Goal: Task Accomplishment & Management: Complete application form

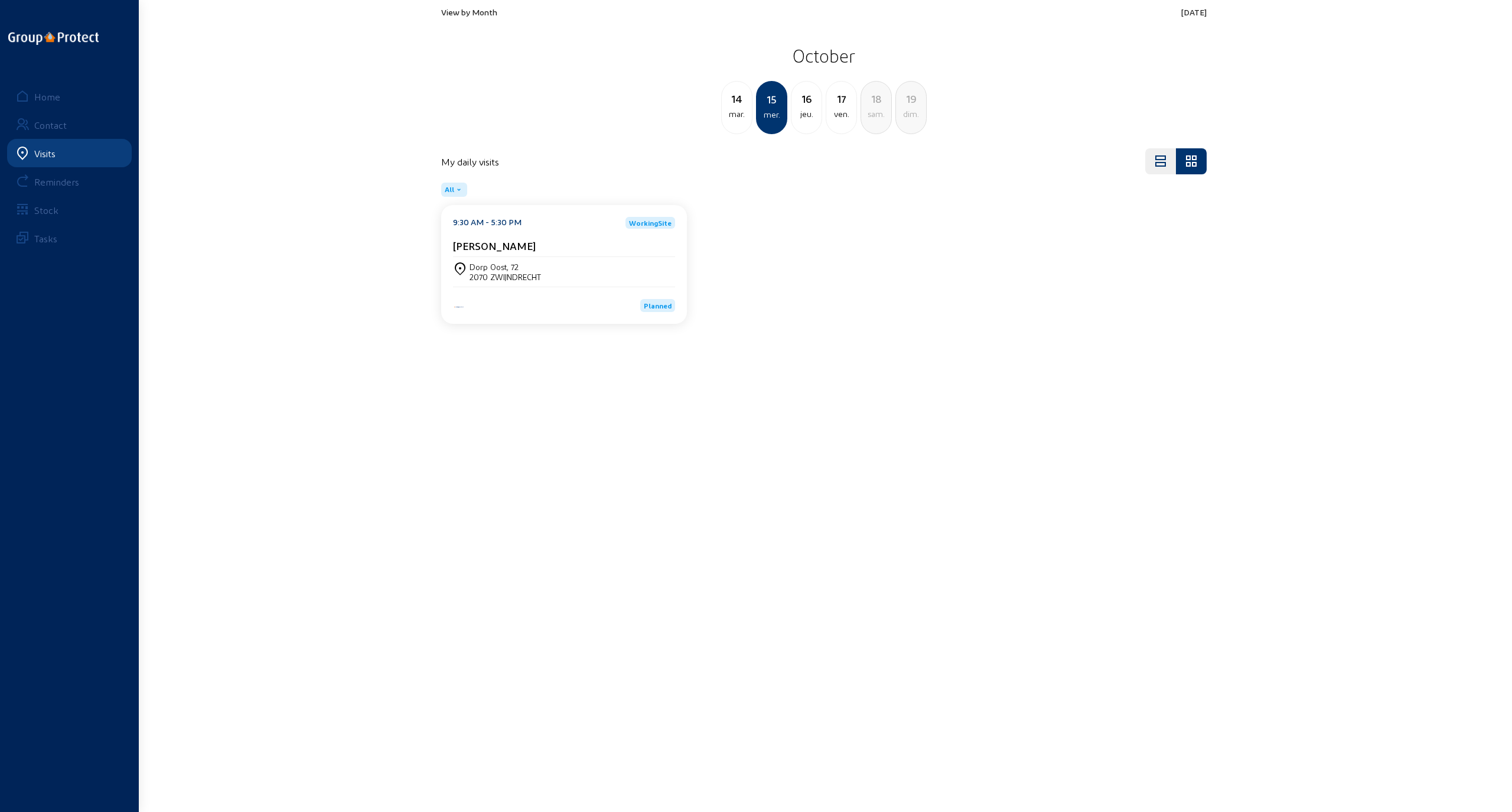
click at [479, 10] on span "View by Month" at bounding box center [469, 11] width 56 height 10
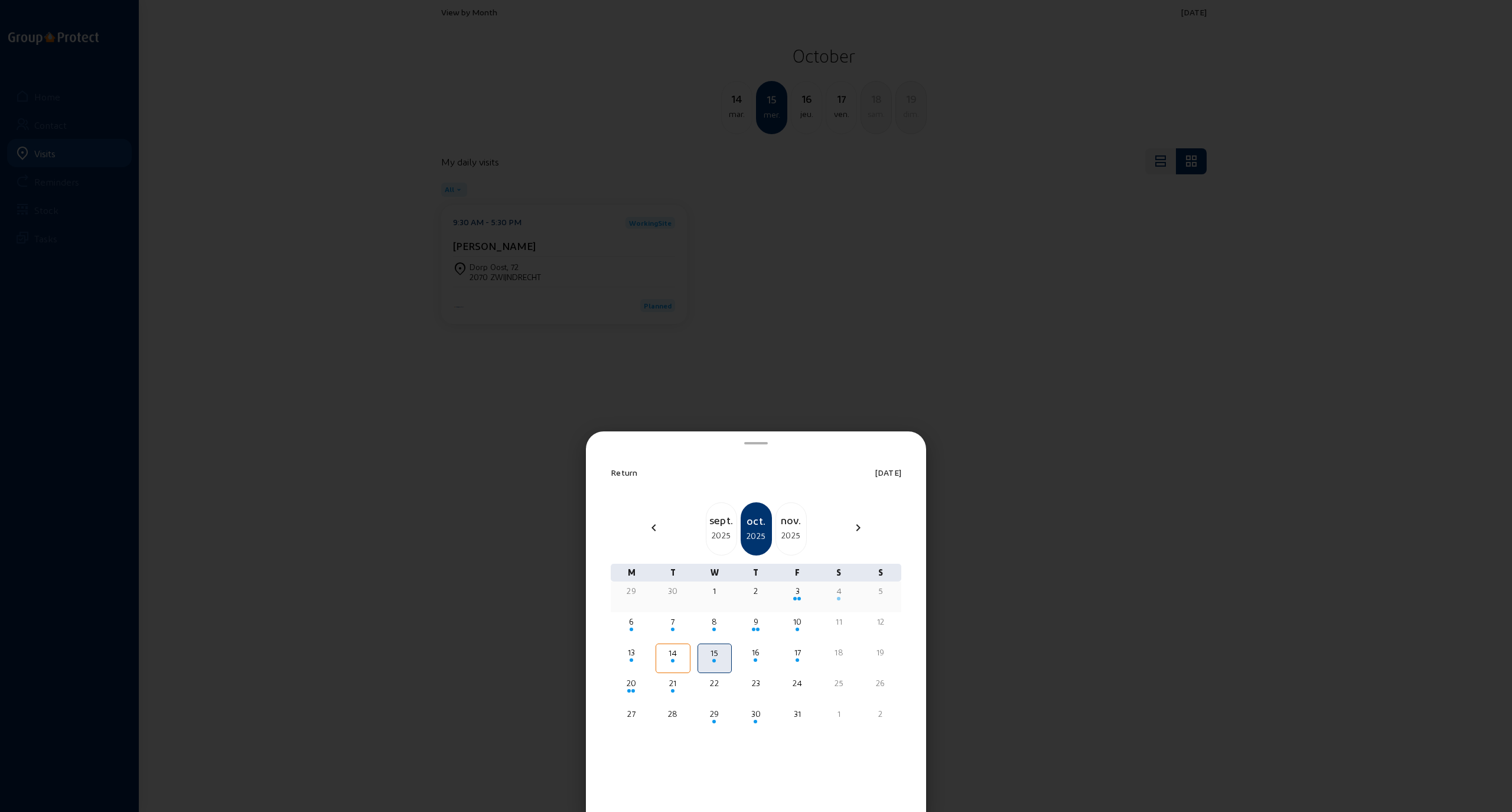
click at [796, 623] on div "10" at bounding box center [797, 621] width 32 height 11
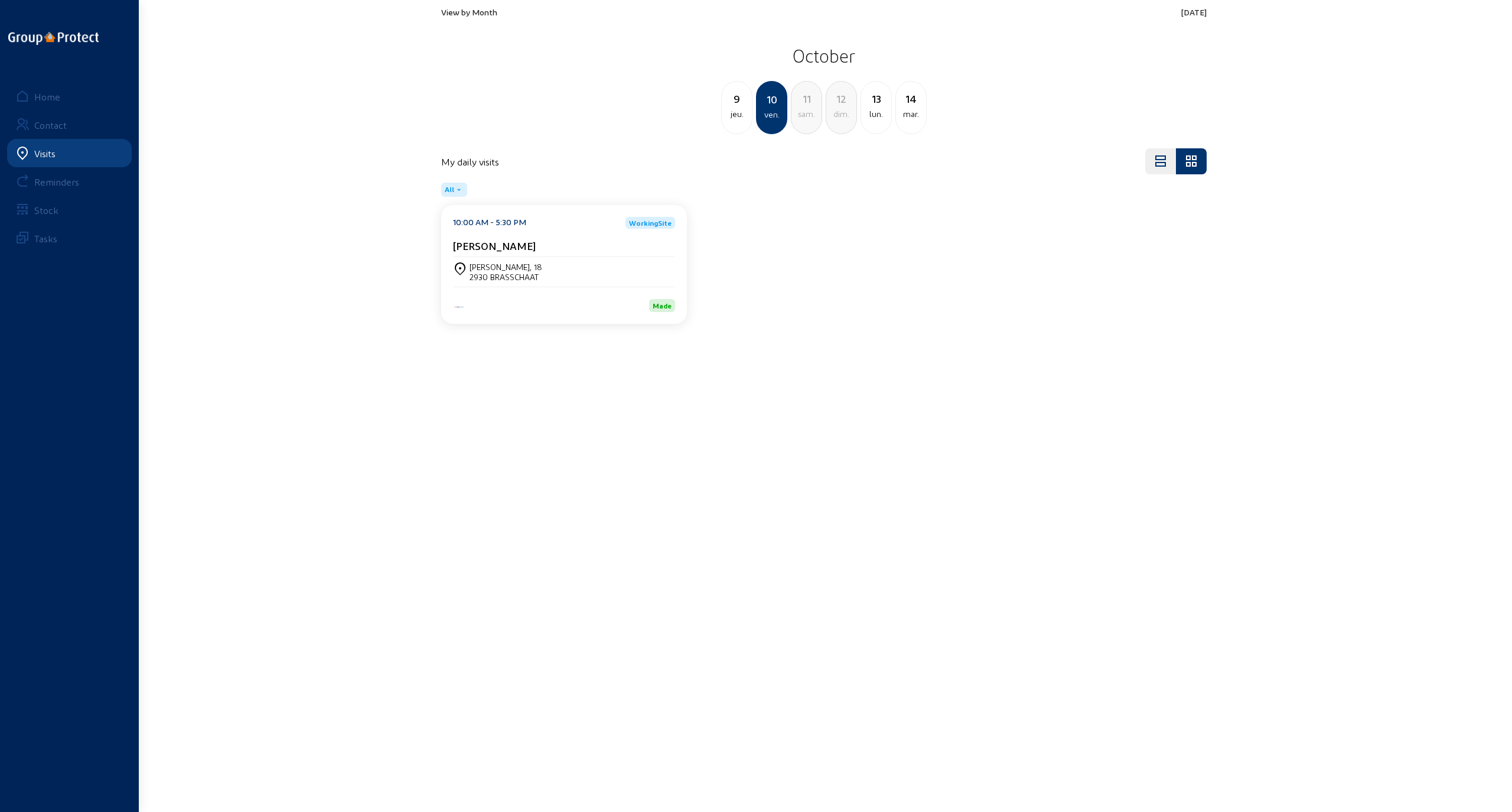
click at [514, 276] on div "2930 BRASSCHAAT" at bounding box center [505, 276] width 72 height 10
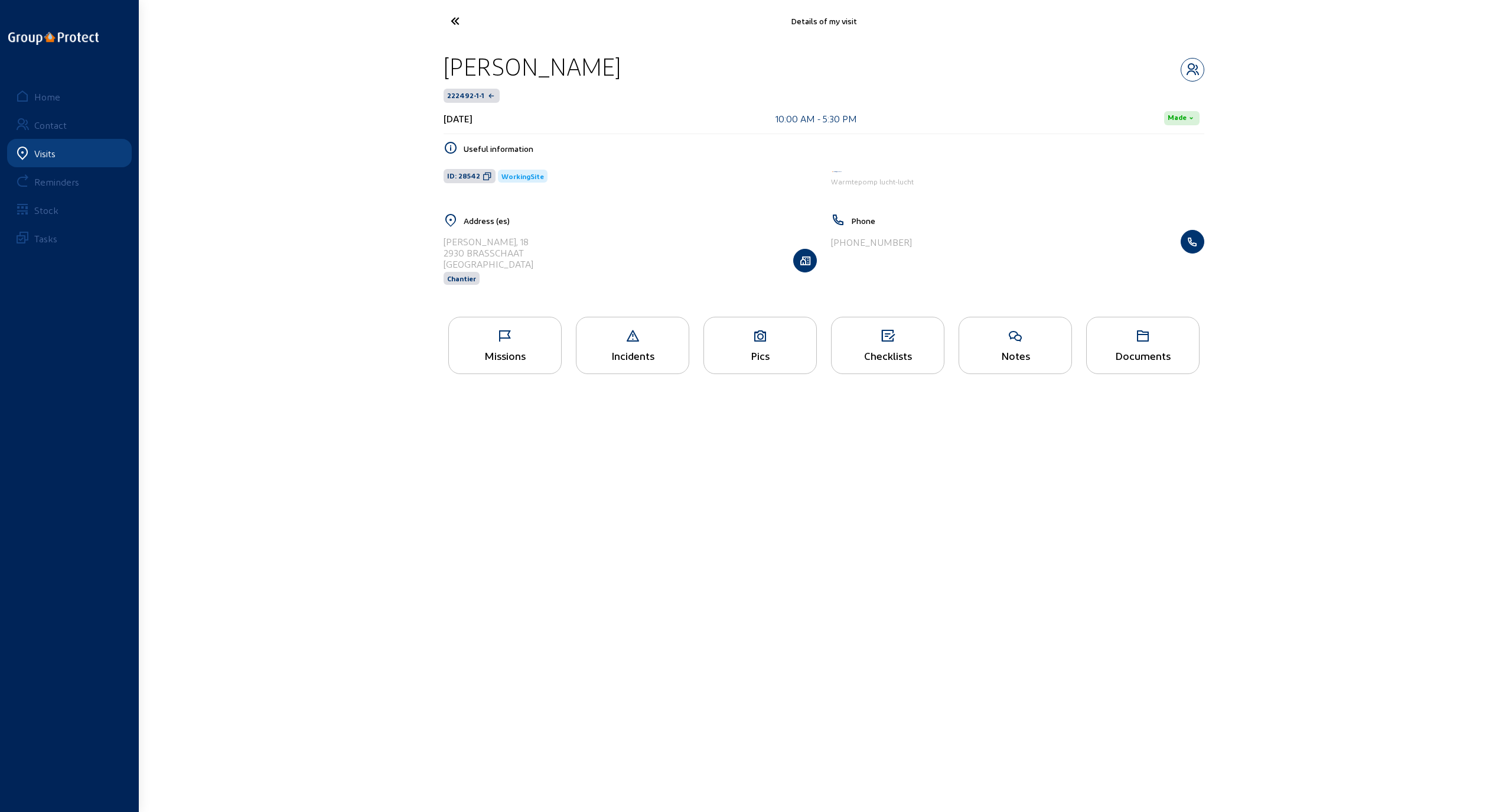
click at [763, 345] on div "Pics" at bounding box center [760, 345] width 114 height 57
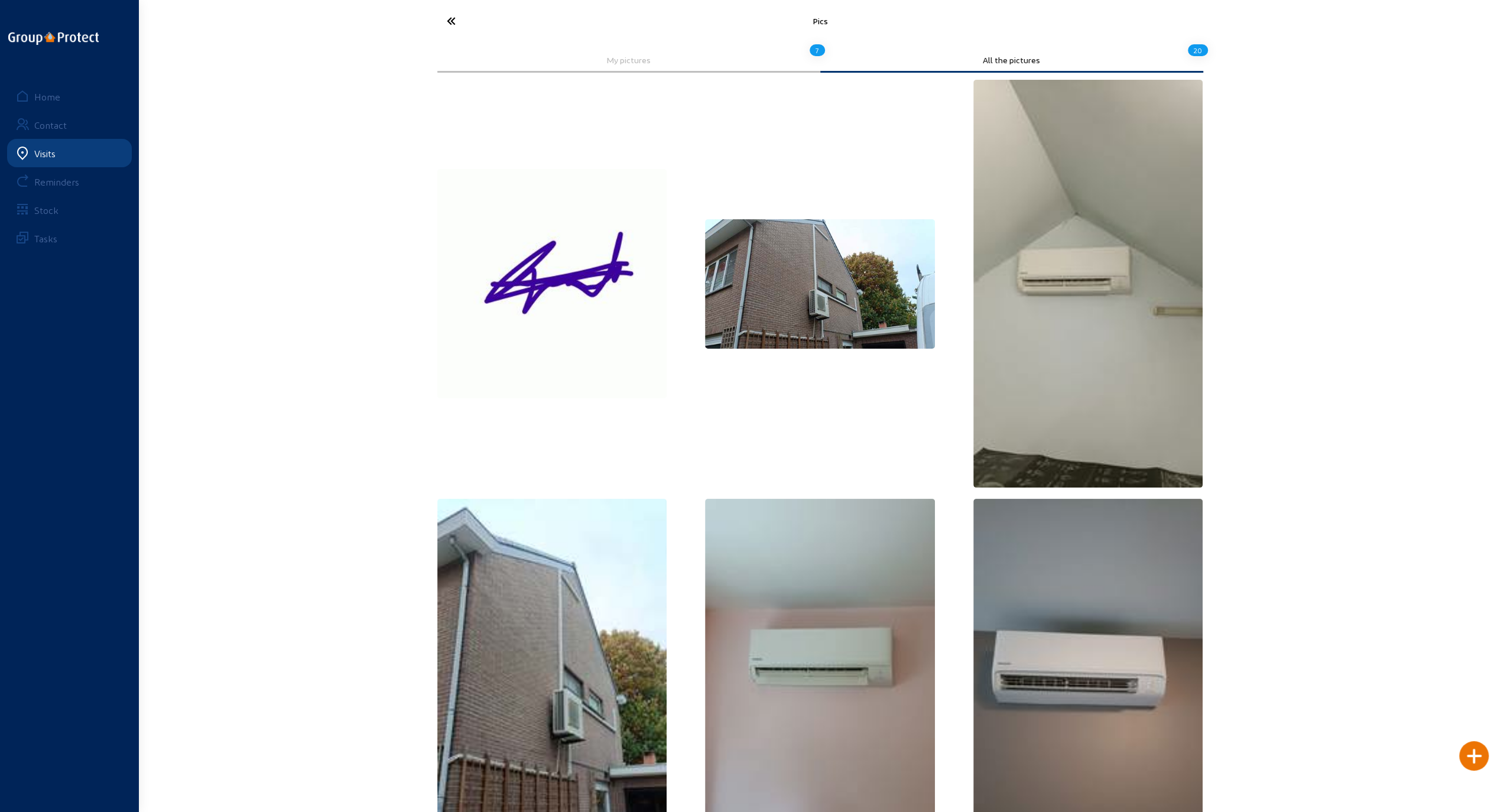
click at [449, 18] on icon at bounding box center [495, 21] width 109 height 21
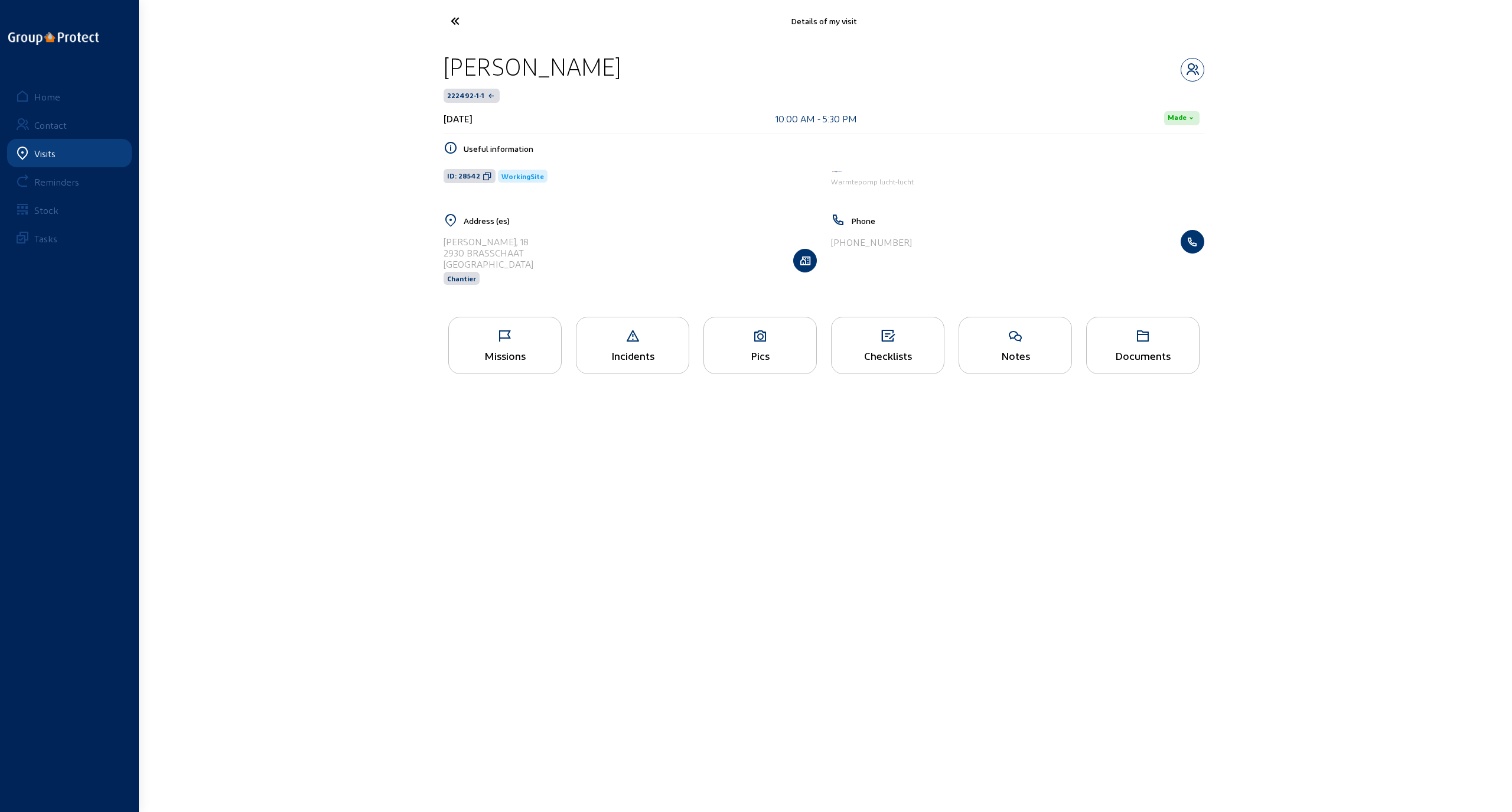
click at [505, 342] on icon at bounding box center [505, 336] width 112 height 14
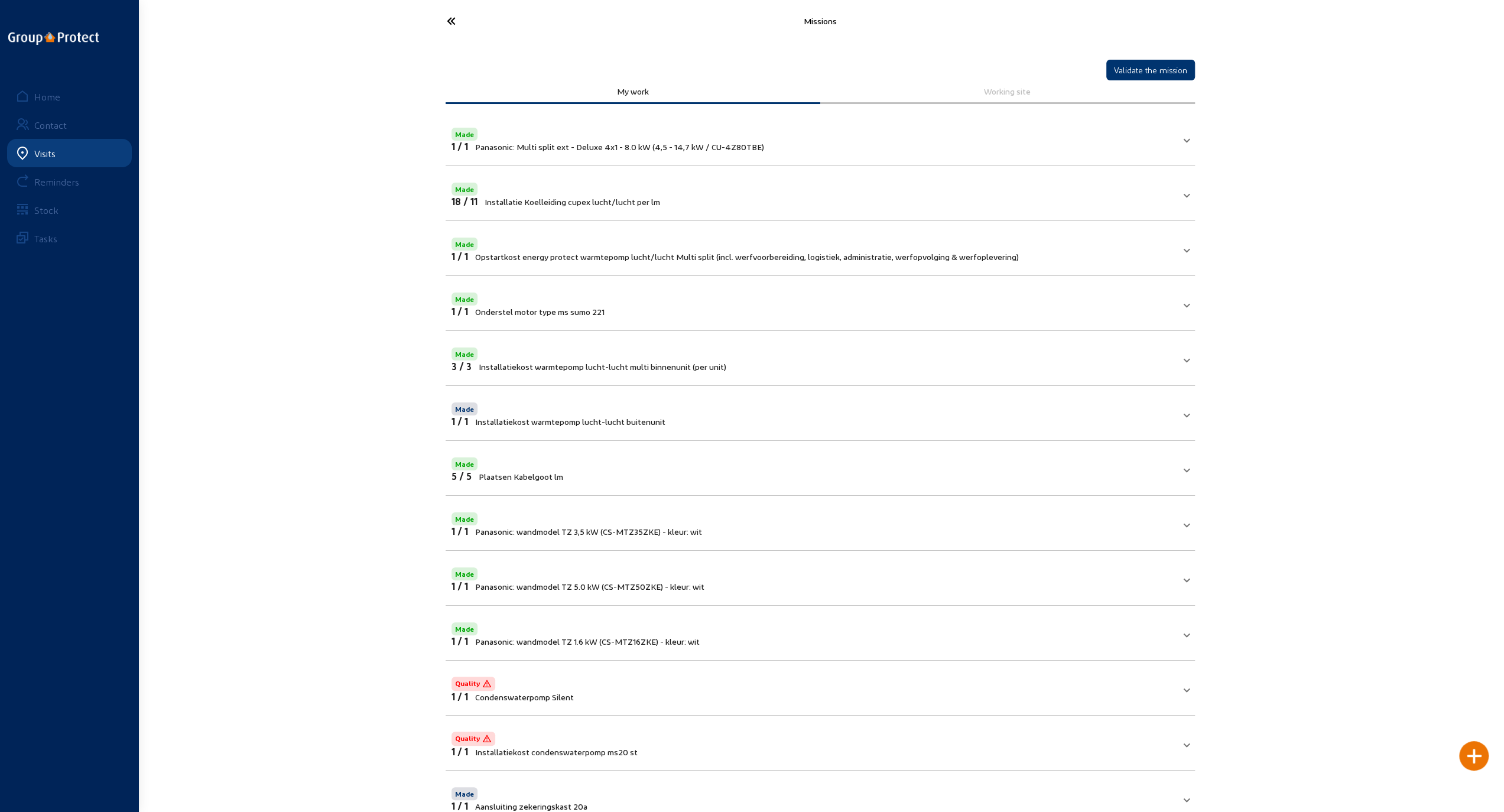
click at [1160, 193] on mat-panel-title "Made 18 / 11 Installatie Koelleiding cupex lucht/lucht per lm" at bounding box center [813, 193] width 723 height 27
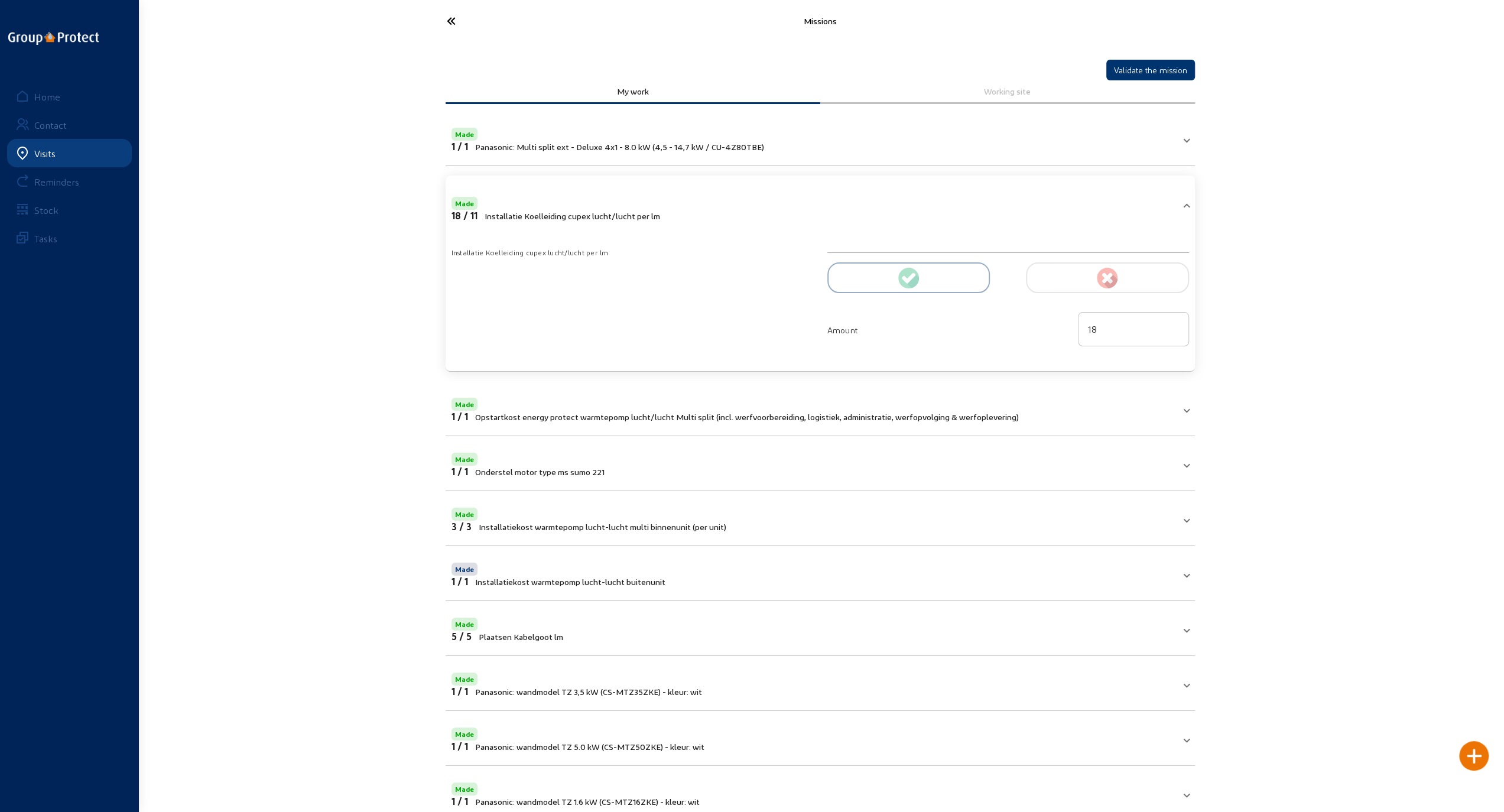
click at [294, 312] on div "Missions Validate the mission My work Working site Made 1 / 1 Panasonic: Multi …" at bounding box center [752, 587] width 1504 height 1174
click at [1188, 204] on span at bounding box center [1187, 207] width 5 height 10
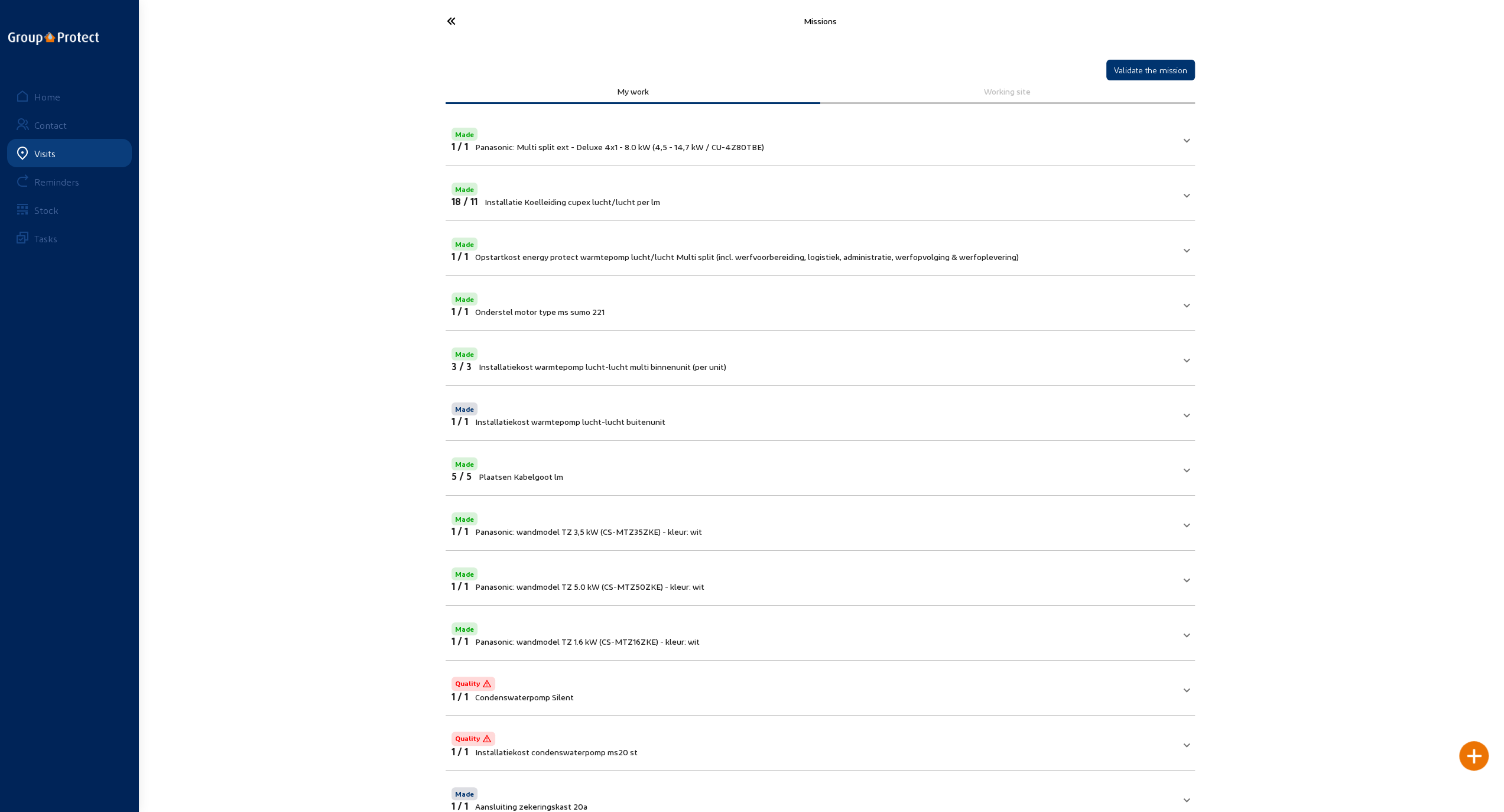
click at [452, 26] on icon at bounding box center [495, 21] width 109 height 21
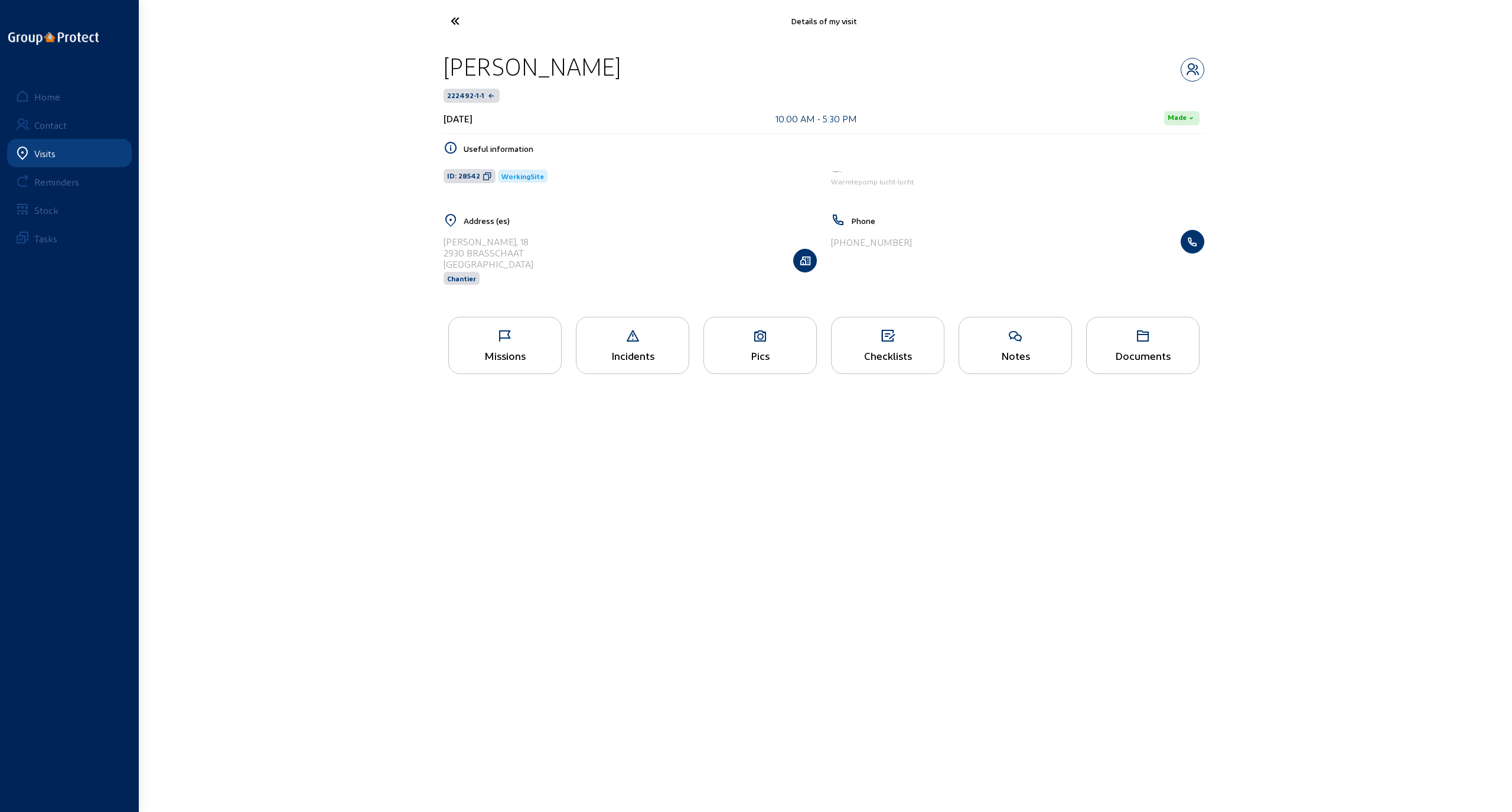
click at [872, 343] on div "Checklists" at bounding box center [887, 345] width 114 height 57
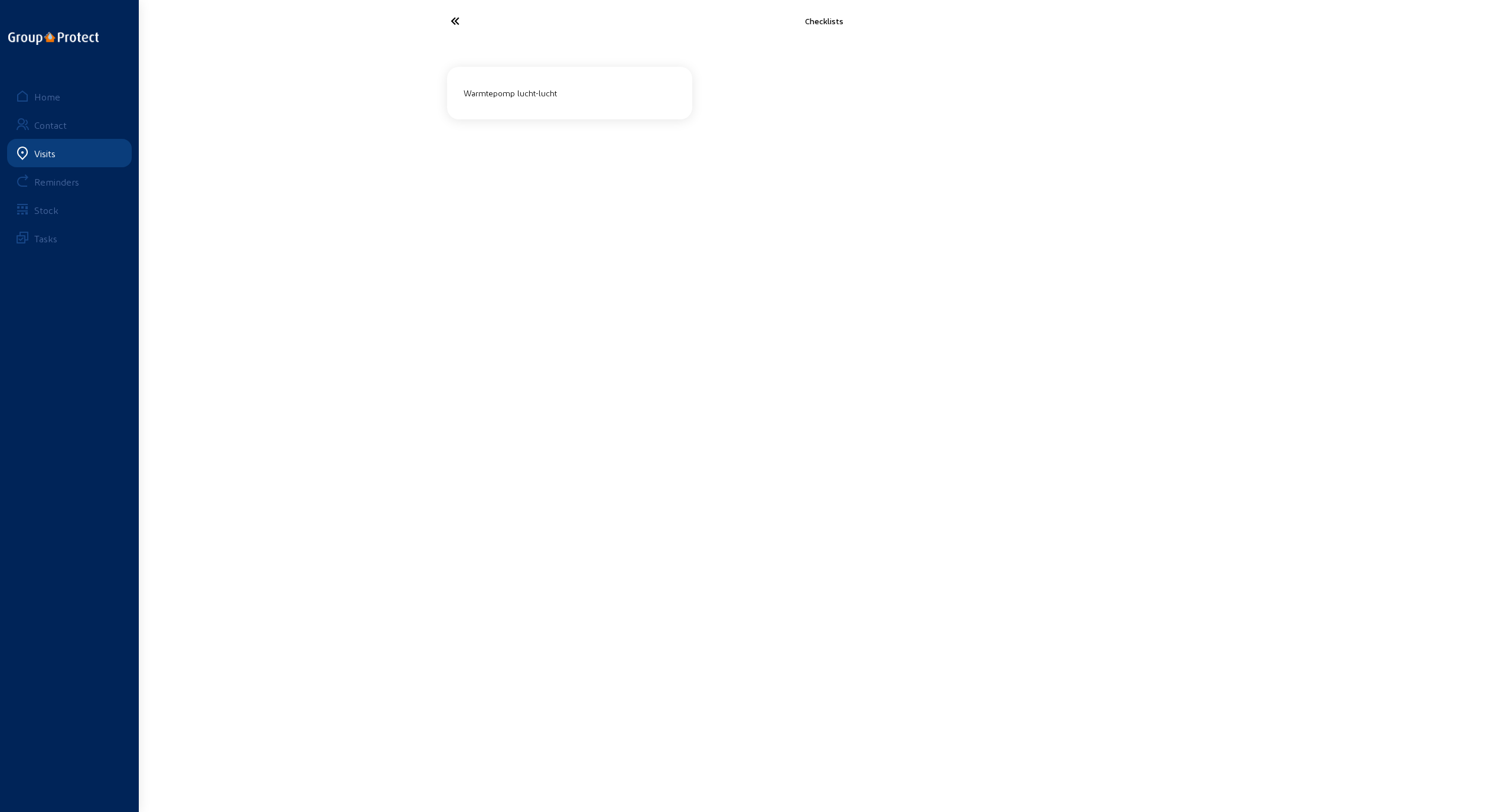
click at [542, 91] on div "Warmtepomp lucht-lucht" at bounding box center [569, 93] width 222 height 20
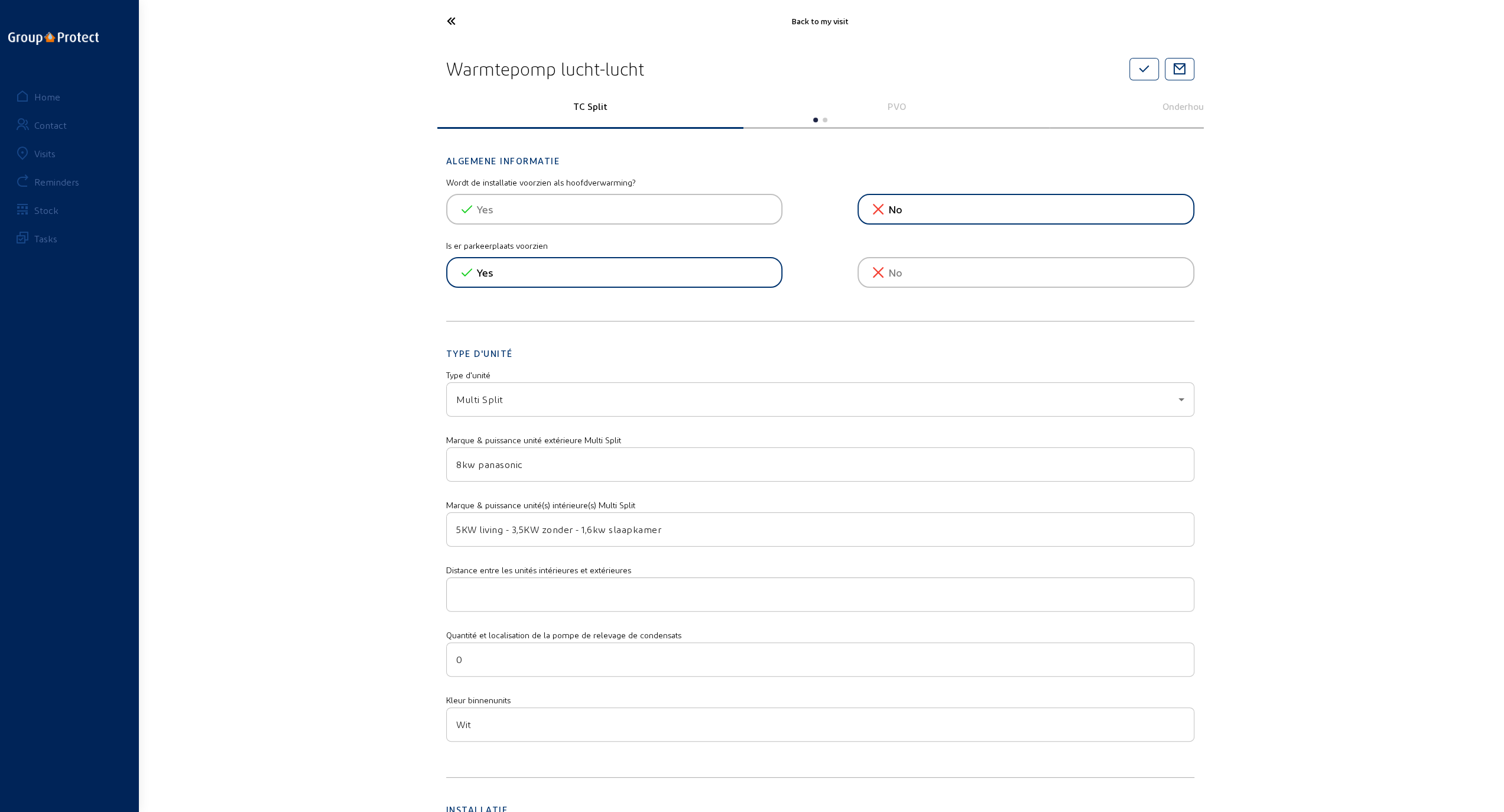
click at [448, 19] on icon at bounding box center [495, 21] width 109 height 21
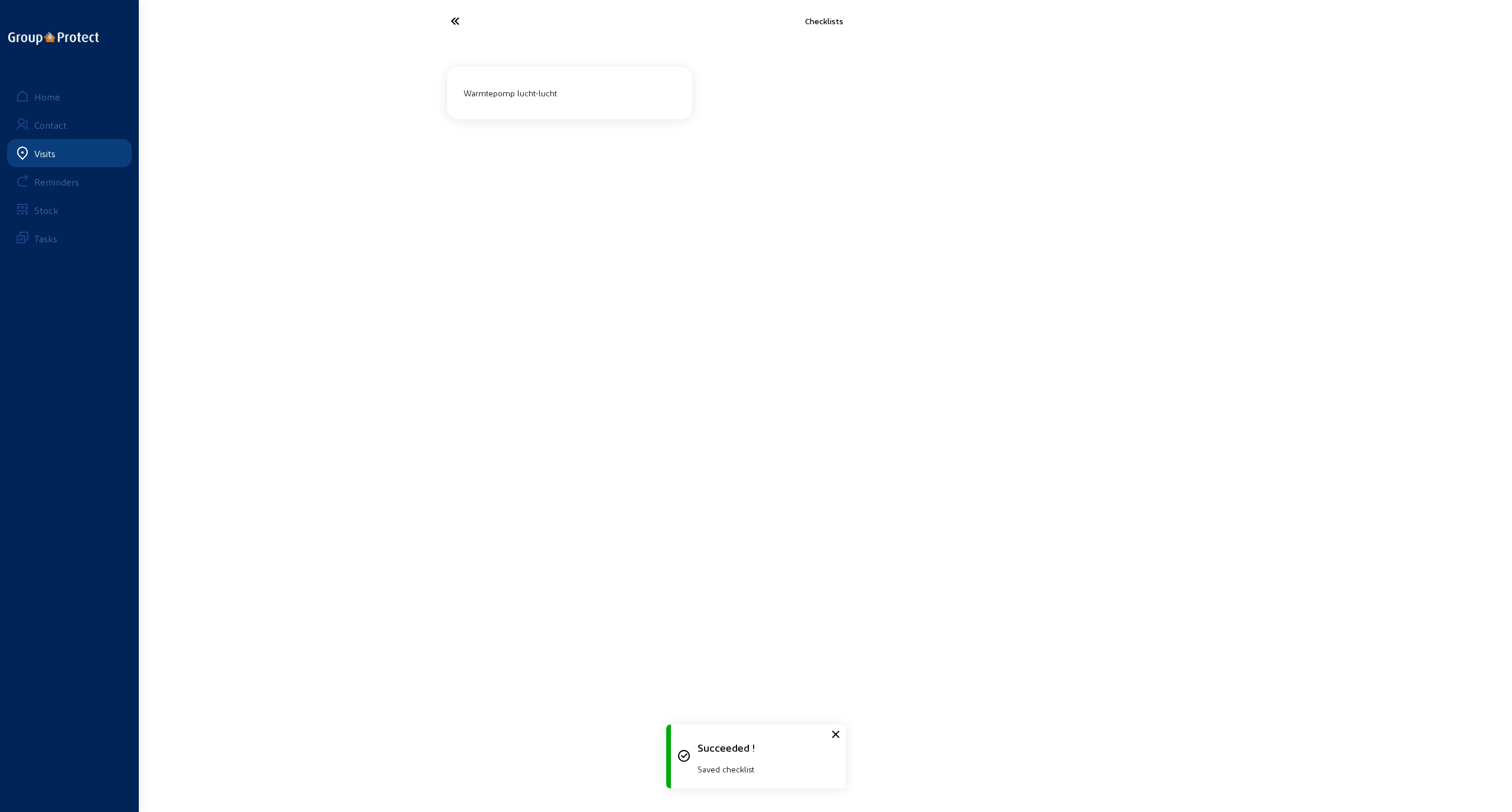
drag, startPoint x: 506, startPoint y: 91, endPoint x: 489, endPoint y: 108, distance: 24.0
click at [505, 91] on div "Warmtepomp lucht-lucht" at bounding box center [569, 93] width 222 height 20
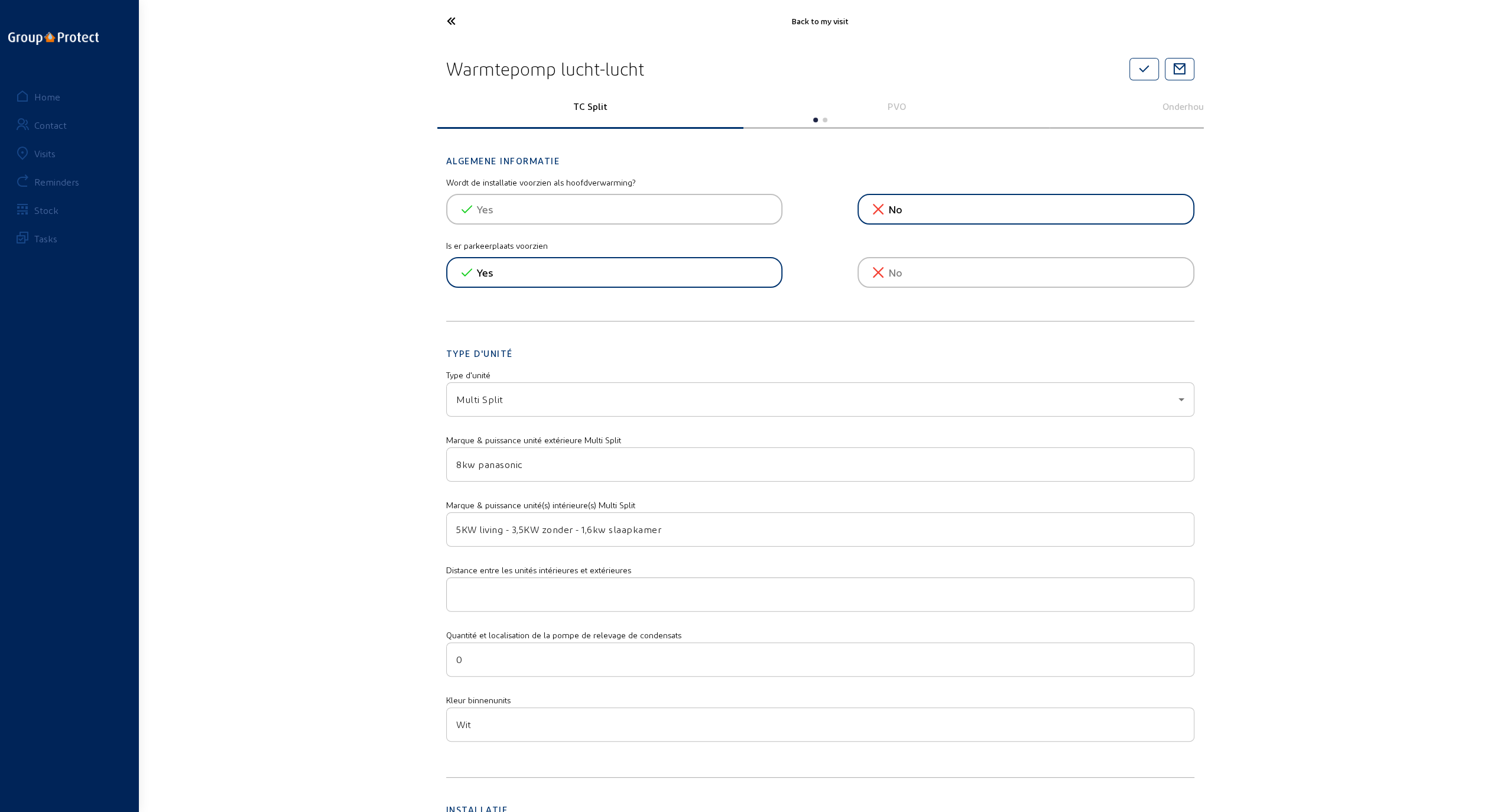
click at [449, 21] on icon at bounding box center [495, 21] width 109 height 21
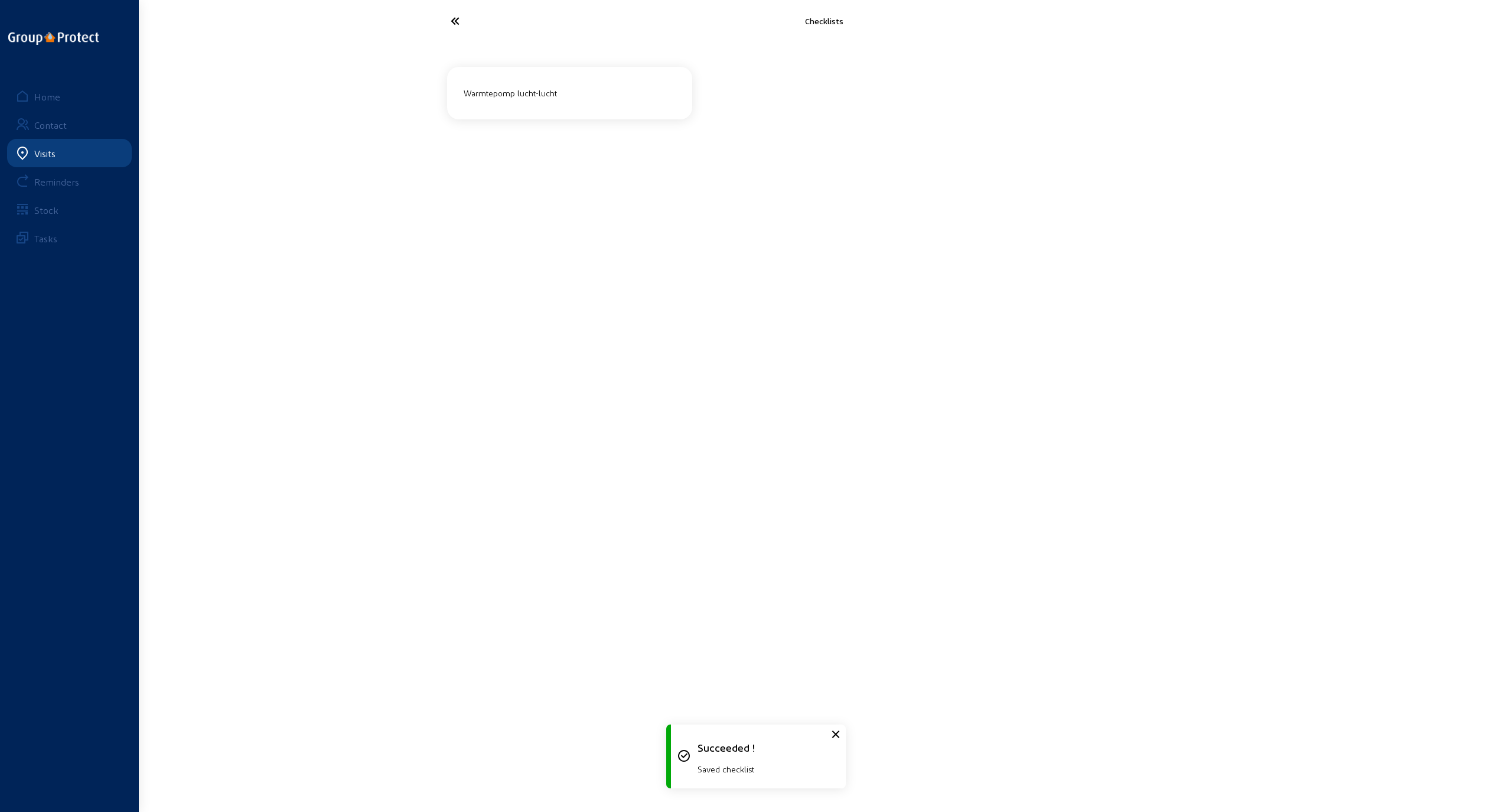
click at [451, 20] on icon at bounding box center [498, 21] width 109 height 21
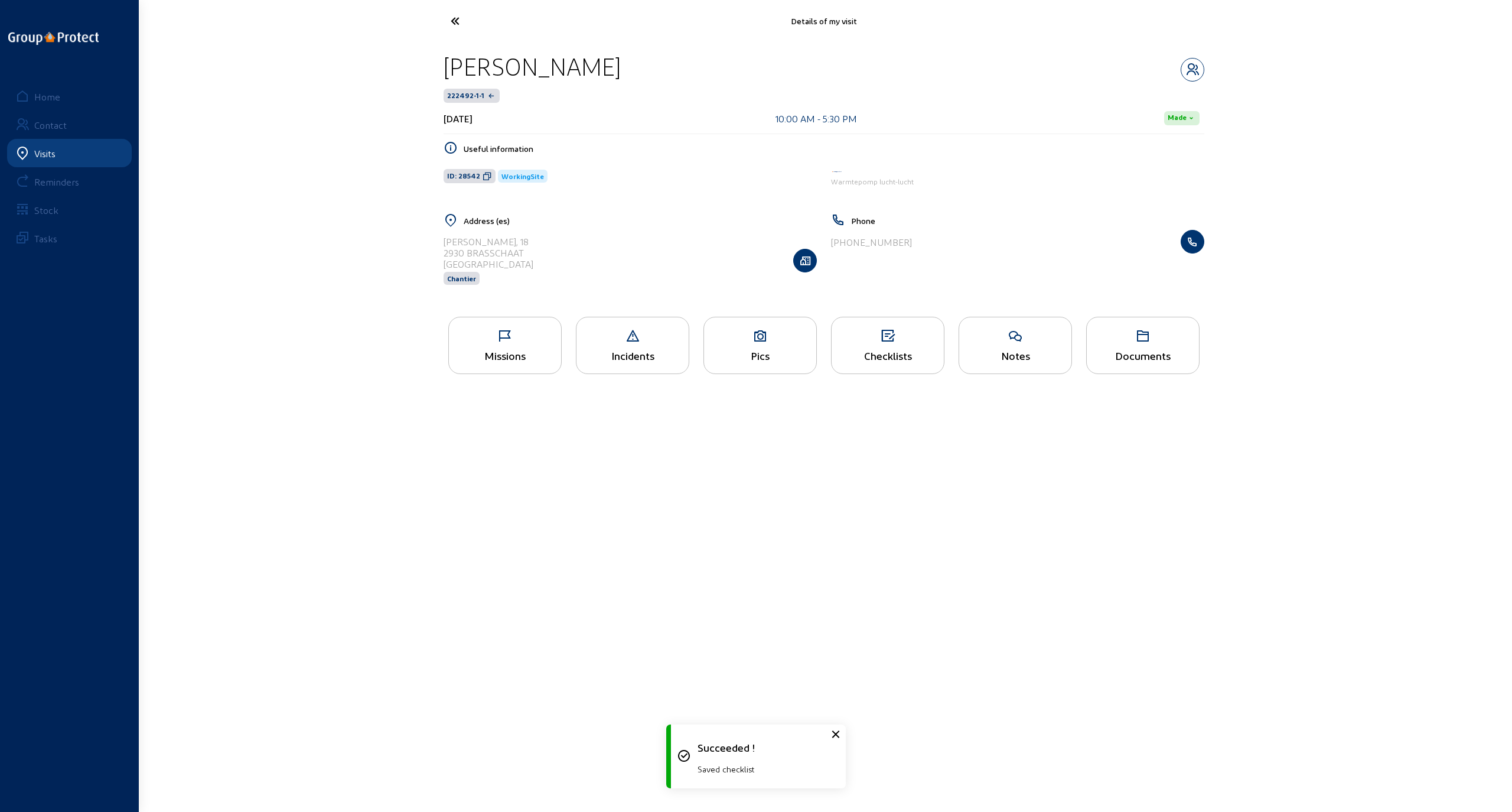
click at [505, 331] on icon at bounding box center [505, 336] width 112 height 14
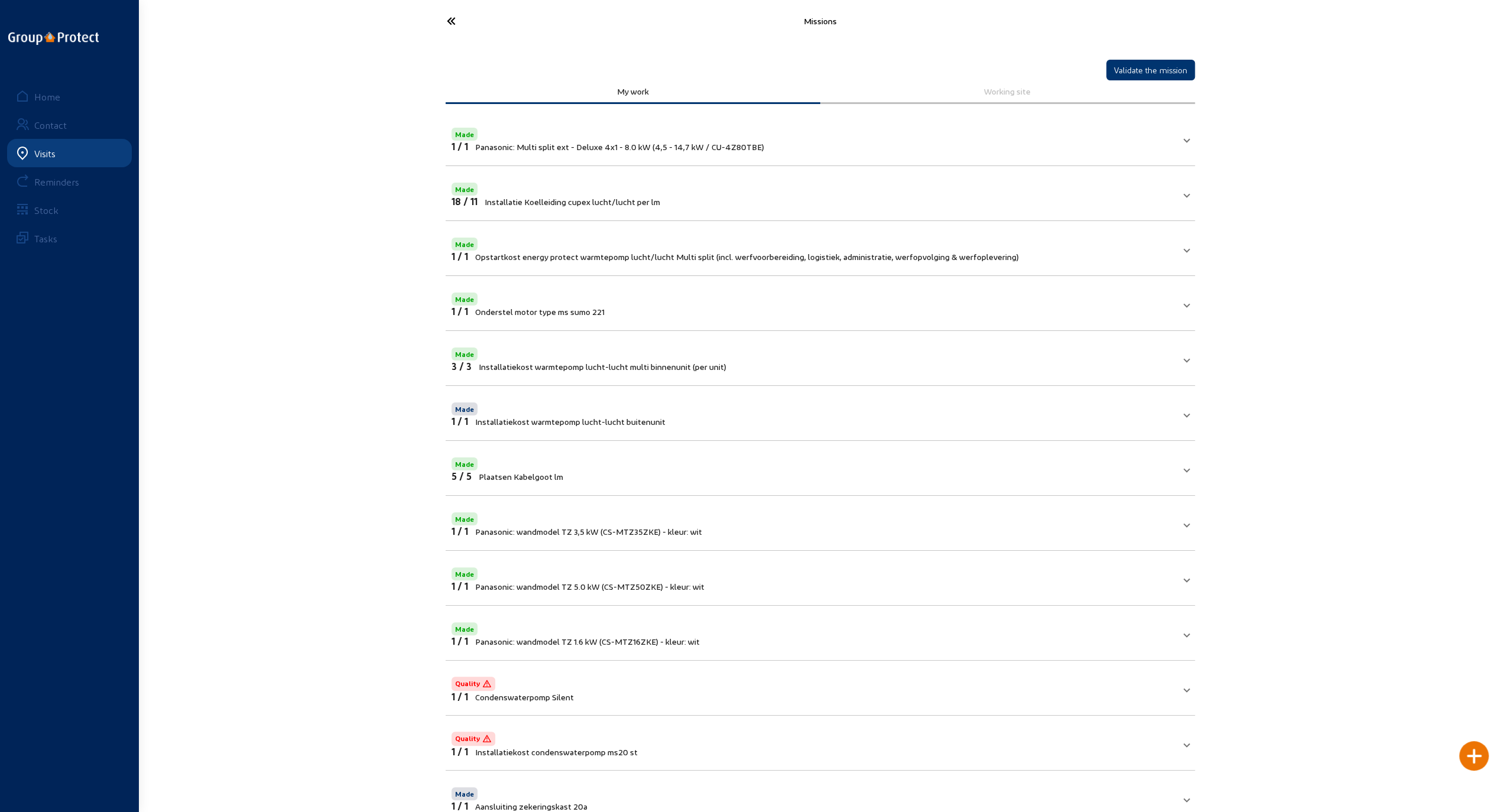
click at [453, 19] on icon at bounding box center [495, 21] width 109 height 21
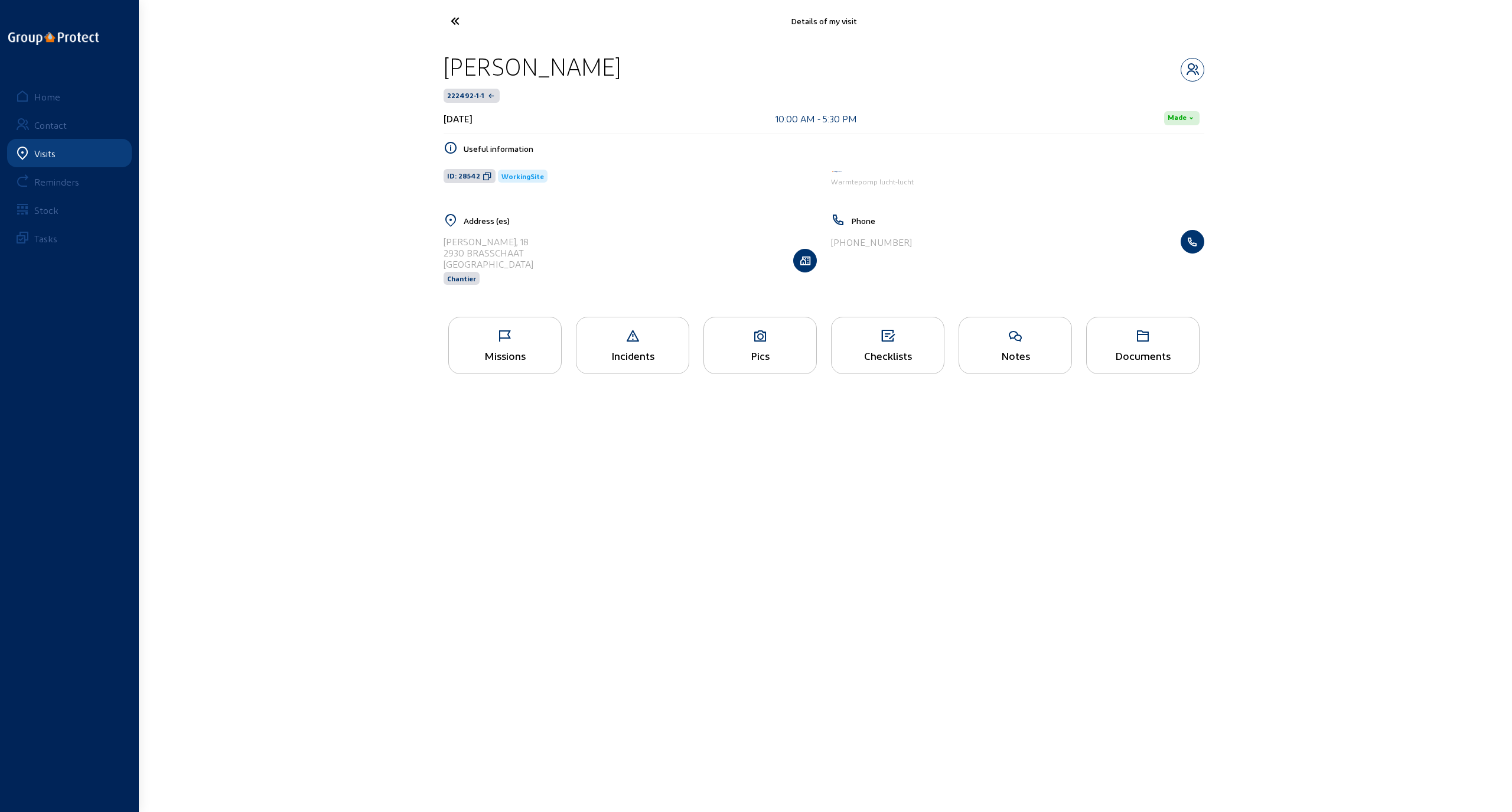
click at [614, 332] on icon at bounding box center [632, 336] width 112 height 14
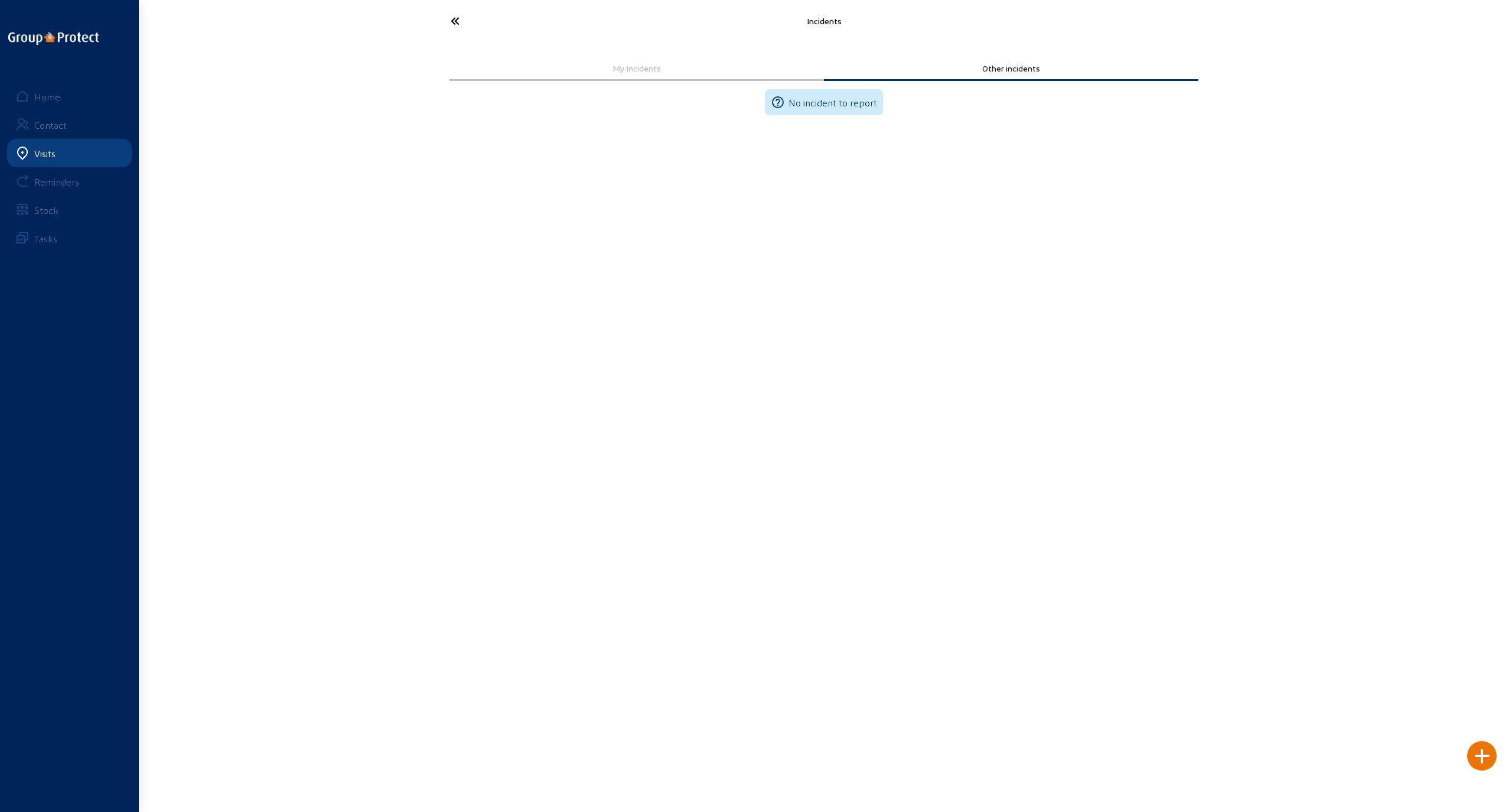
click at [453, 19] on icon at bounding box center [498, 21] width 109 height 21
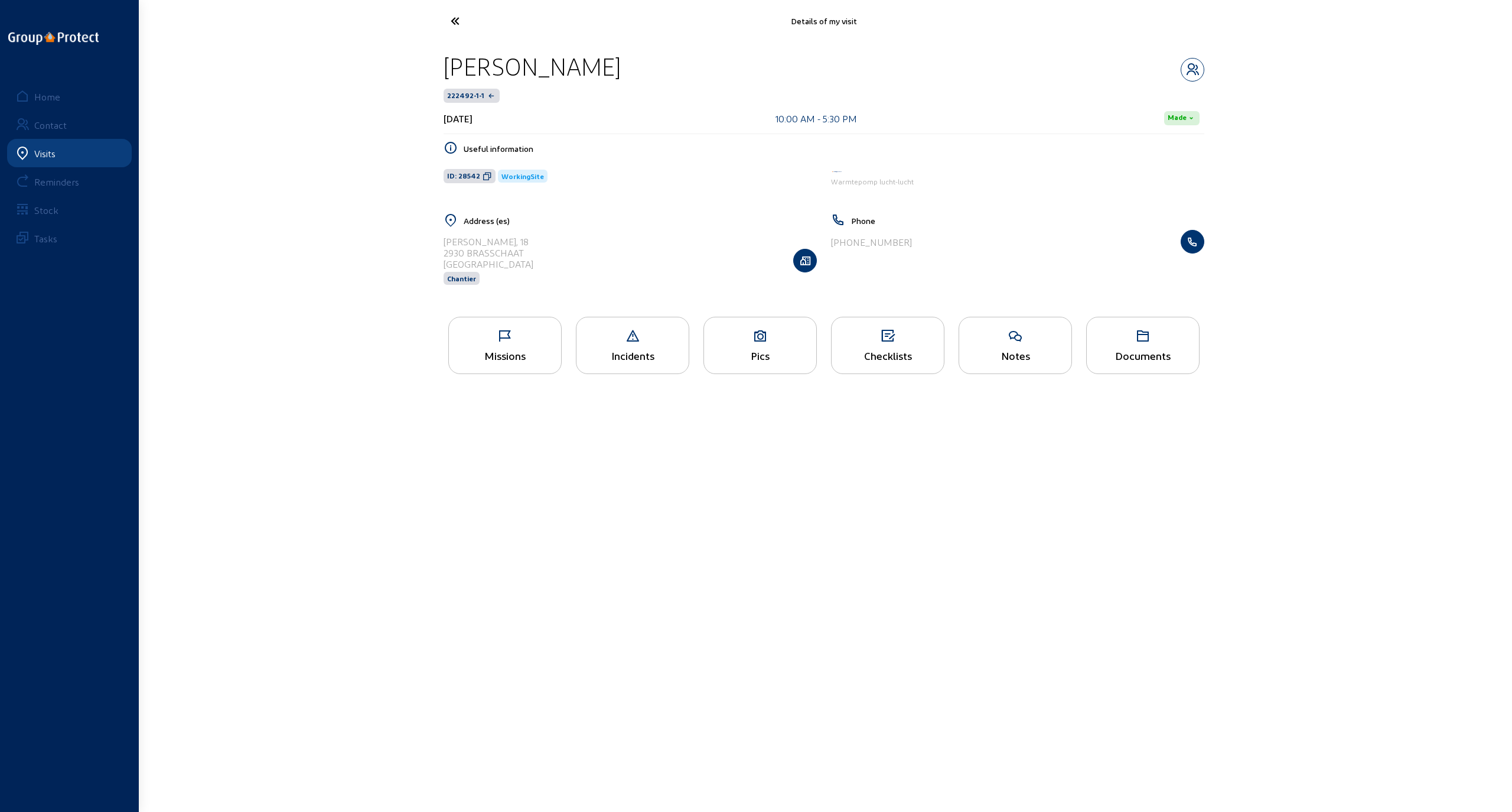
click at [758, 342] on div "Pics" at bounding box center [760, 345] width 114 height 57
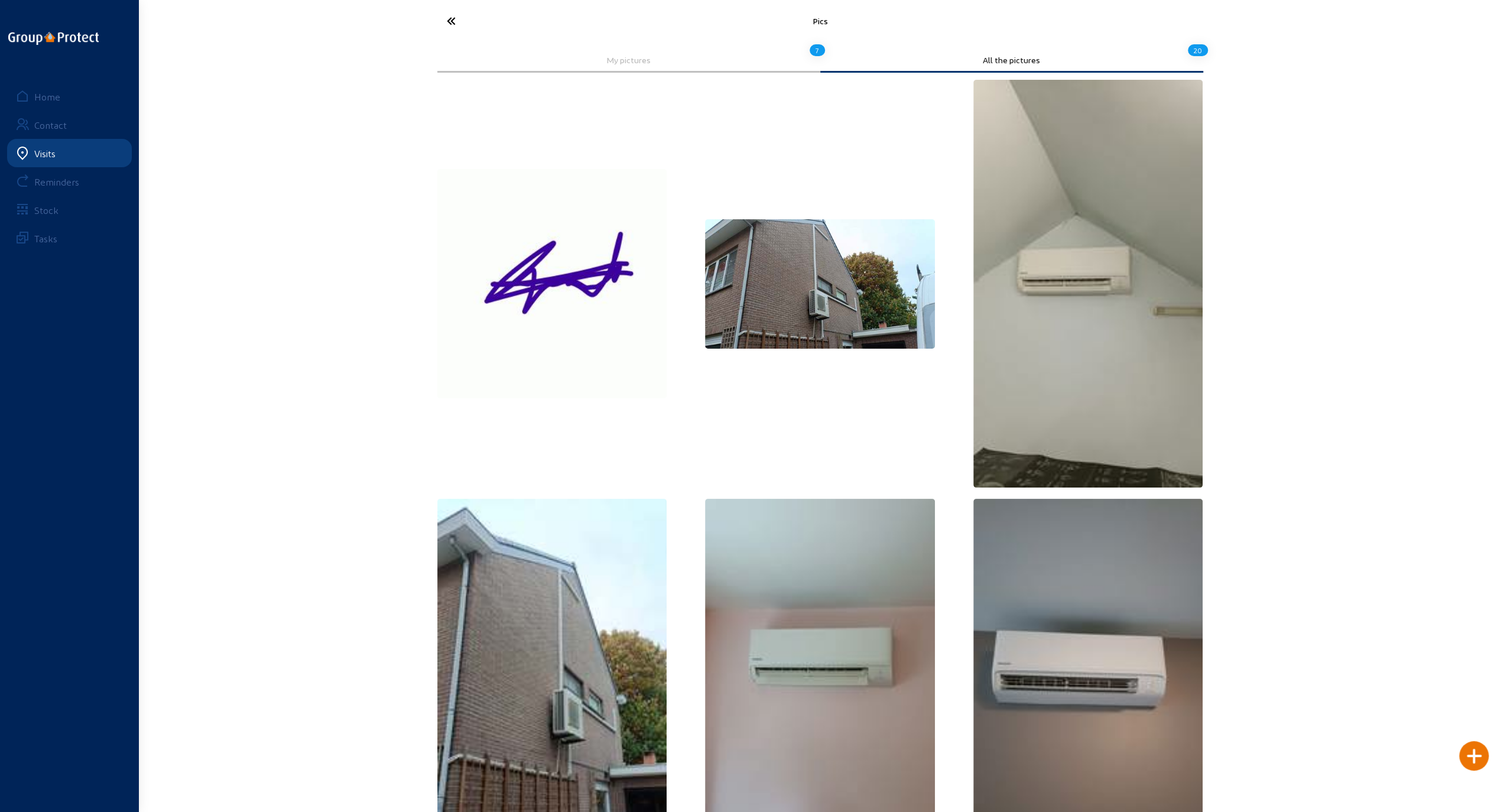
click at [443, 18] on icon at bounding box center [495, 21] width 109 height 21
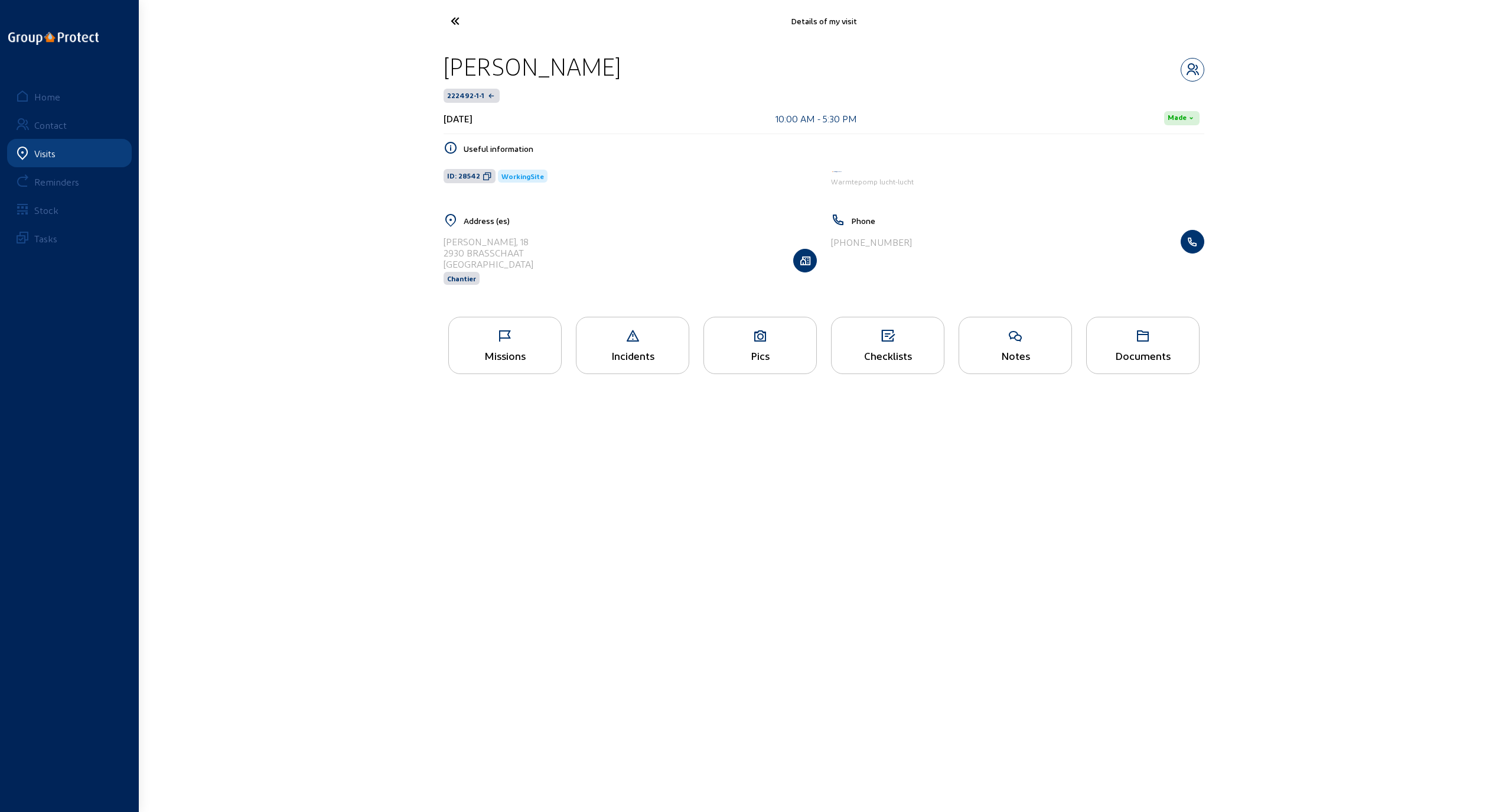
click at [886, 345] on div "Checklists" at bounding box center [887, 345] width 114 height 57
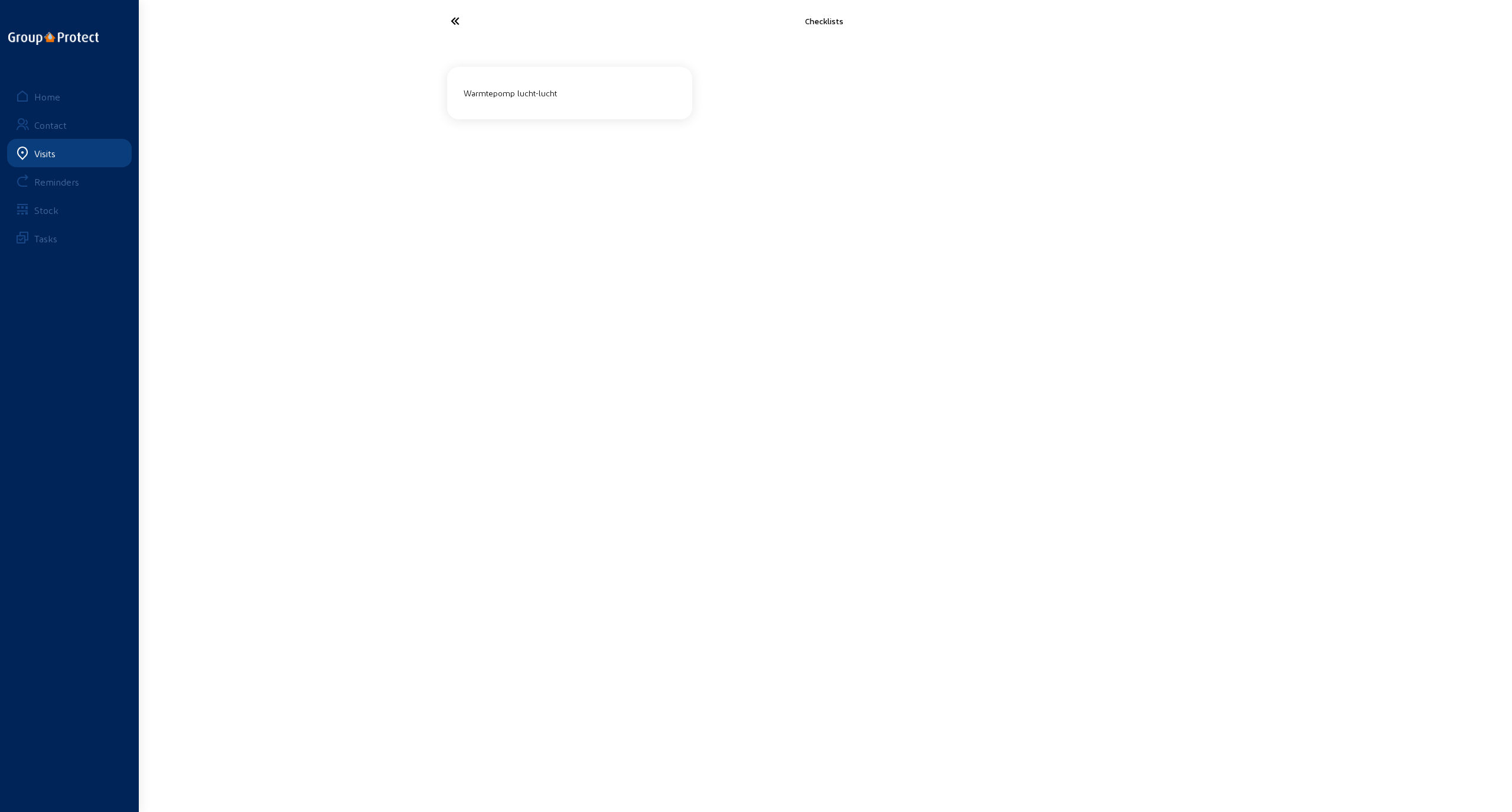
click at [511, 85] on div "Warmtepomp lucht-lucht" at bounding box center [569, 93] width 222 height 20
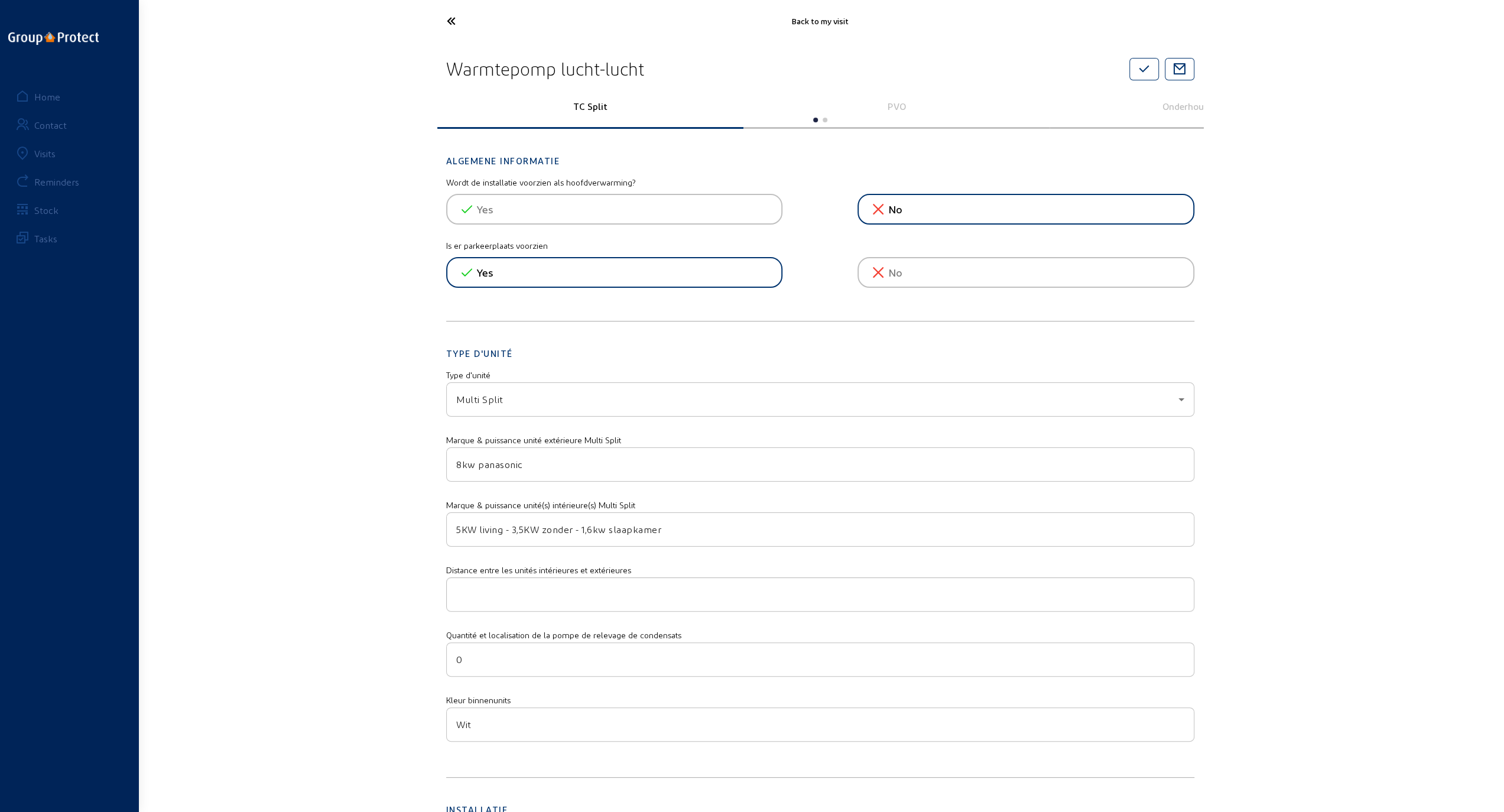
click at [896, 104] on p "PVO" at bounding box center [897, 106] width 290 height 11
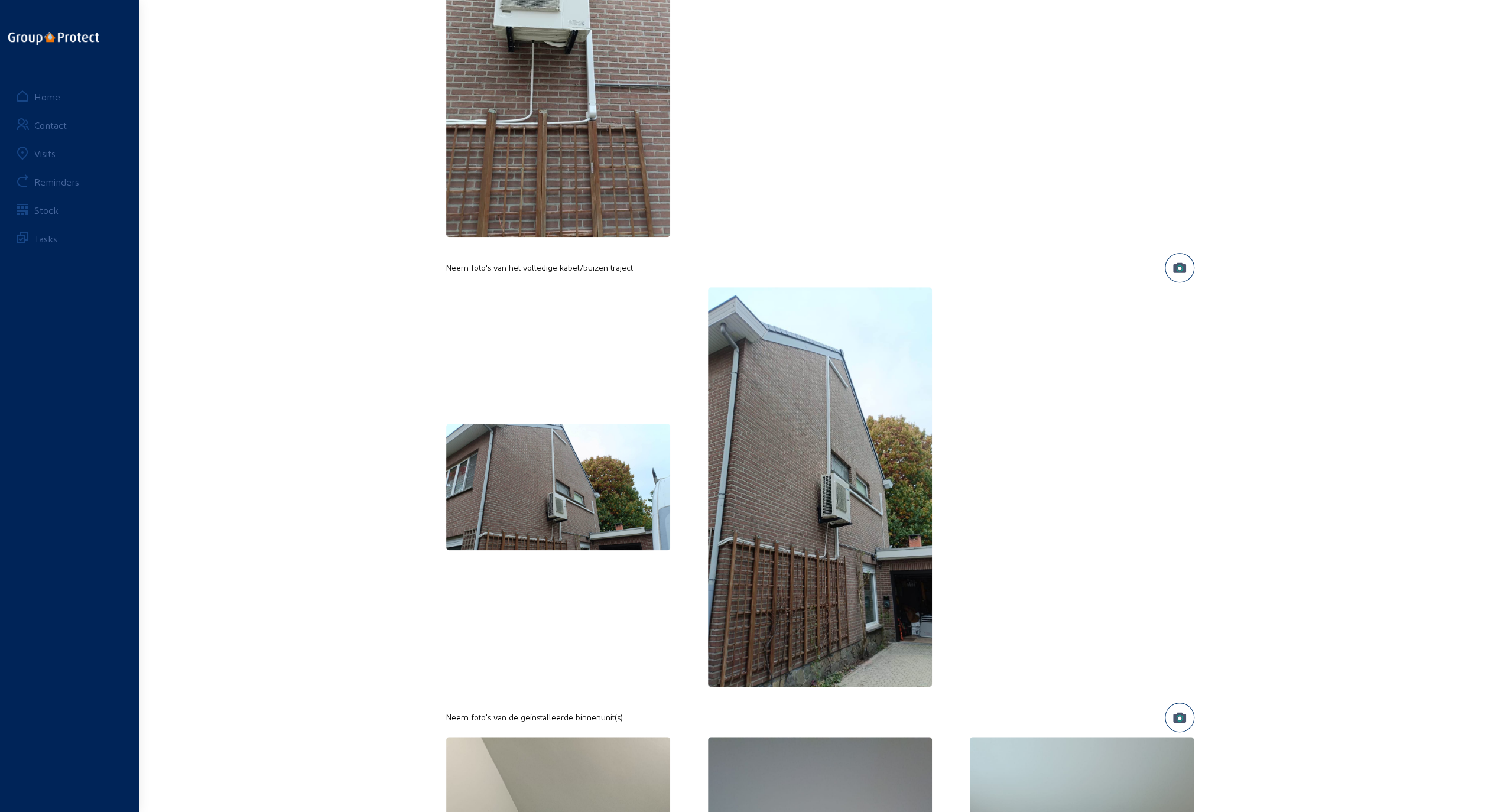
scroll to position [827, 0]
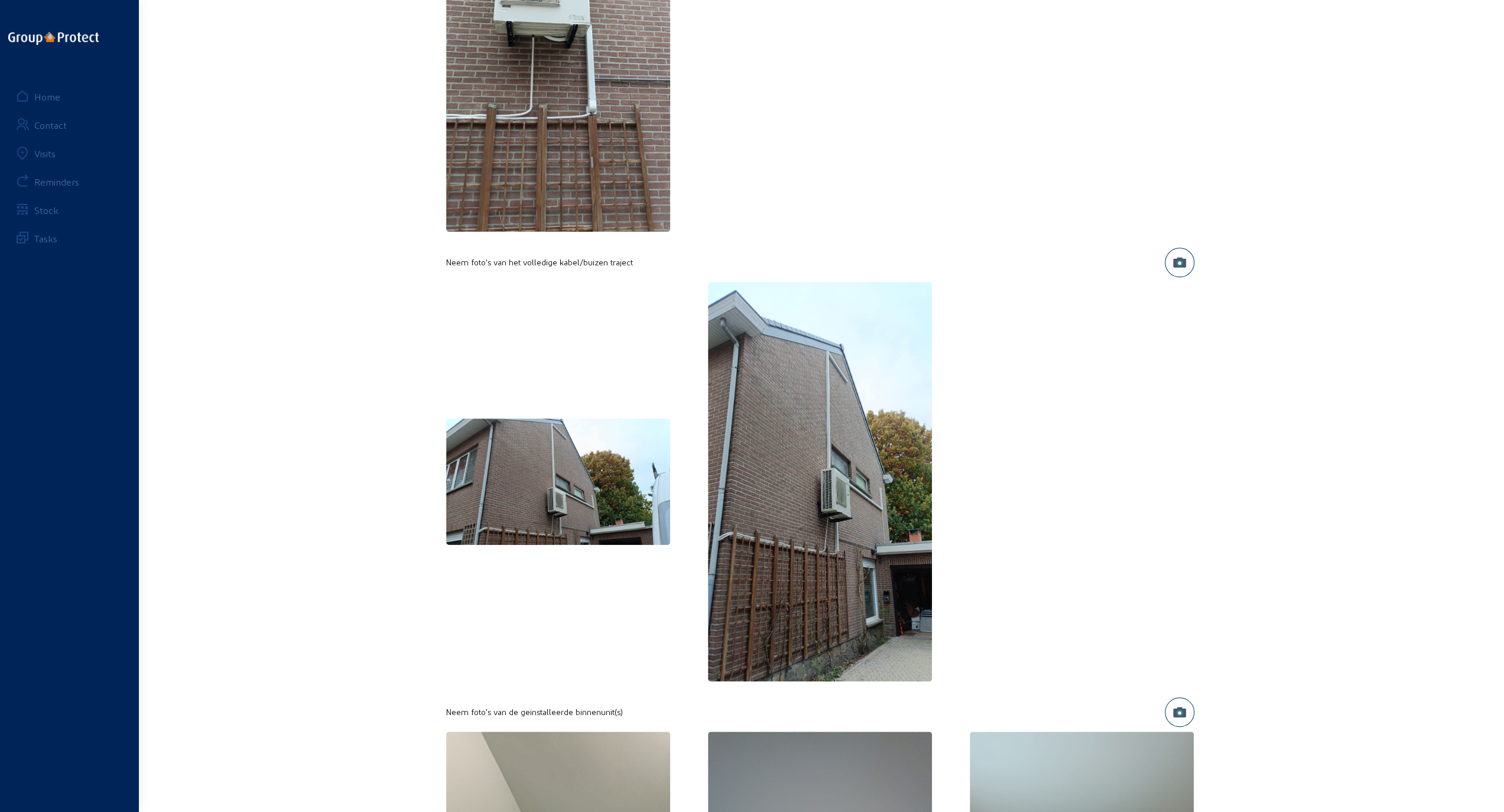
click at [858, 432] on img at bounding box center [820, 482] width 224 height 400
click at [840, 419] on img at bounding box center [820, 482] width 224 height 400
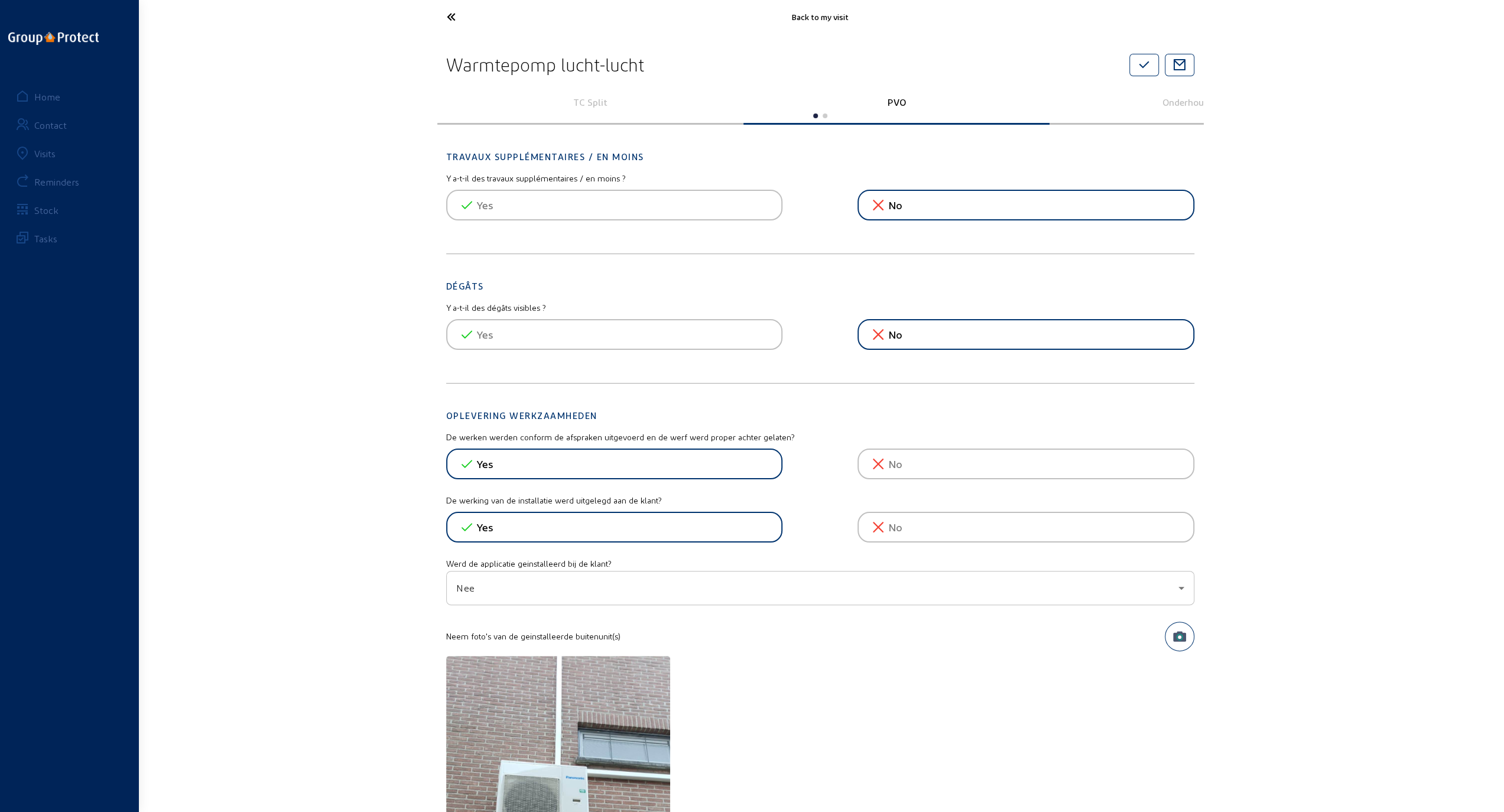
scroll to position [0, 0]
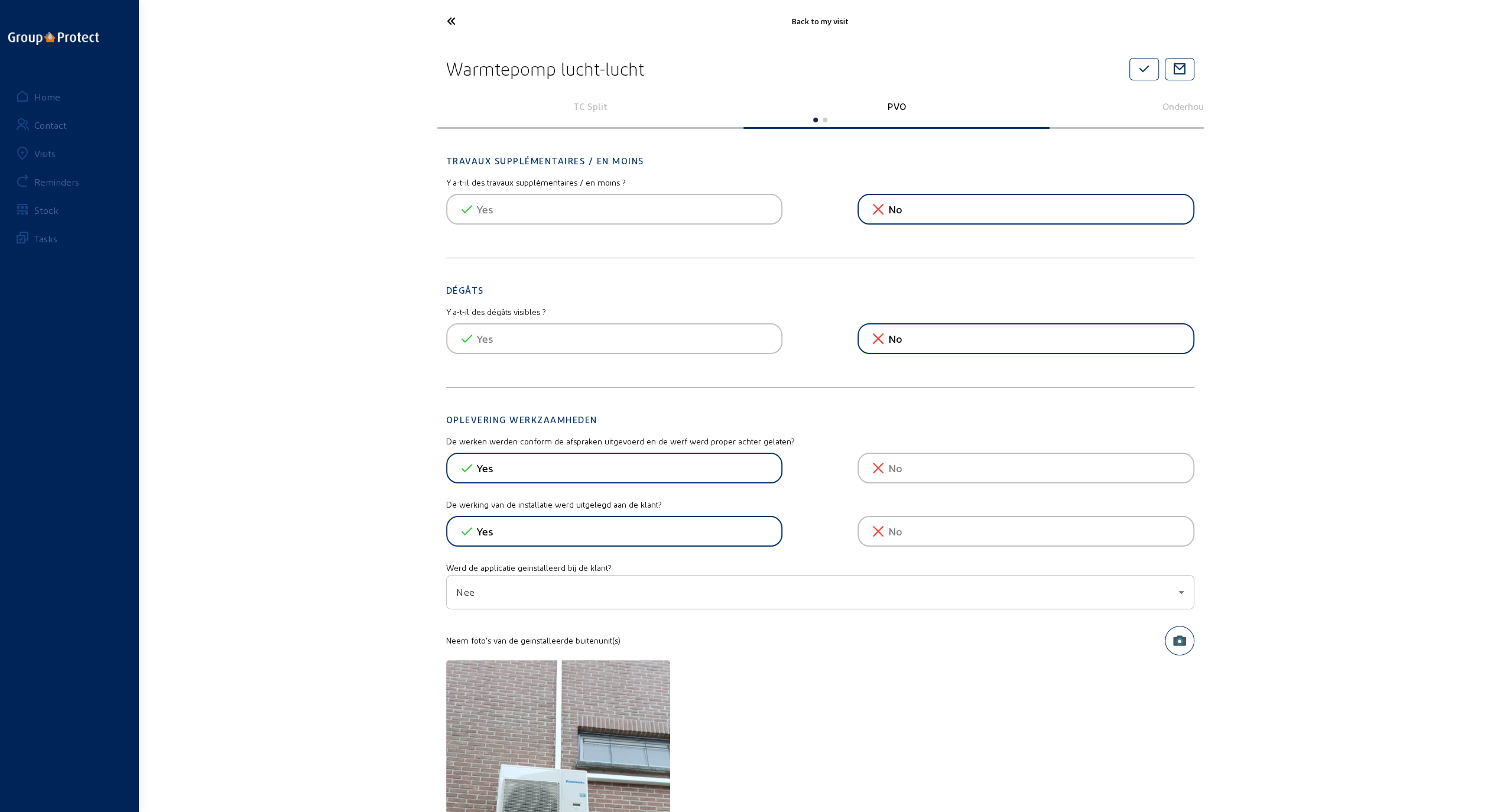
click at [448, 20] on icon at bounding box center [495, 21] width 109 height 21
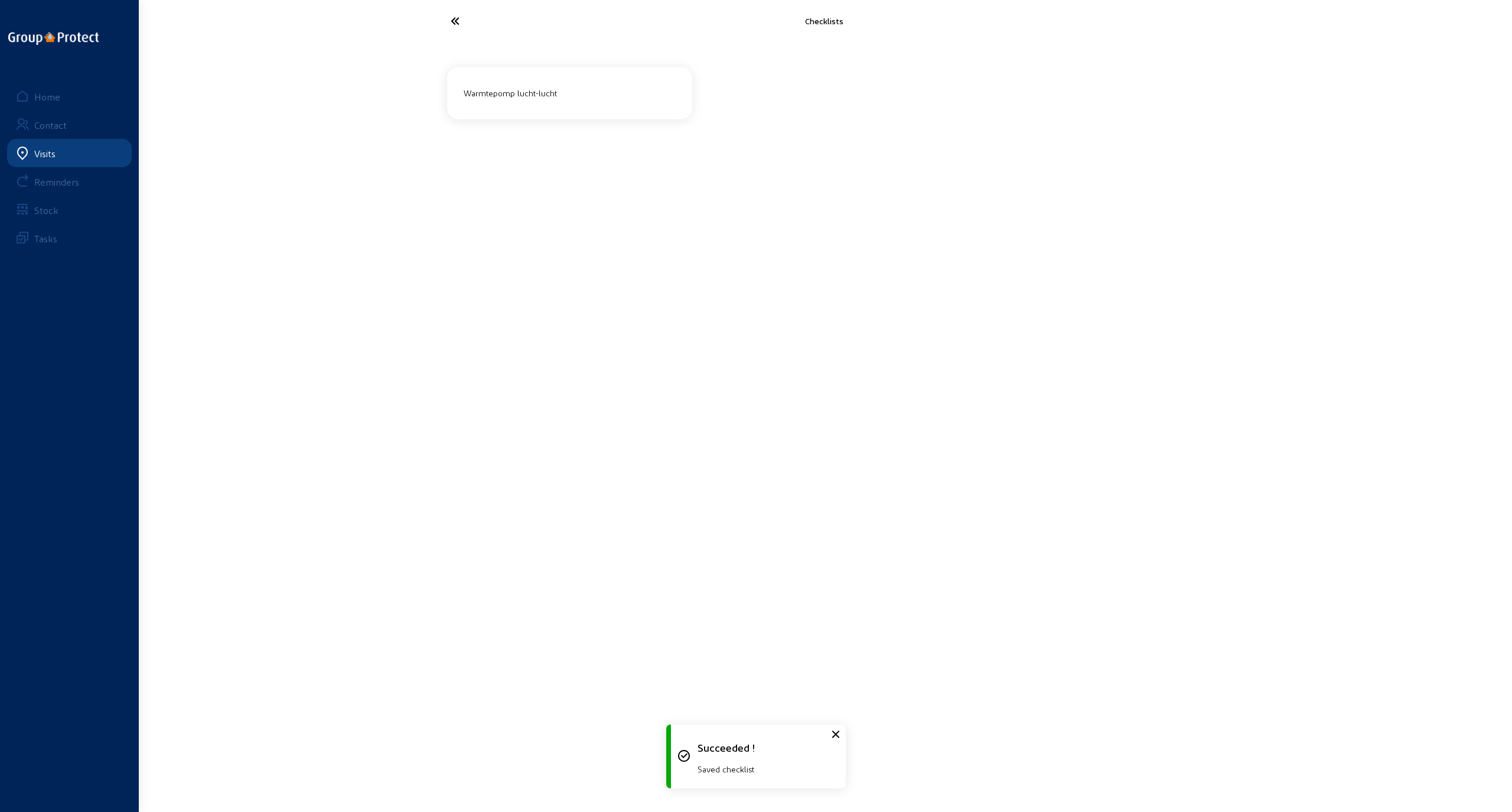
click at [447, 20] on icon at bounding box center [498, 21] width 109 height 21
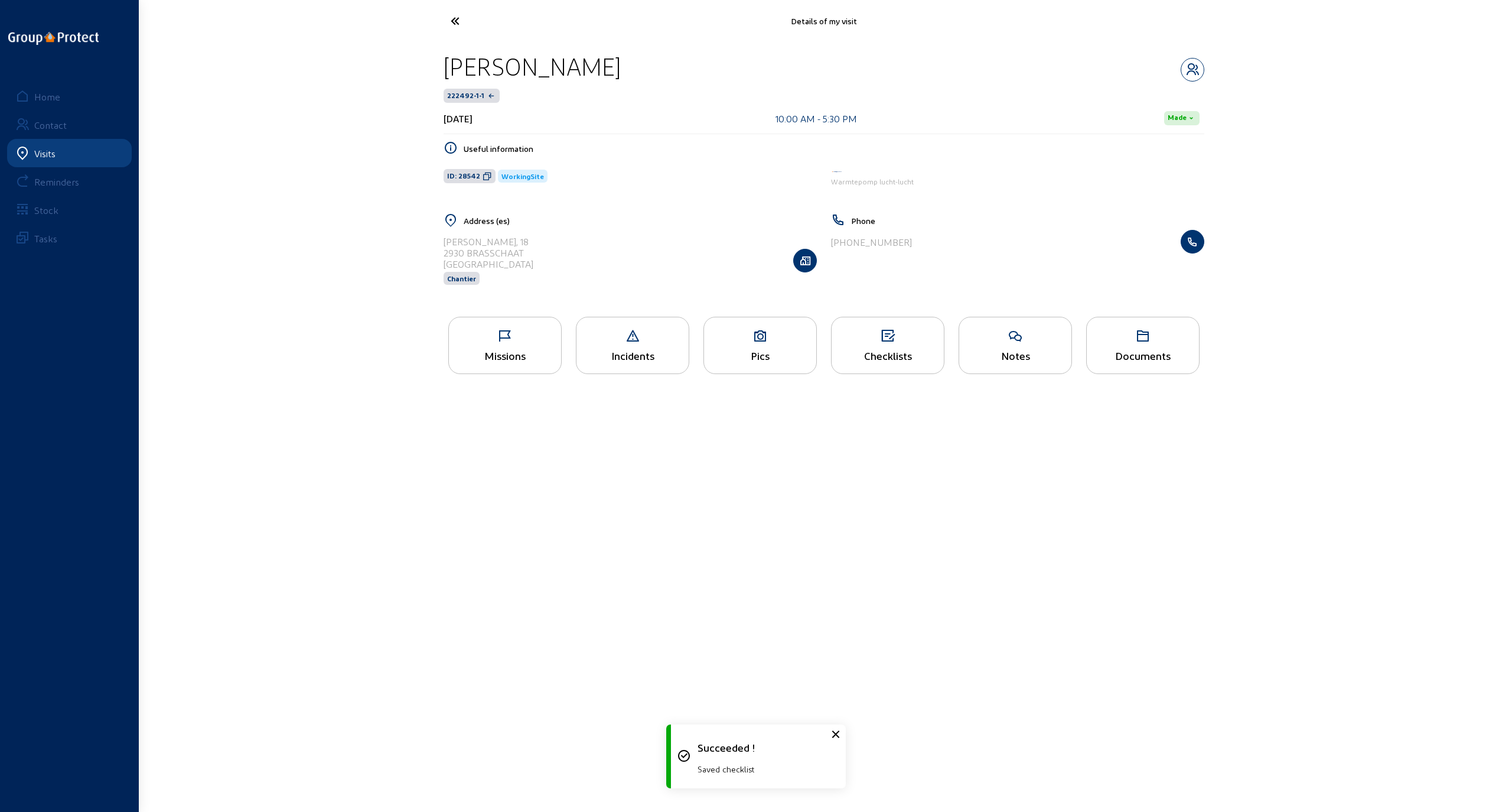
click at [749, 340] on icon at bounding box center [760, 336] width 112 height 14
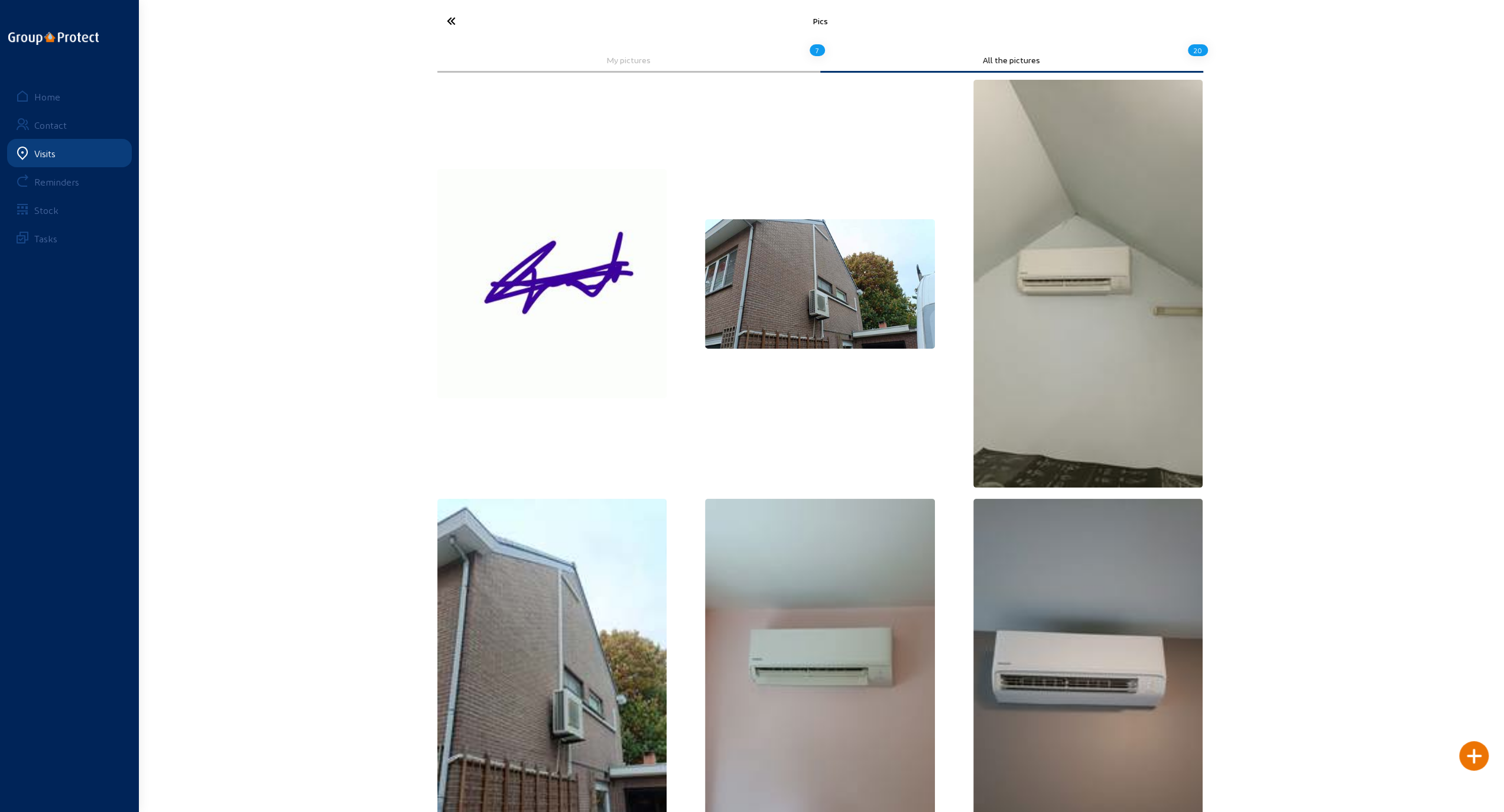
click at [450, 18] on icon at bounding box center [495, 21] width 109 height 21
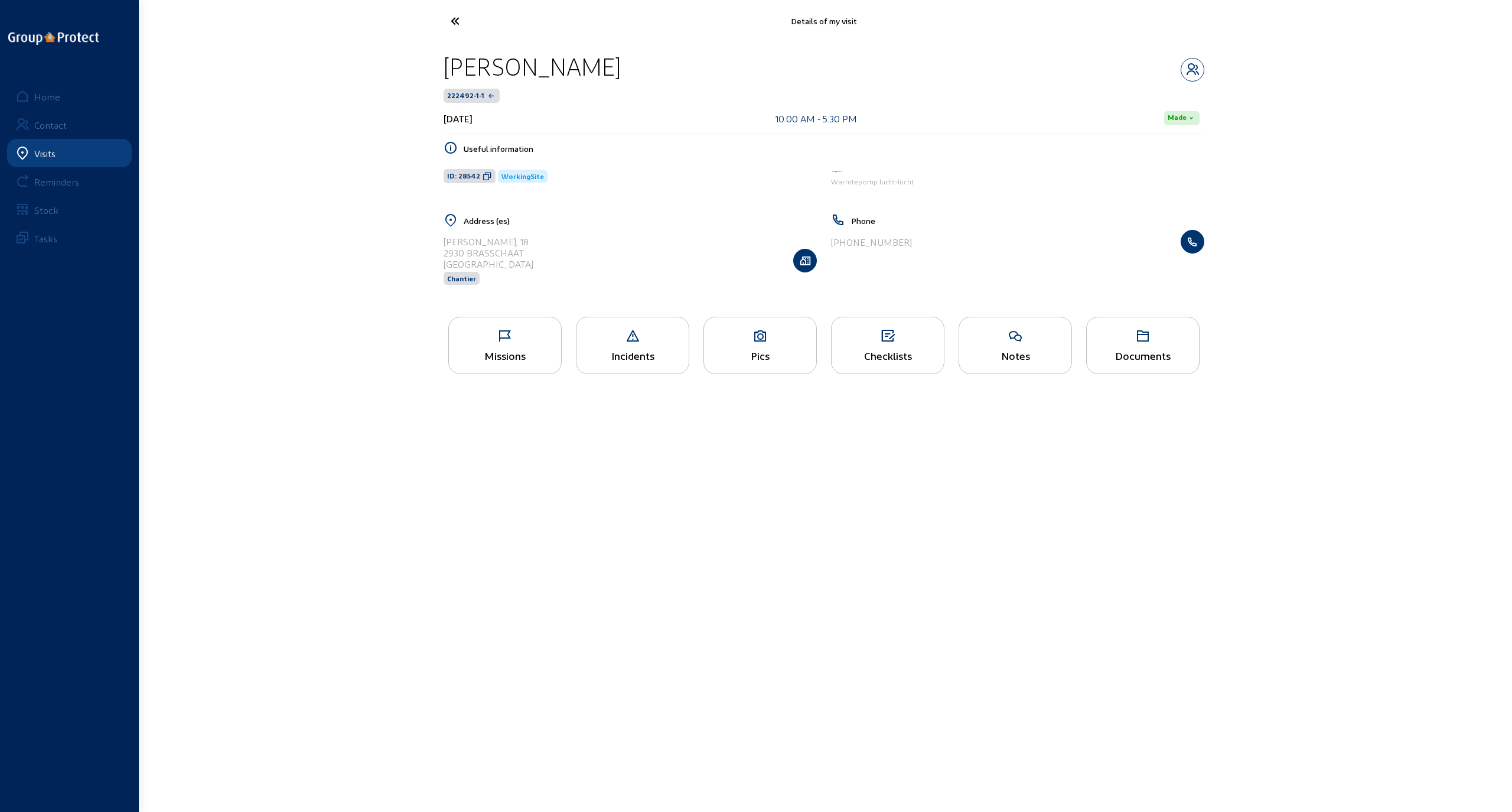
click at [498, 349] on div "Missions" at bounding box center [505, 355] width 112 height 12
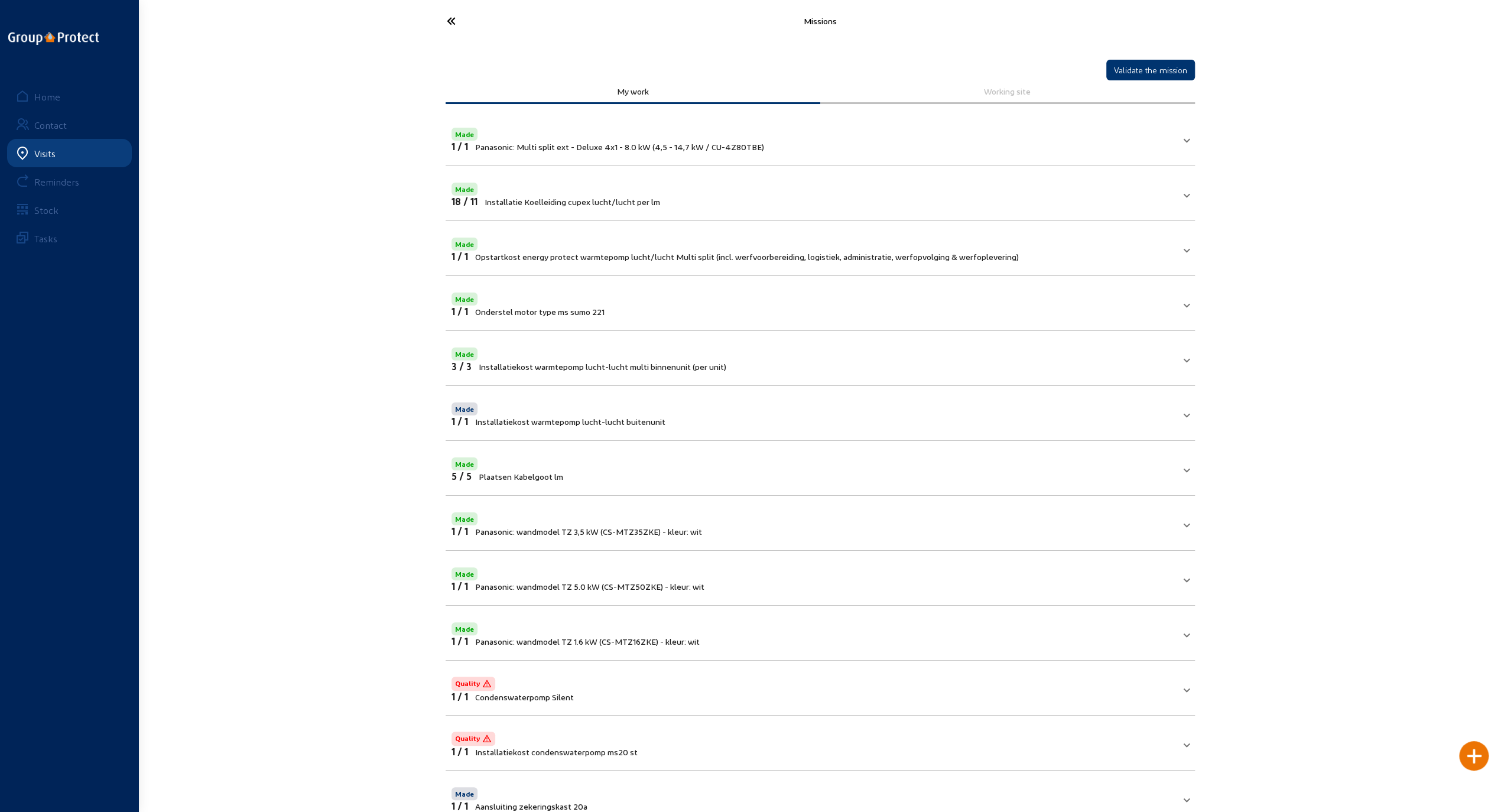
drag, startPoint x: 227, startPoint y: 455, endPoint x: 268, endPoint y: 387, distance: 79.4
click at [229, 452] on div "Missions Validate the mission My work Working site Made 1 / 1 Panasonic: Multi …" at bounding box center [752, 507] width 1504 height 1014
click at [446, 18] on icon at bounding box center [495, 21] width 109 height 21
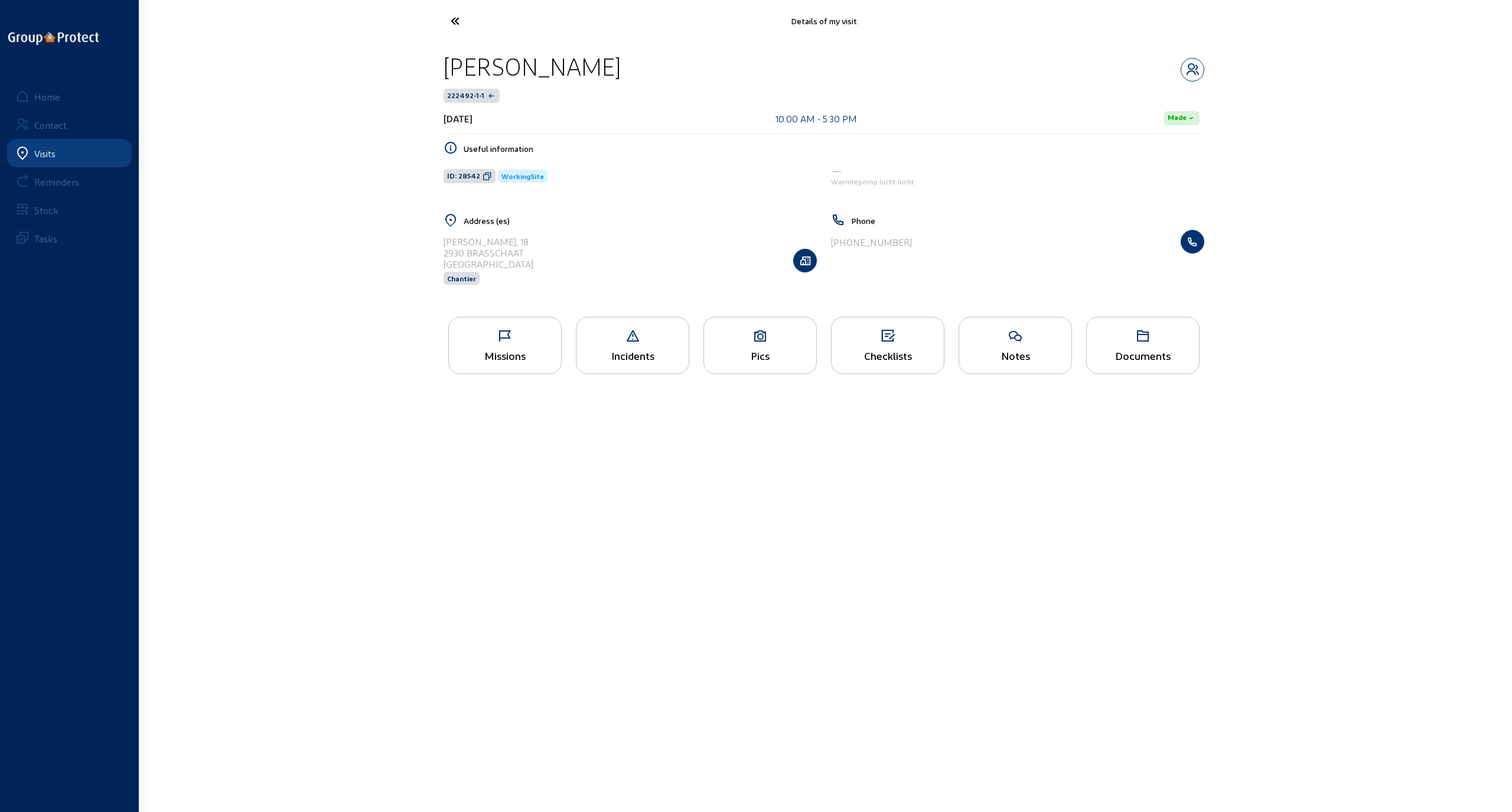
click at [762, 349] on div "Pics" at bounding box center [760, 355] width 112 height 12
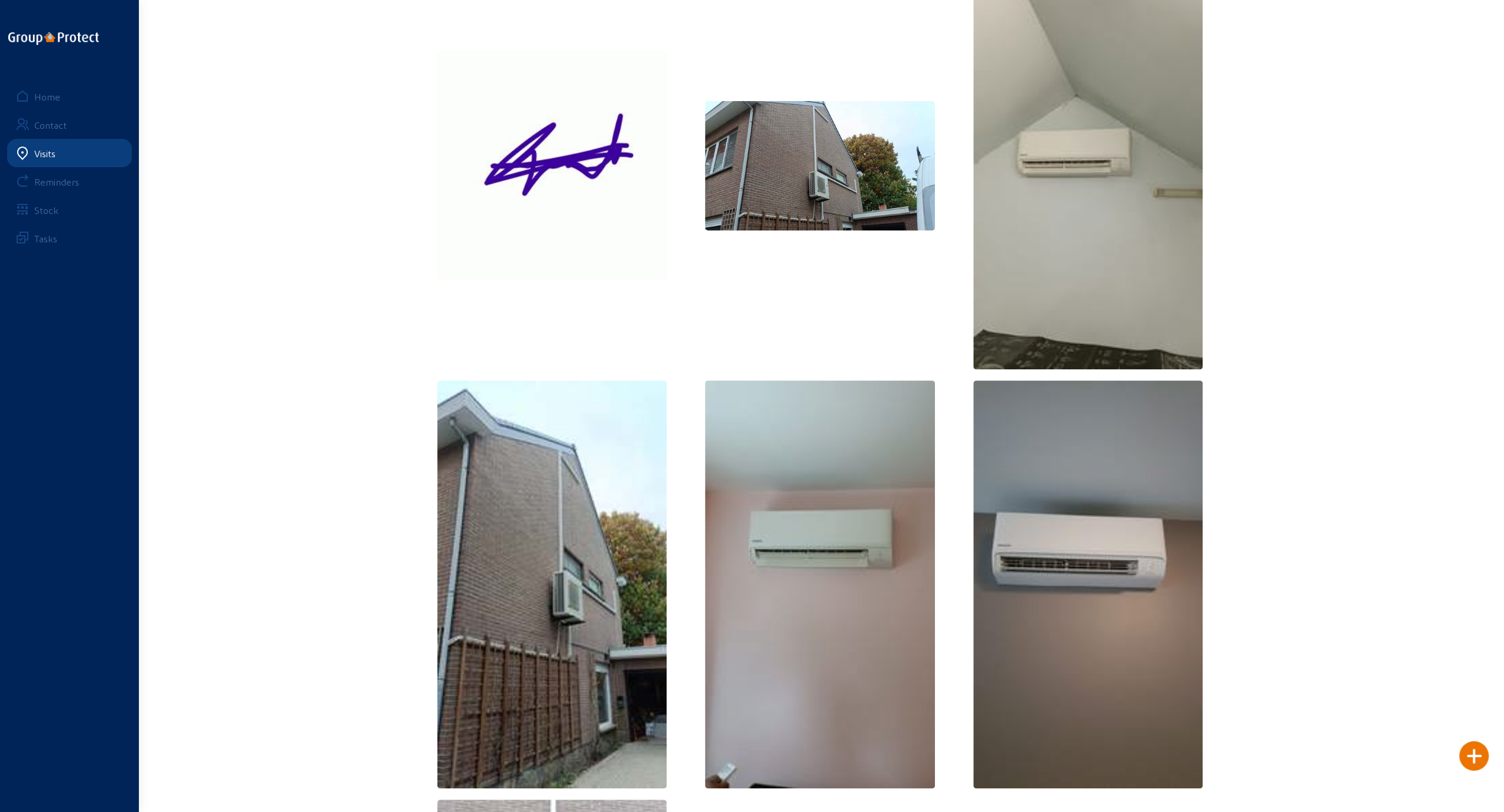
click at [561, 531] on img at bounding box center [551, 584] width 230 height 408
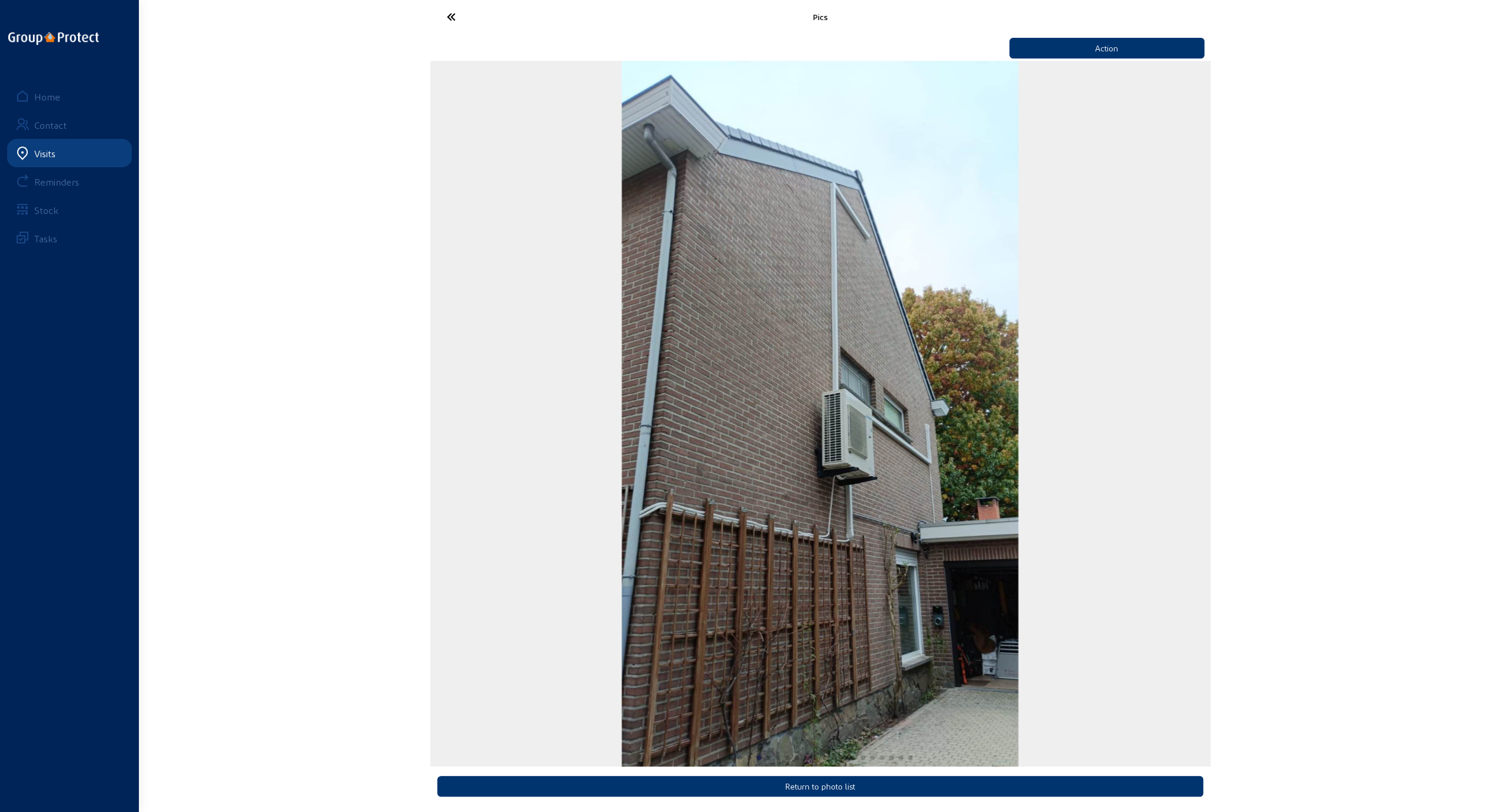
scroll to position [4, 0]
click at [452, 17] on icon at bounding box center [495, 17] width 109 height 21
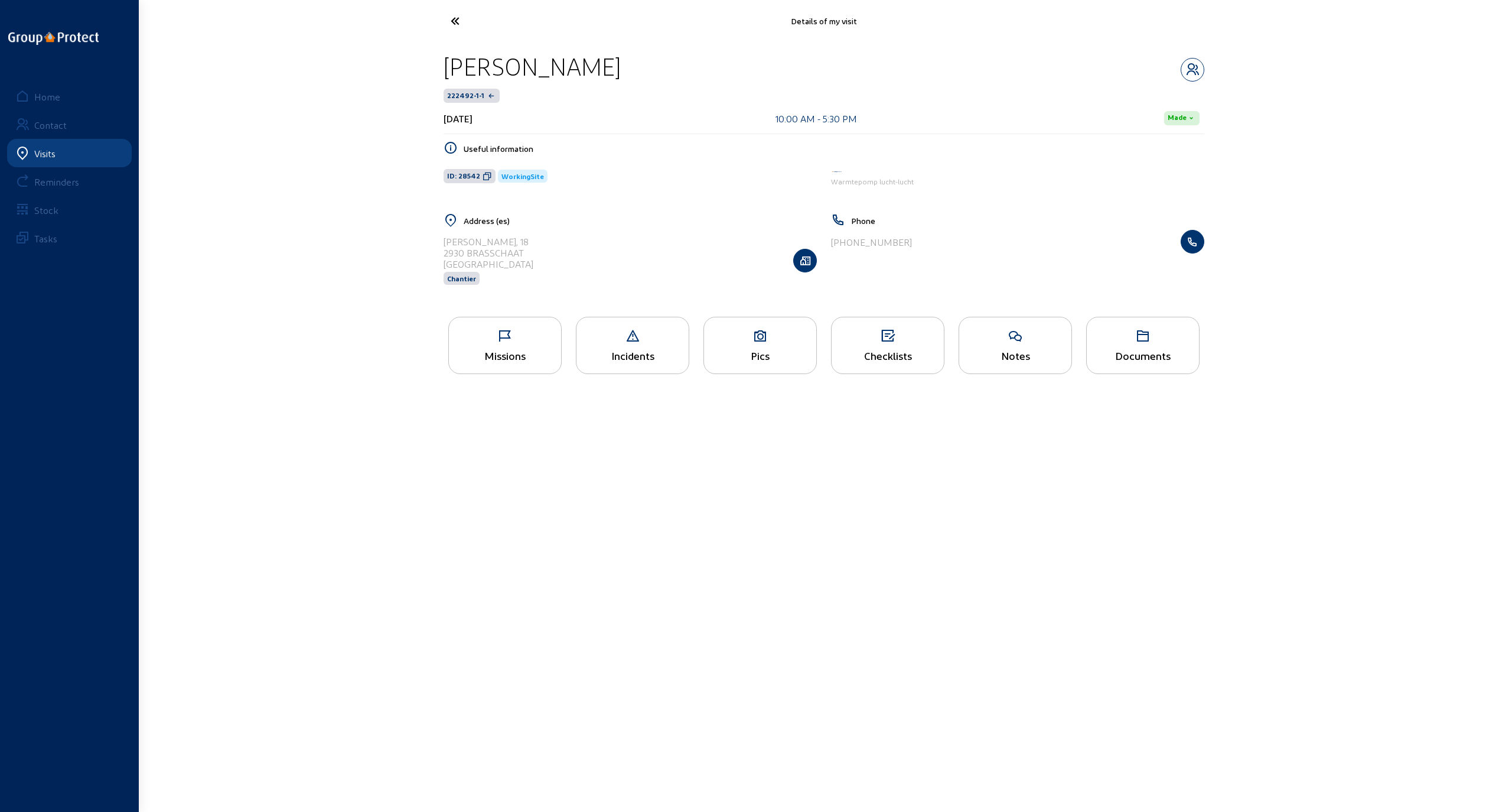
click at [455, 22] on icon at bounding box center [498, 21] width 109 height 21
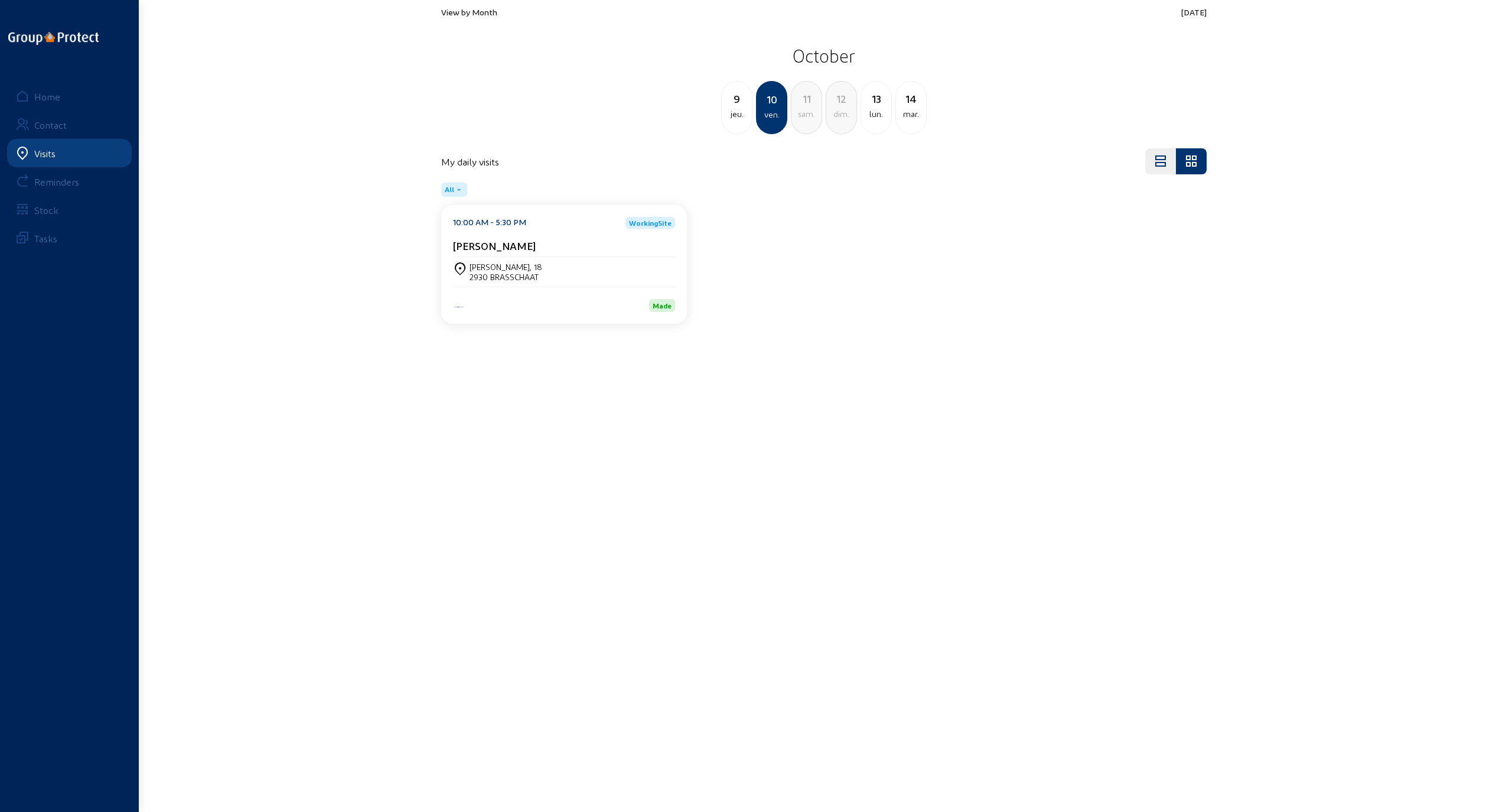
click at [482, 13] on span "View by Month" at bounding box center [469, 11] width 56 height 10
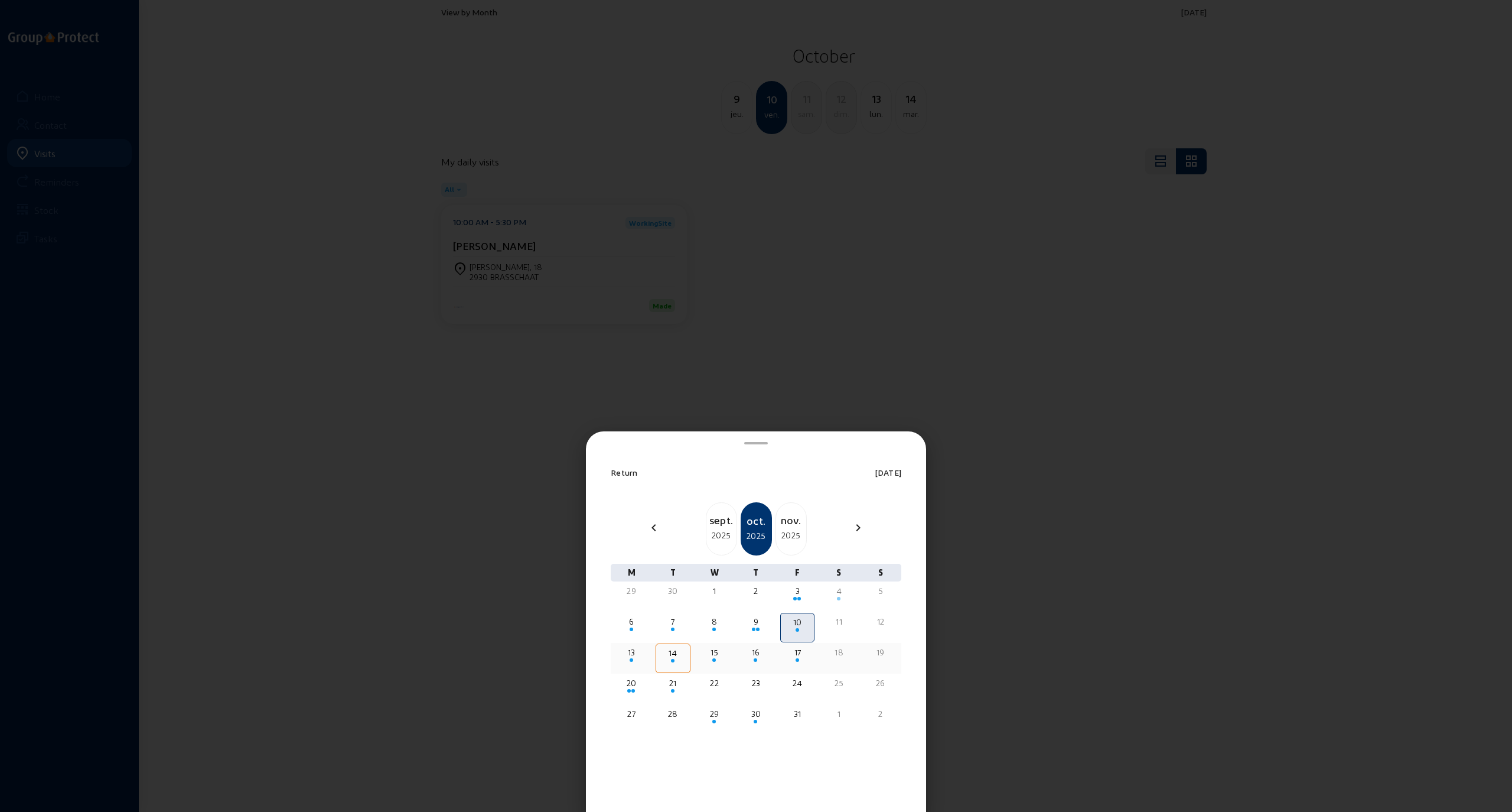
click at [711, 653] on div "15" at bounding box center [715, 652] width 32 height 11
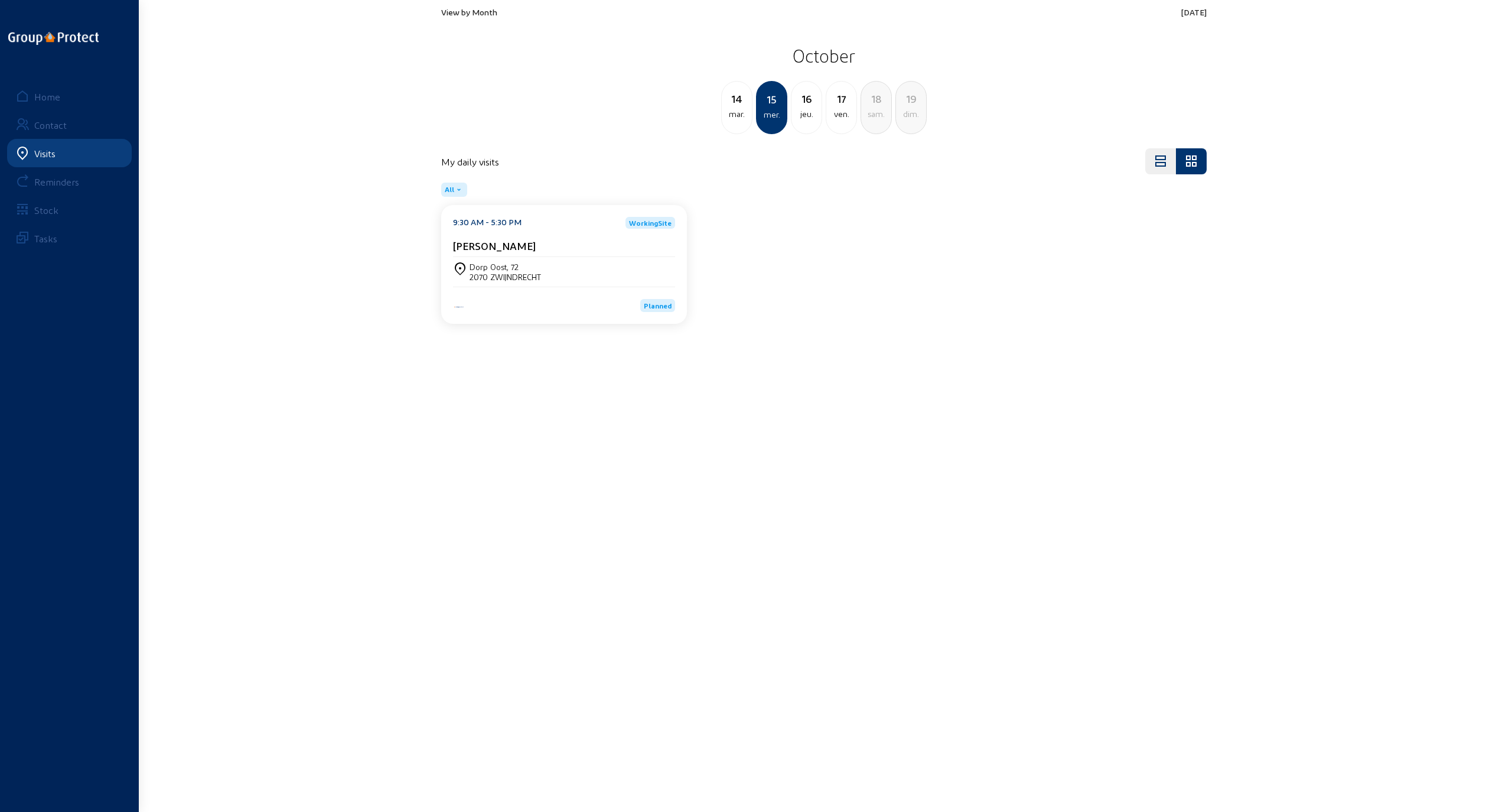
click at [501, 276] on div "2070 ZWIJNDRECHT" at bounding box center [505, 276] width 72 height 10
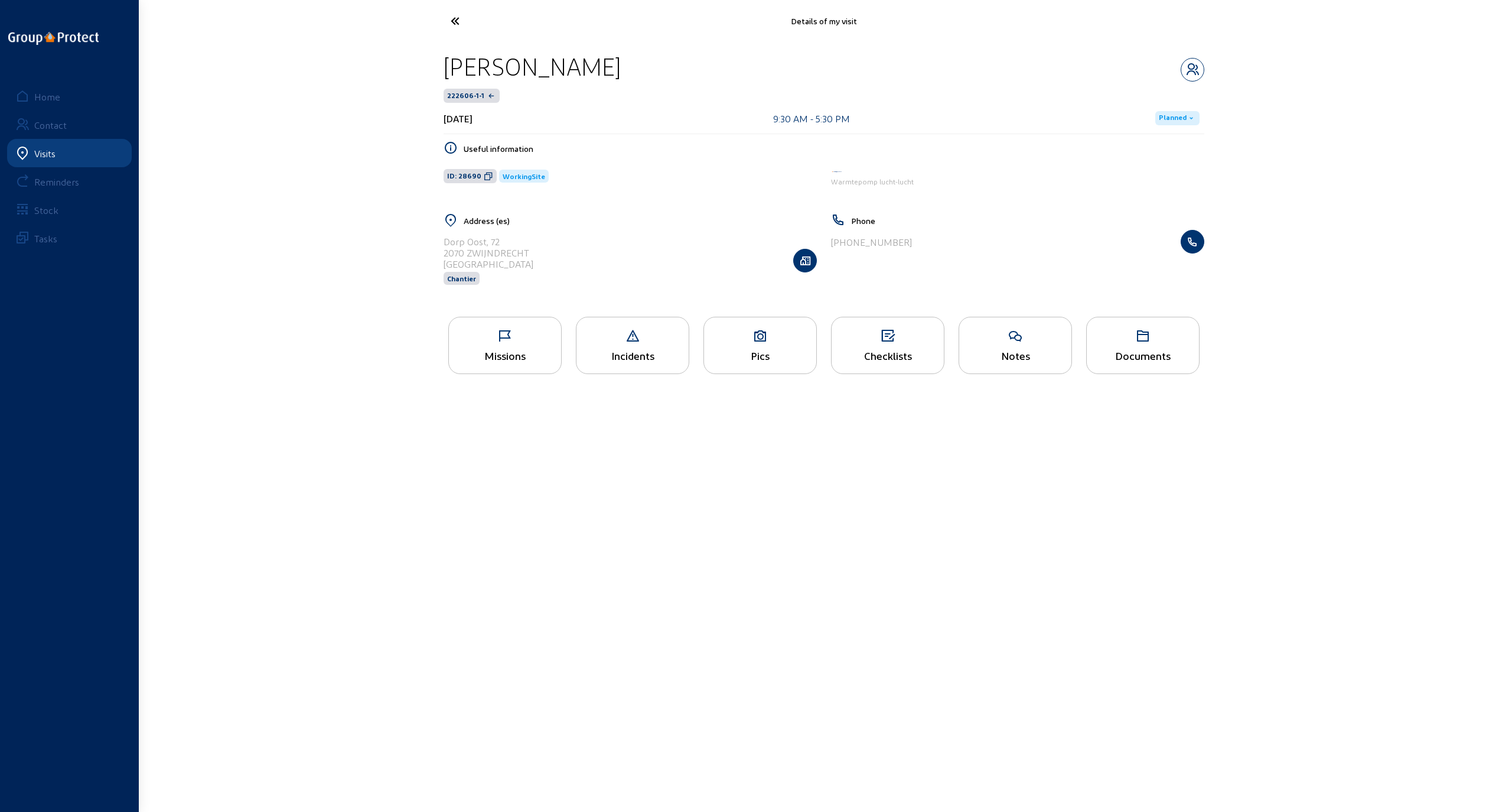
click at [487, 355] on div "Missions" at bounding box center [505, 355] width 112 height 12
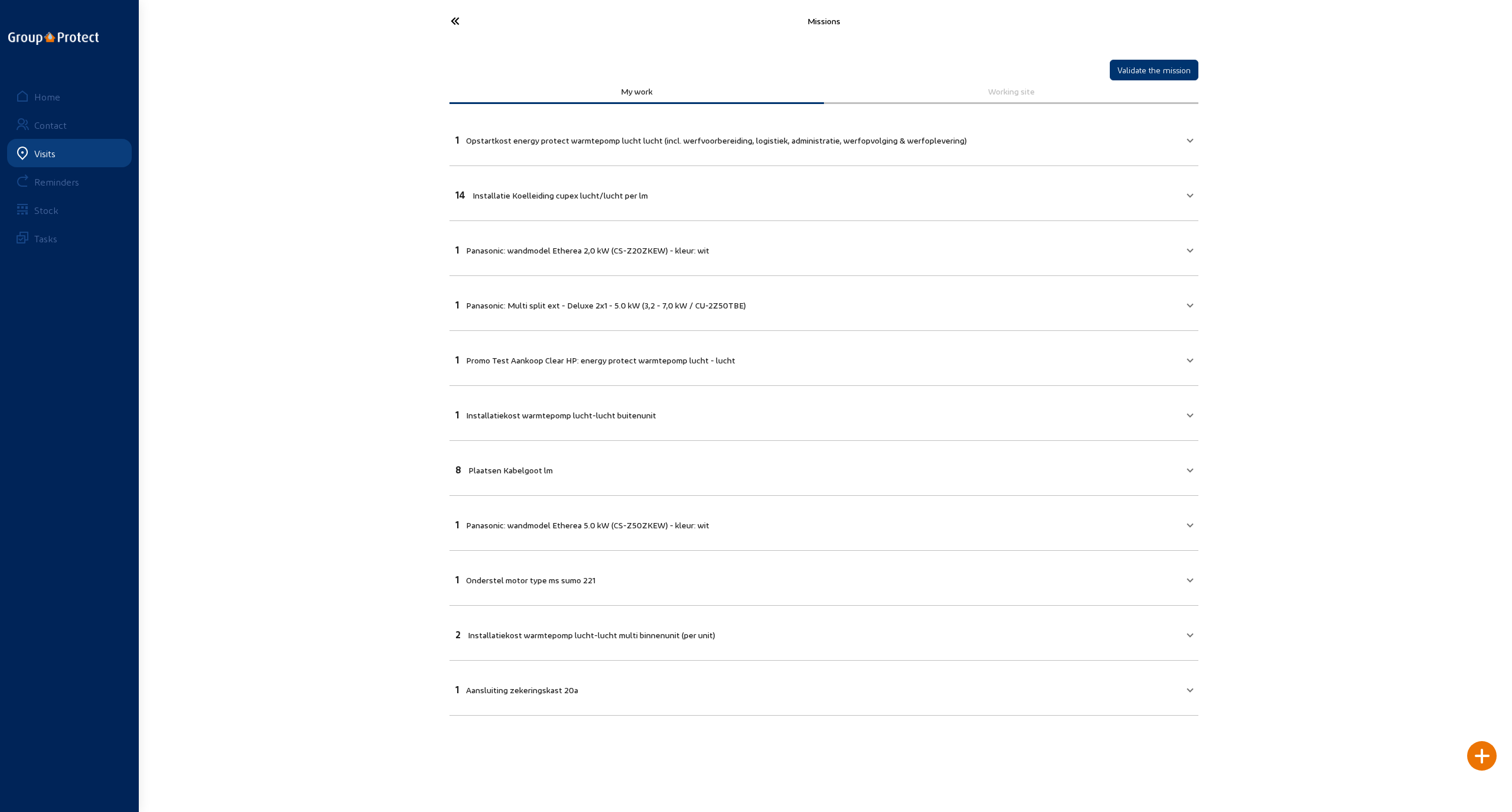
click at [444, 25] on cam-font-icon at bounding box center [499, 21] width 116 height 27
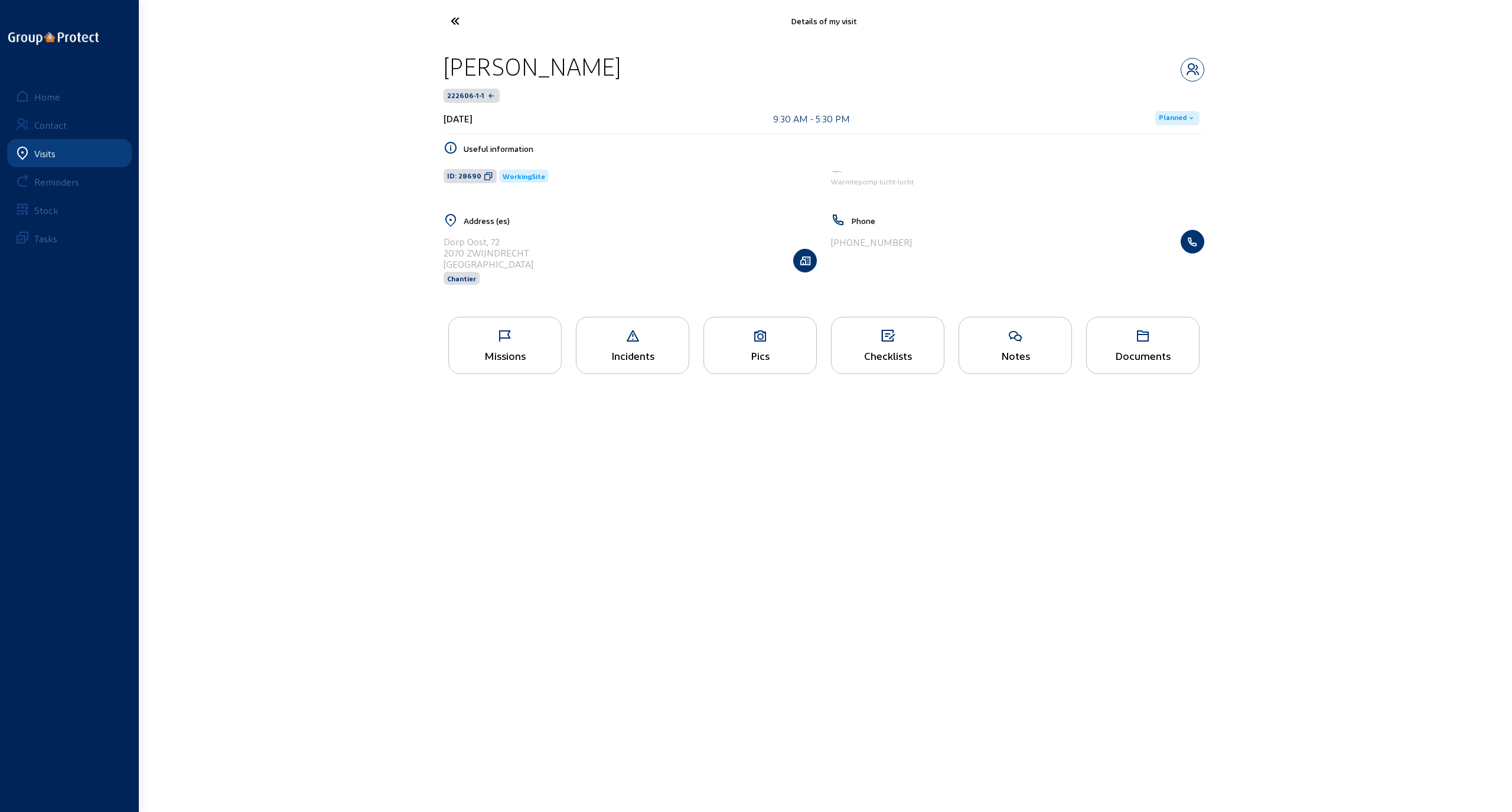
click at [874, 350] on div "Checklists" at bounding box center [887, 355] width 112 height 12
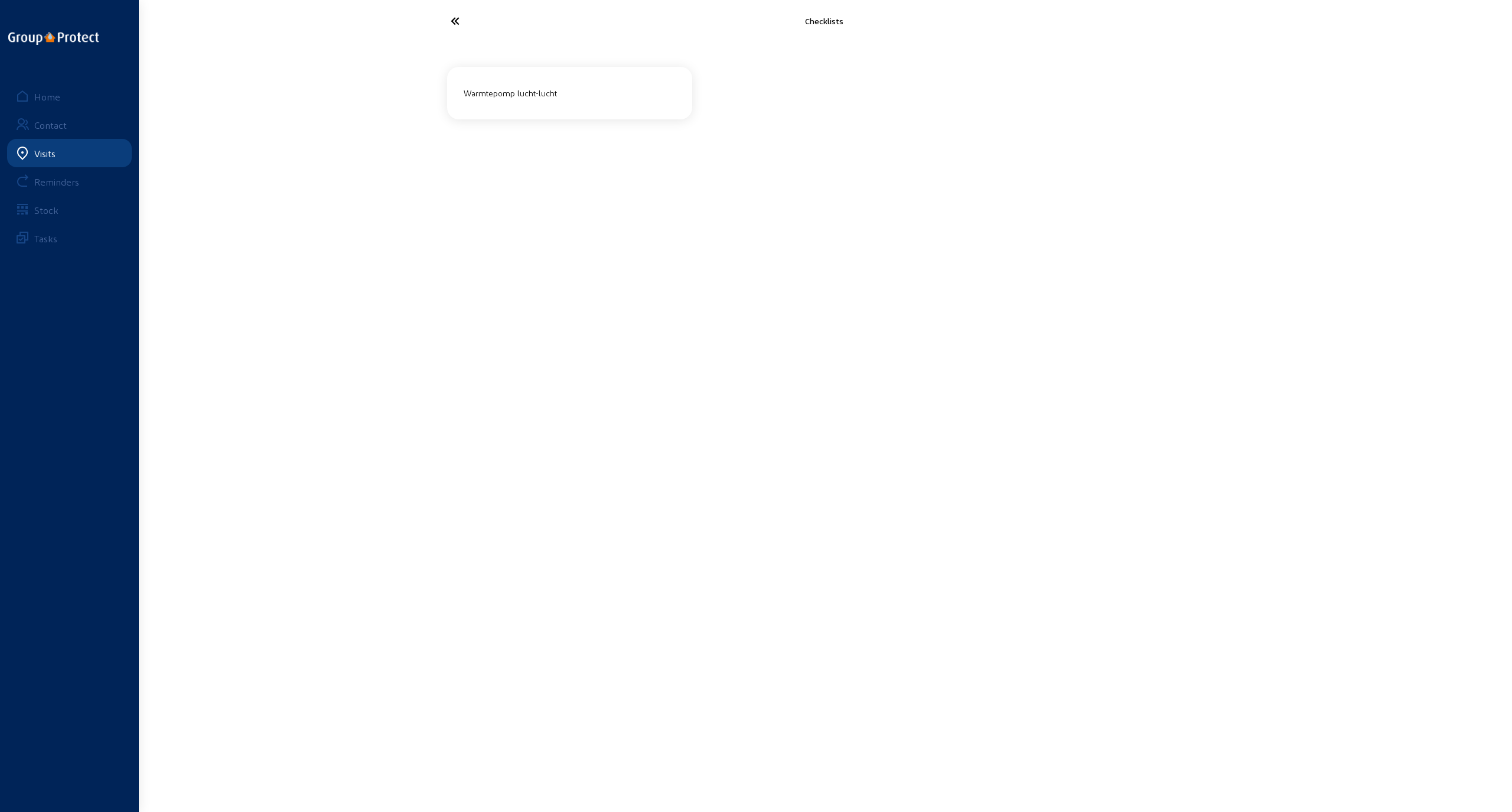
click at [454, 26] on icon at bounding box center [498, 21] width 109 height 21
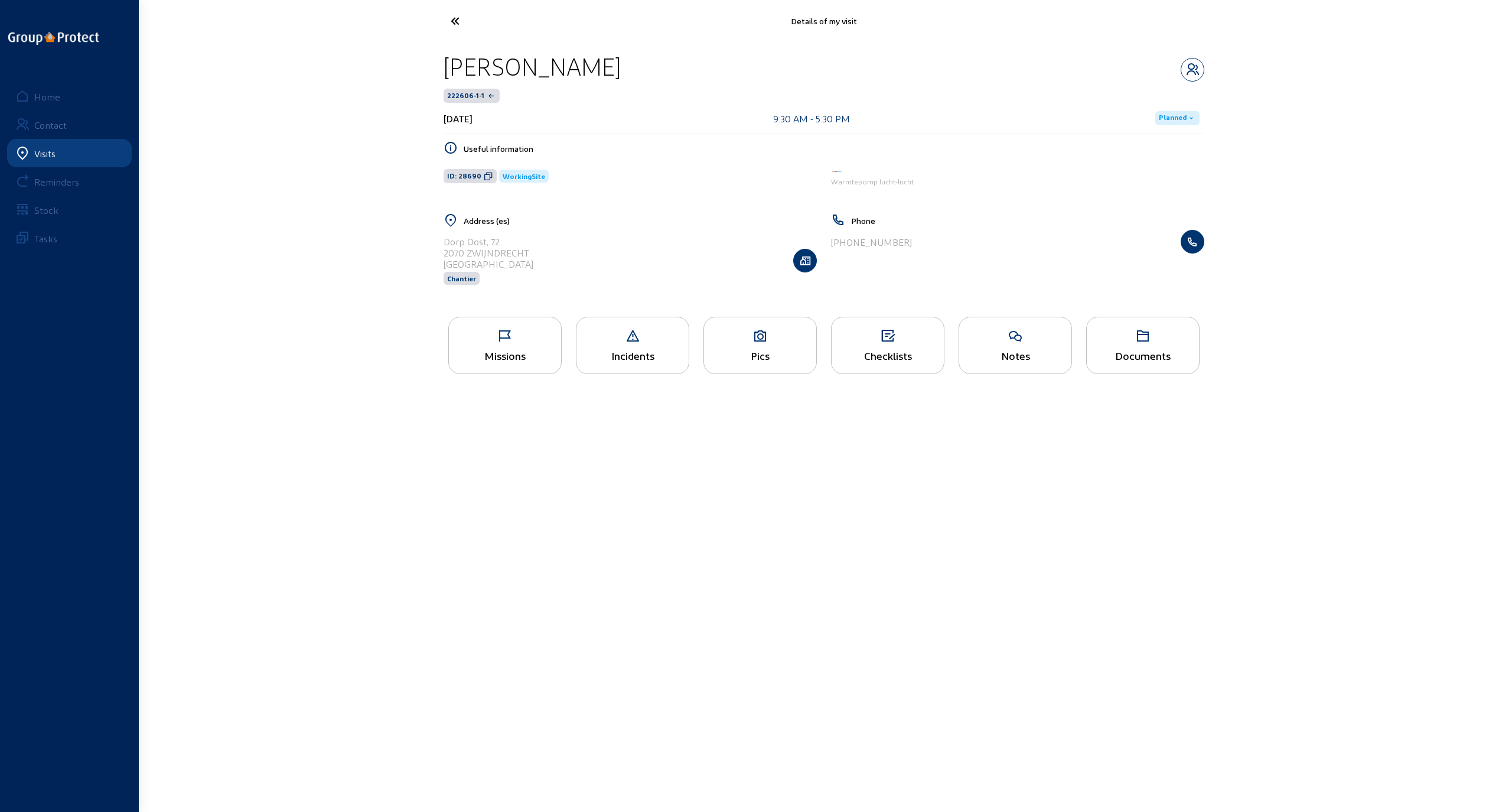
click at [767, 349] on div "Pics" at bounding box center [760, 355] width 112 height 12
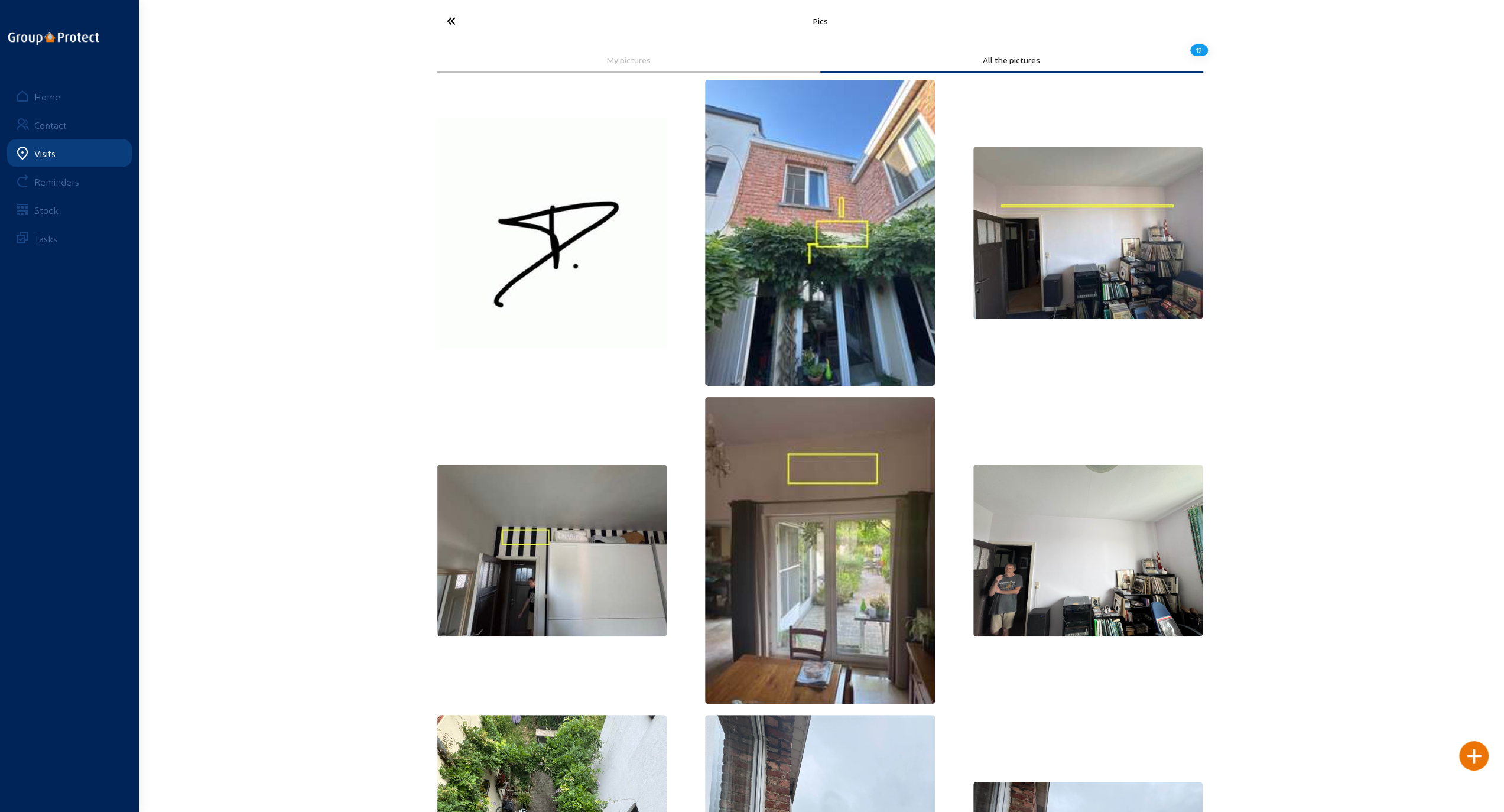
click at [452, 18] on icon at bounding box center [495, 21] width 109 height 21
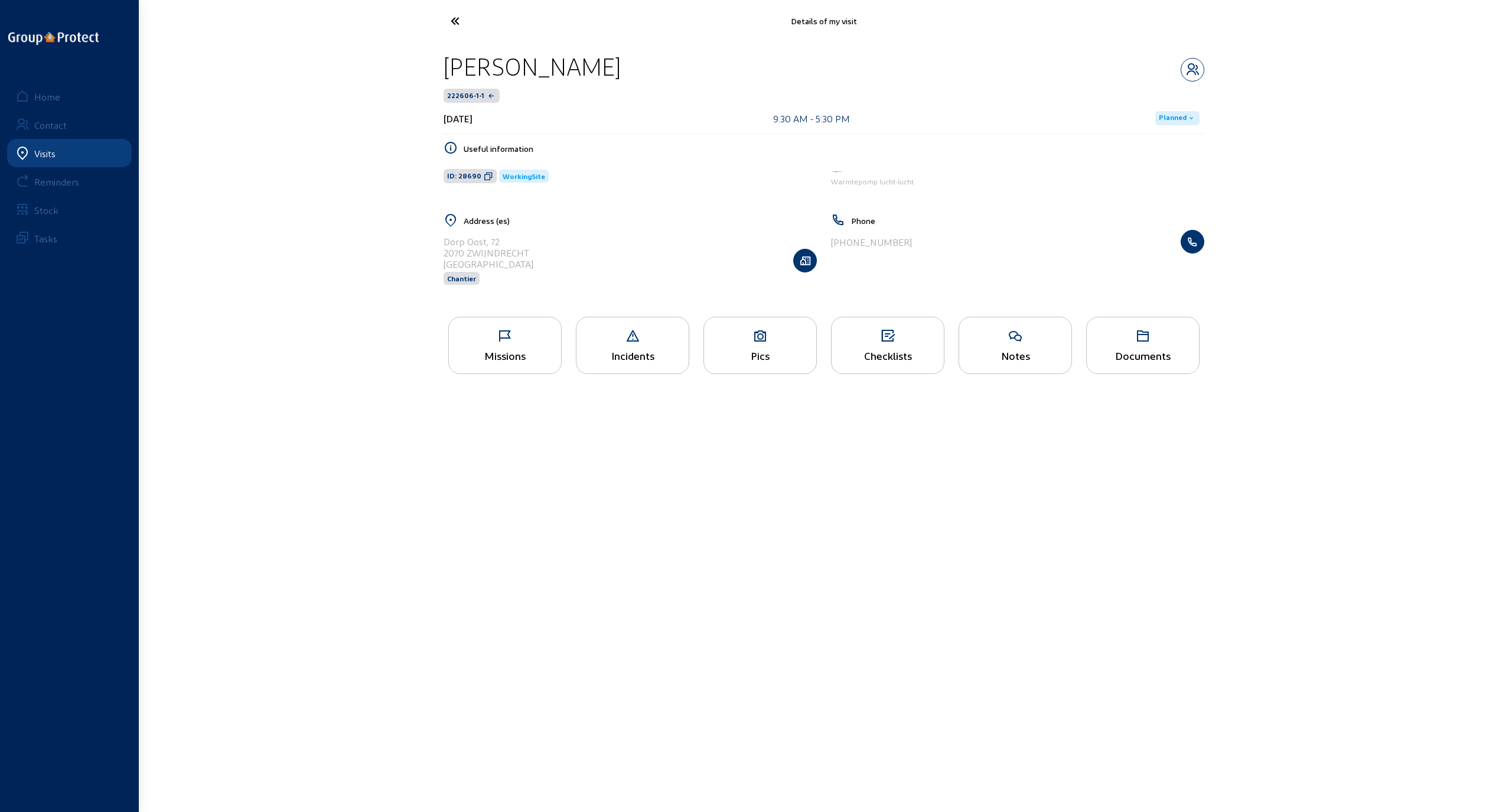
click at [455, 22] on icon at bounding box center [498, 21] width 109 height 21
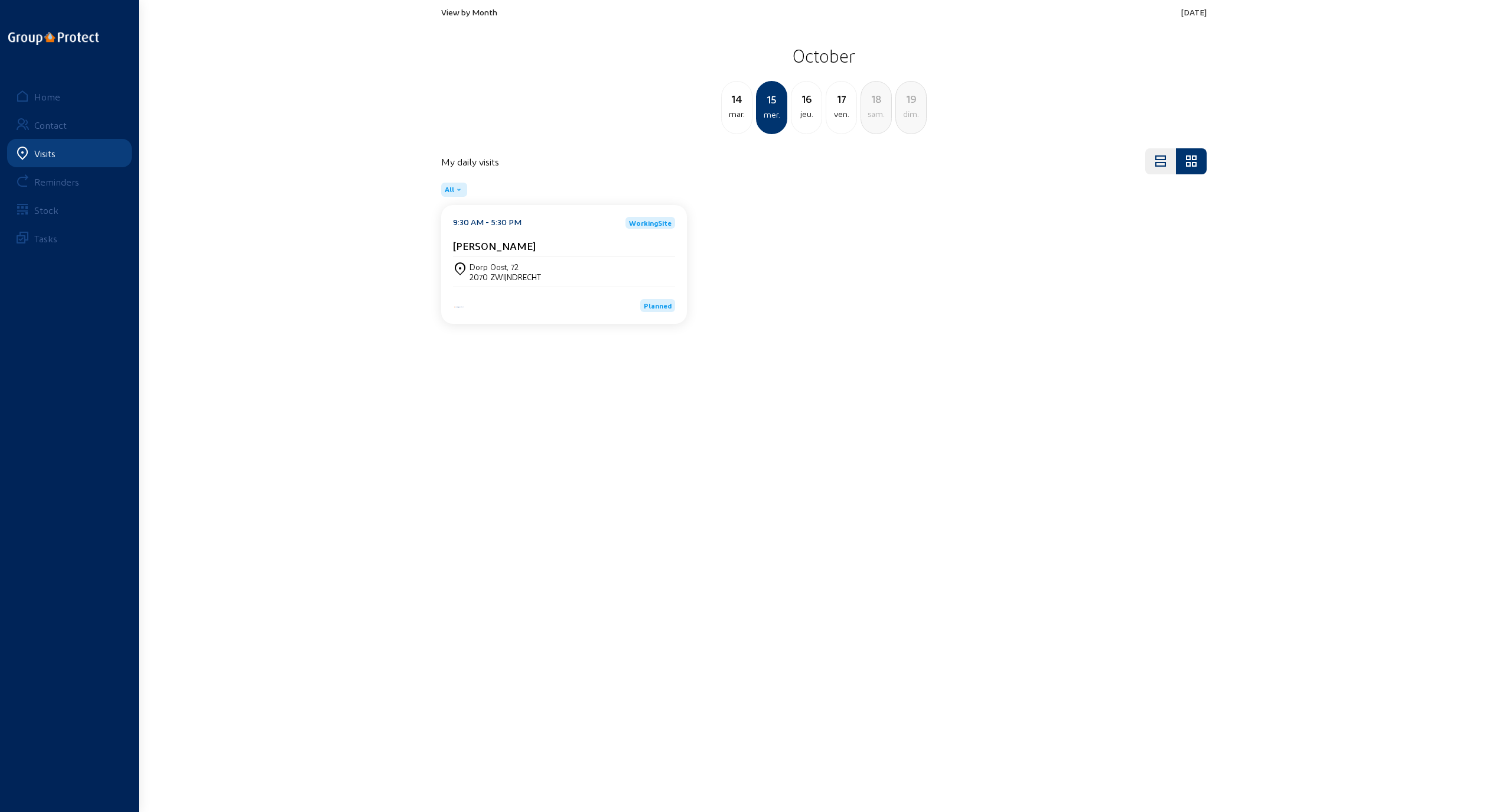
click at [732, 105] on div "14" at bounding box center [737, 99] width 30 height 17
click at [741, 103] on div "13" at bounding box center [737, 99] width 30 height 17
click at [517, 262] on div "[STREET_ADDRESS]" at bounding box center [563, 271] width 222 height 20
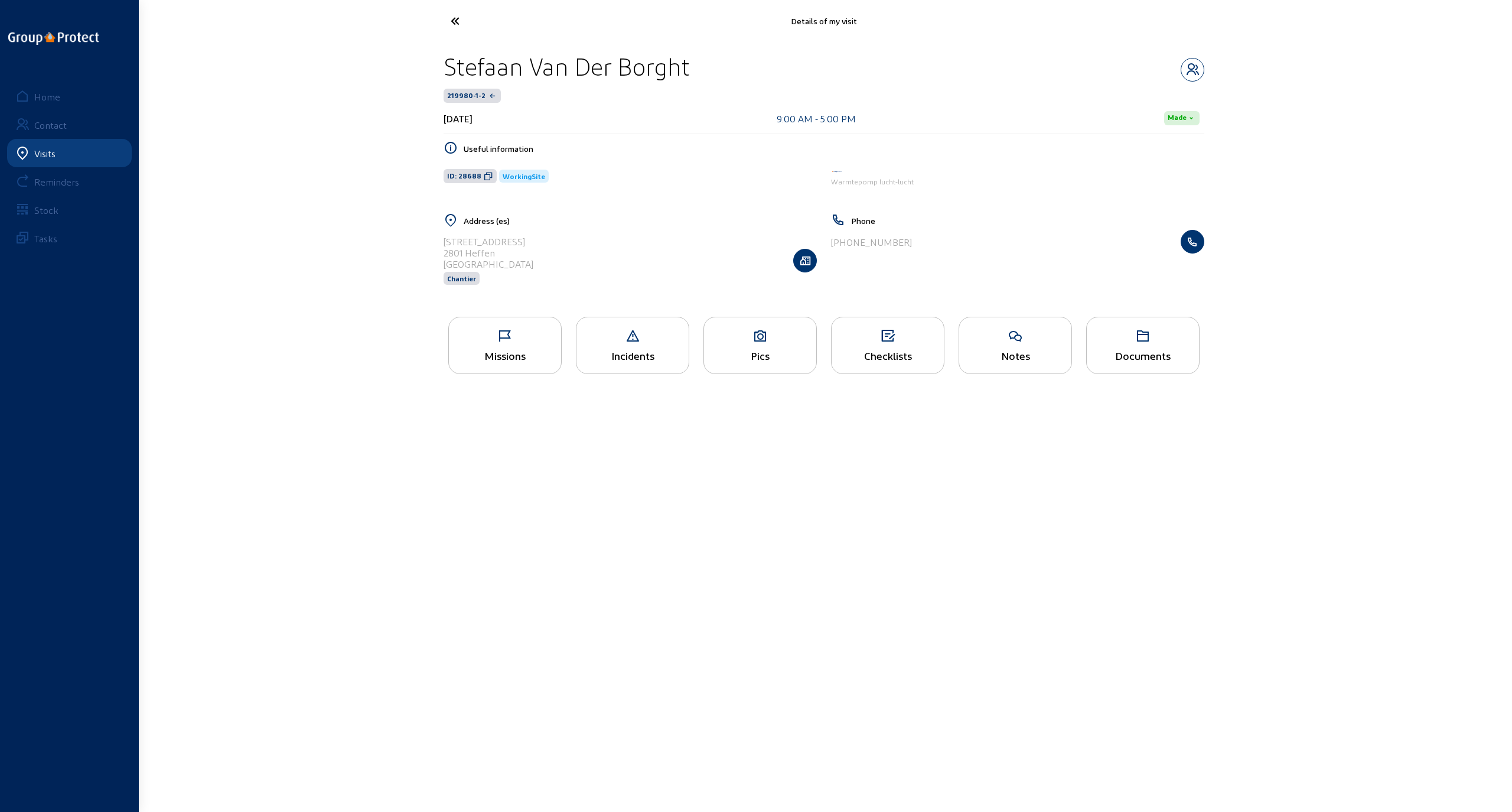
click at [498, 333] on icon at bounding box center [505, 336] width 112 height 14
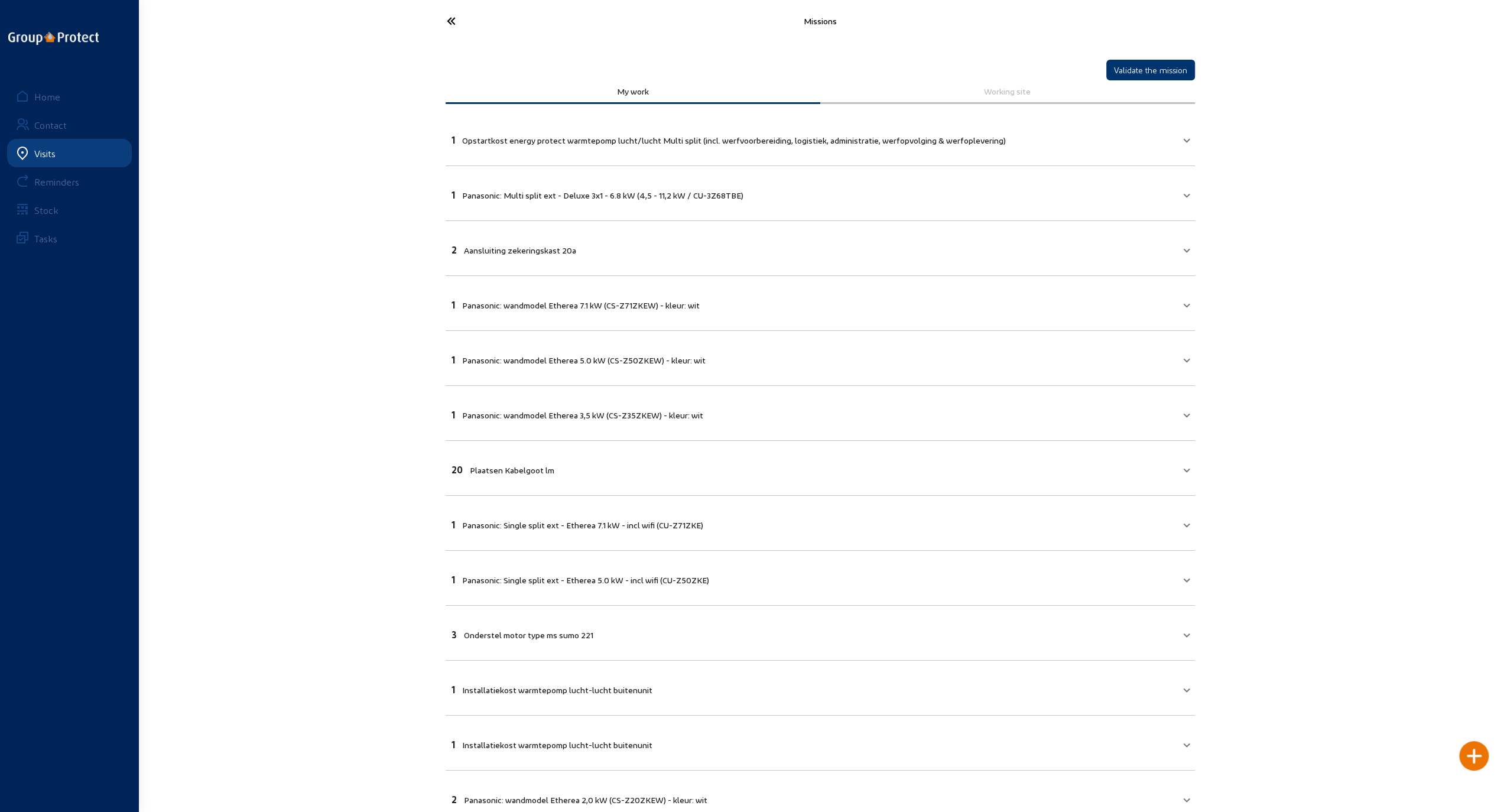
click at [1159, 143] on mat-panel-title "1 Opstartkost energy protect warmtepomp lucht/lucht Multi split (incl. werfvoor…" at bounding box center [813, 139] width 723 height 14
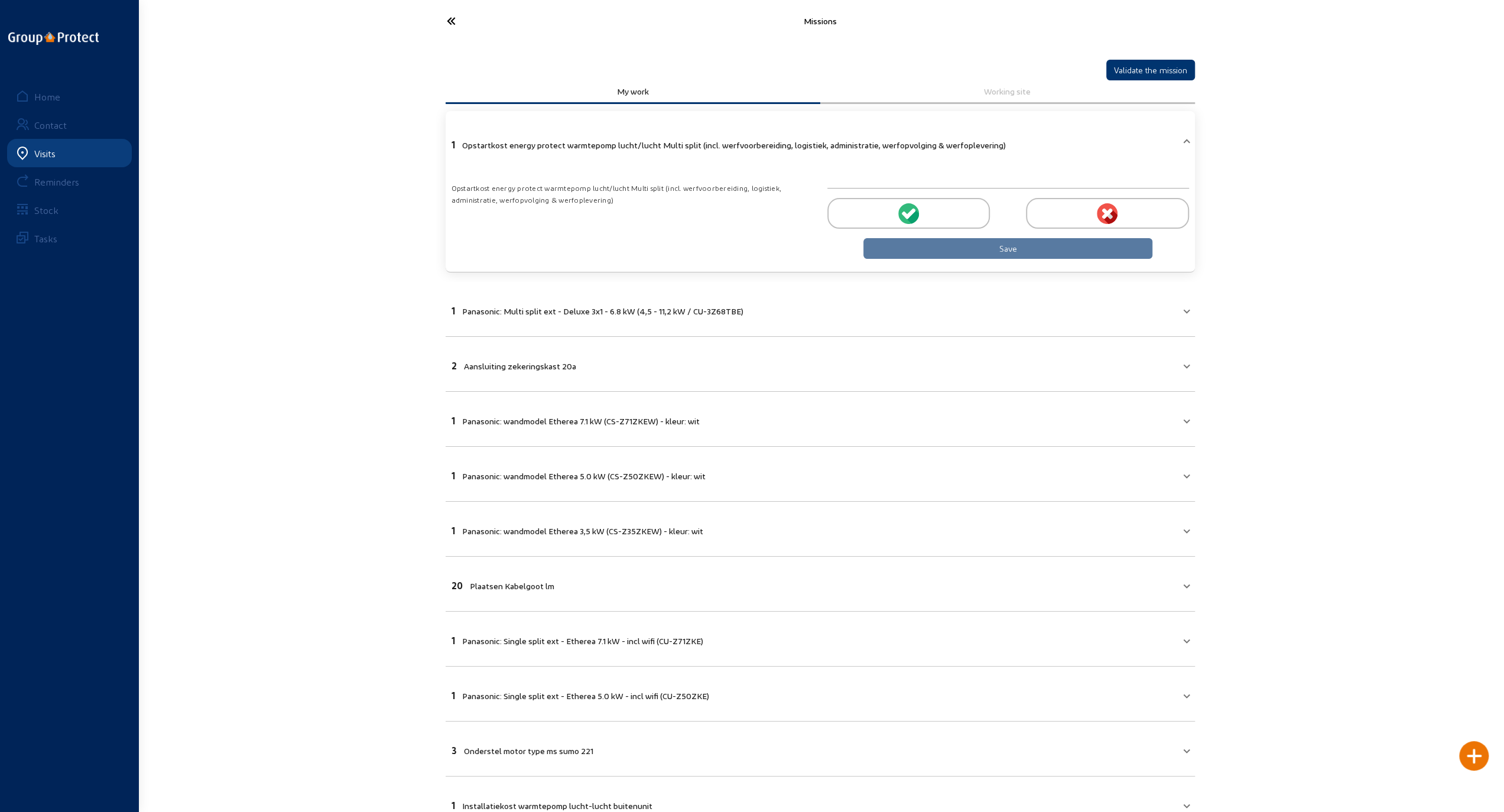
click at [910, 211] on icon at bounding box center [910, 213] width 11 height 11
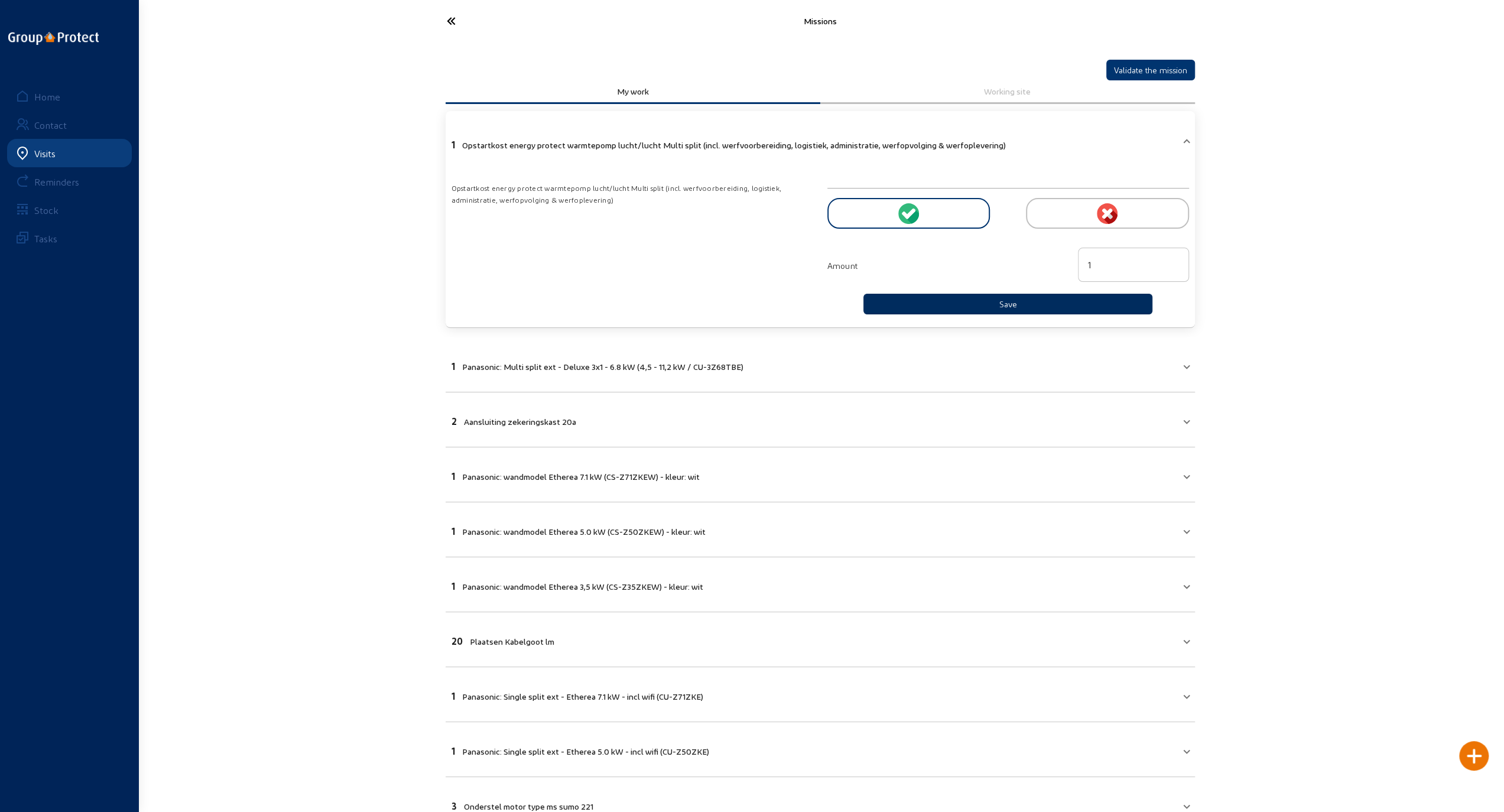
click at [956, 298] on button "Save" at bounding box center [1008, 303] width 290 height 21
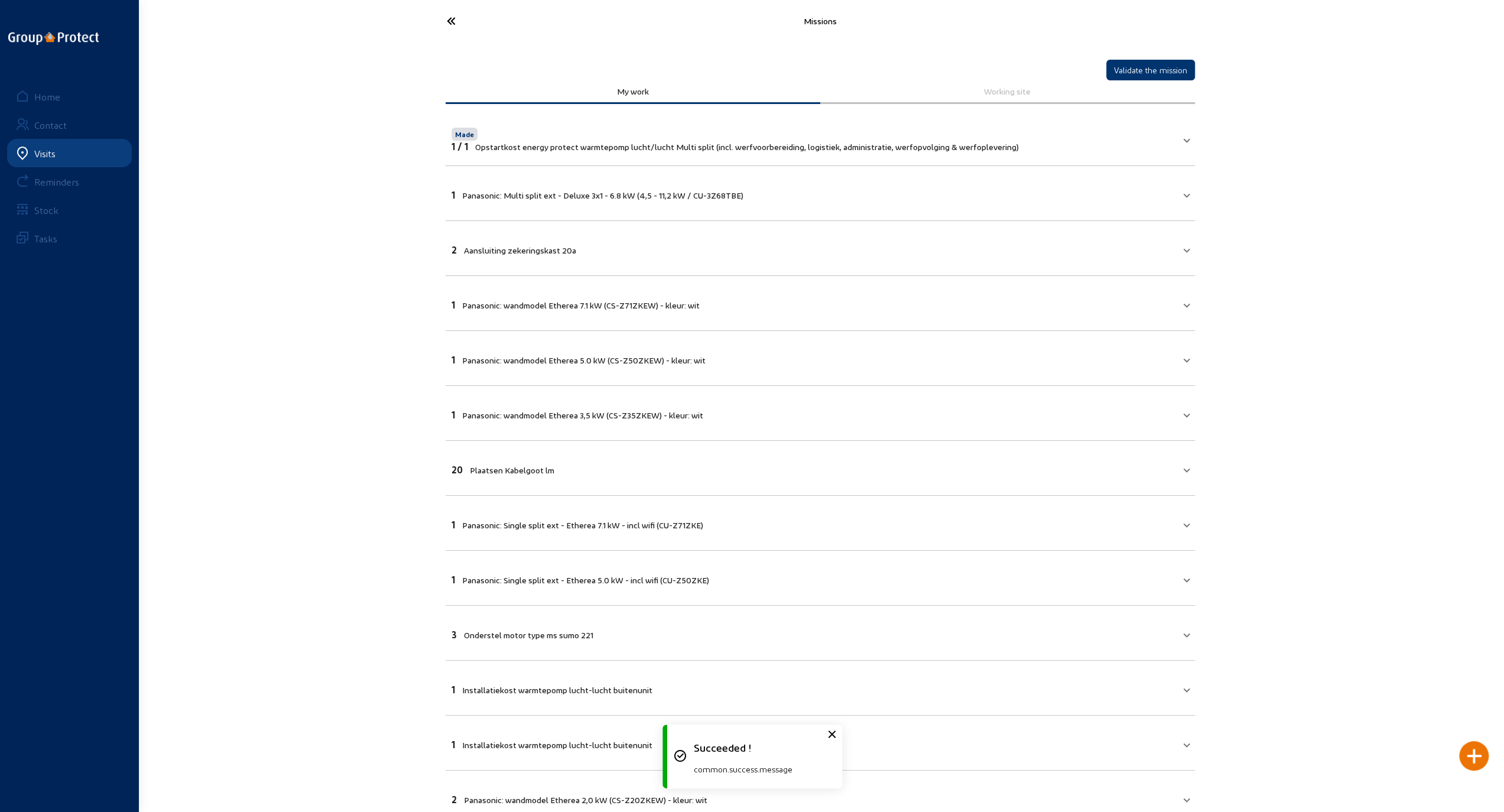
click at [810, 201] on mat-expansion-panel-header "1 Panasonic: Multi split ext - Deluxe 3x1 - 6.8 kW (4,5 - 11,2 kW / CU-3Z68TBE)" at bounding box center [820, 193] width 750 height 40
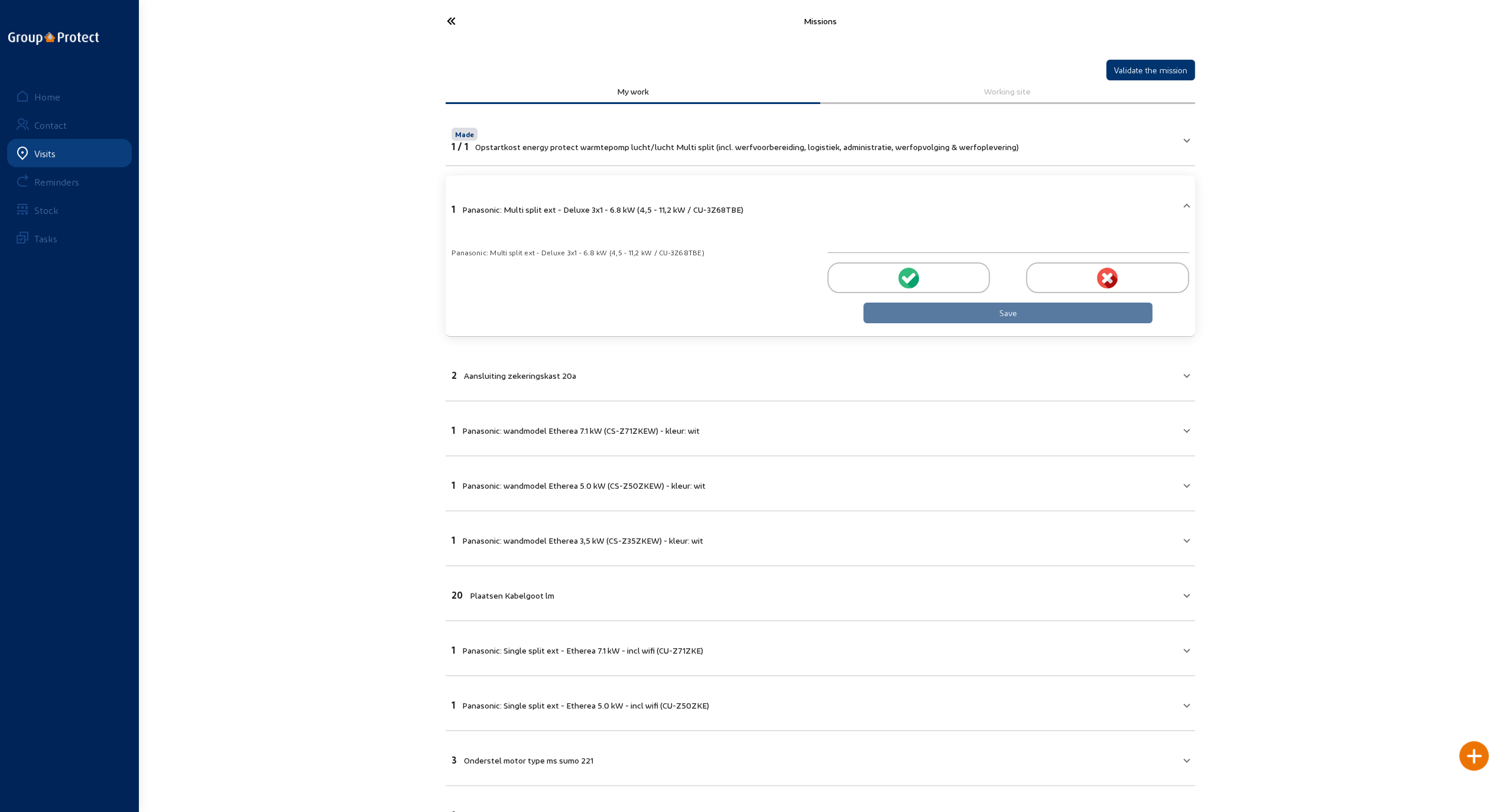
click at [910, 274] on icon at bounding box center [910, 278] width 11 height 11
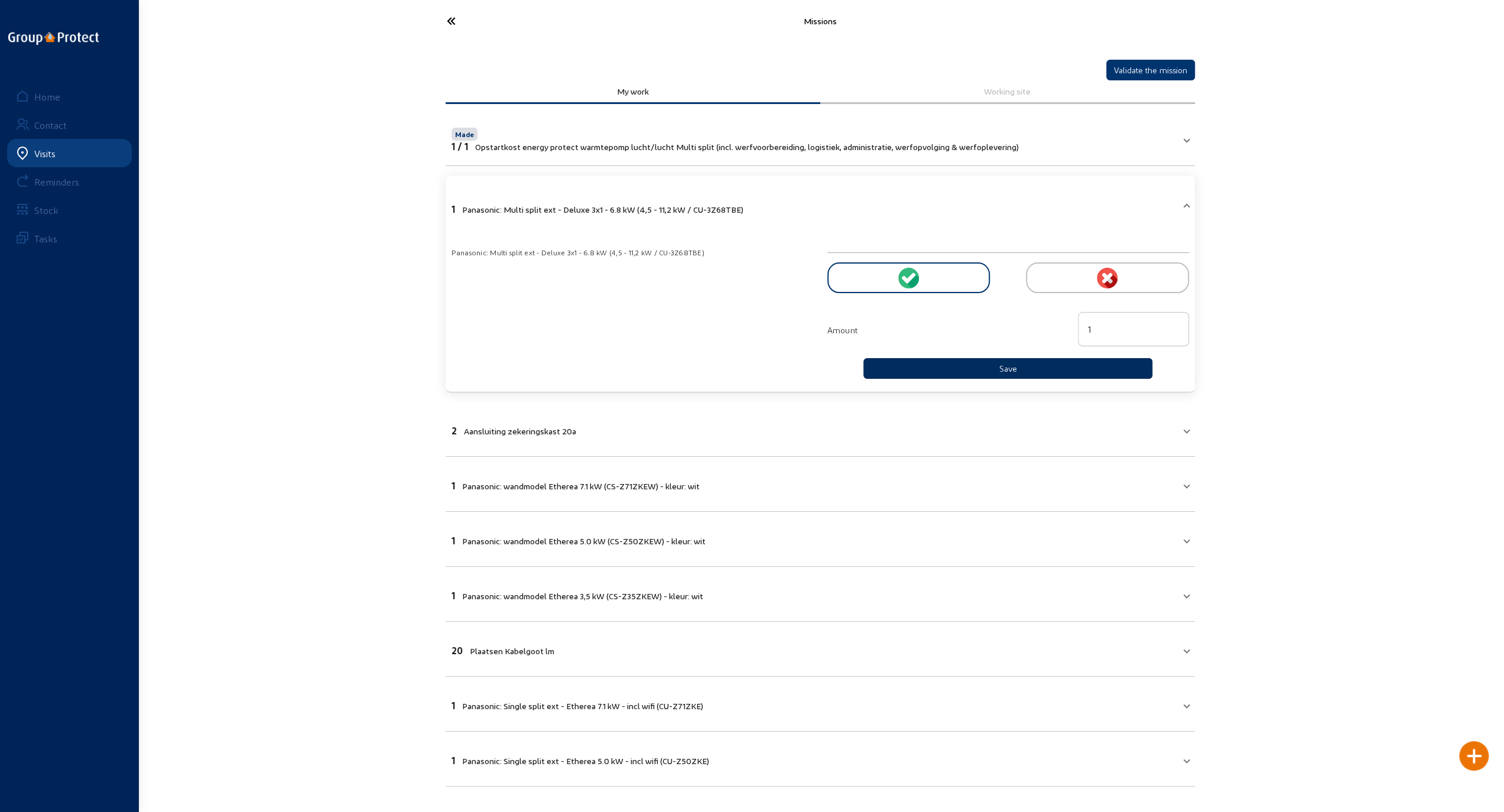
click at [948, 364] on button "Save" at bounding box center [1008, 368] width 290 height 21
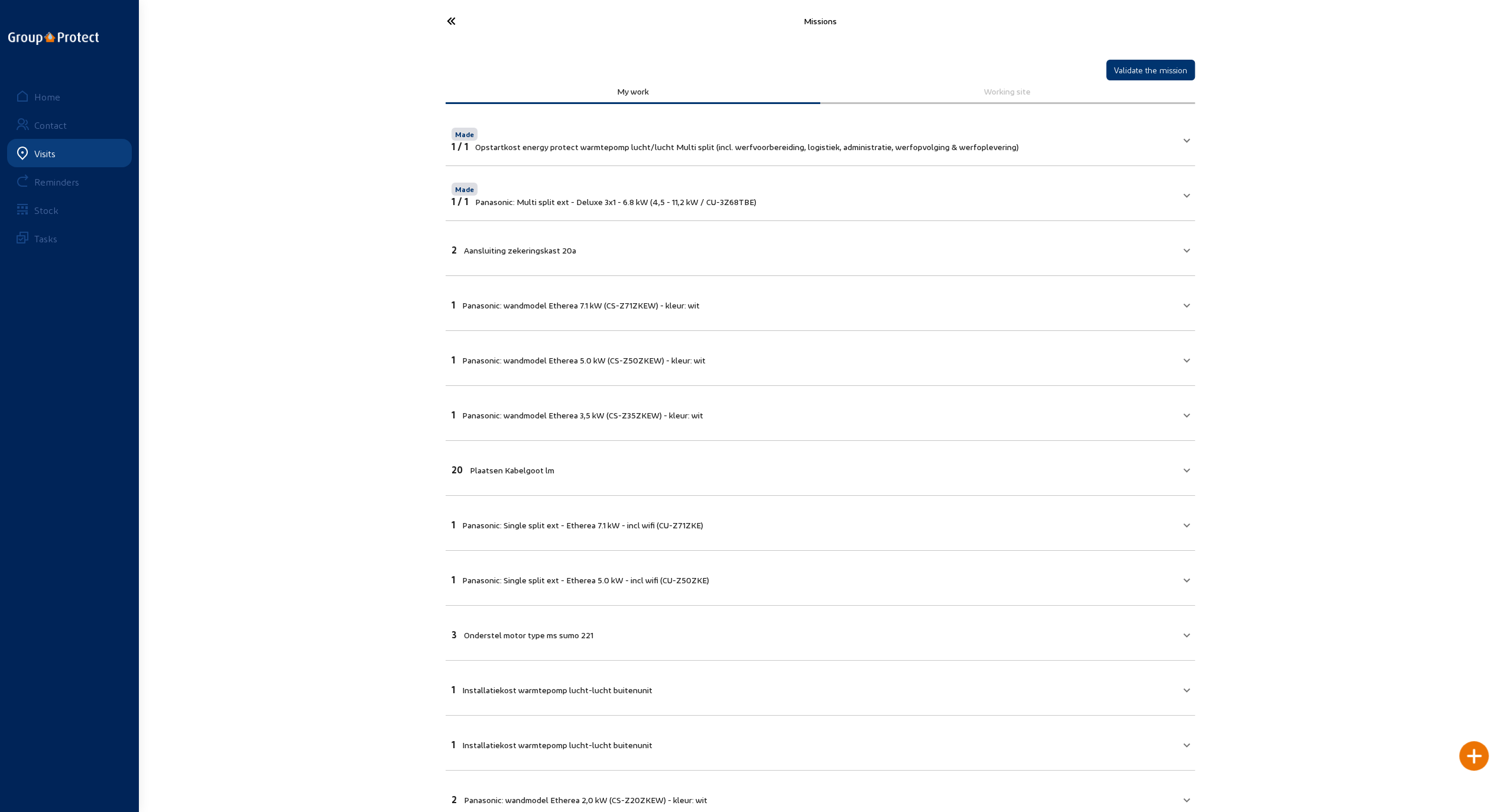
click at [715, 253] on mat-panel-title "2 Aansluiting zekeringskast 20a" at bounding box center [813, 249] width 723 height 14
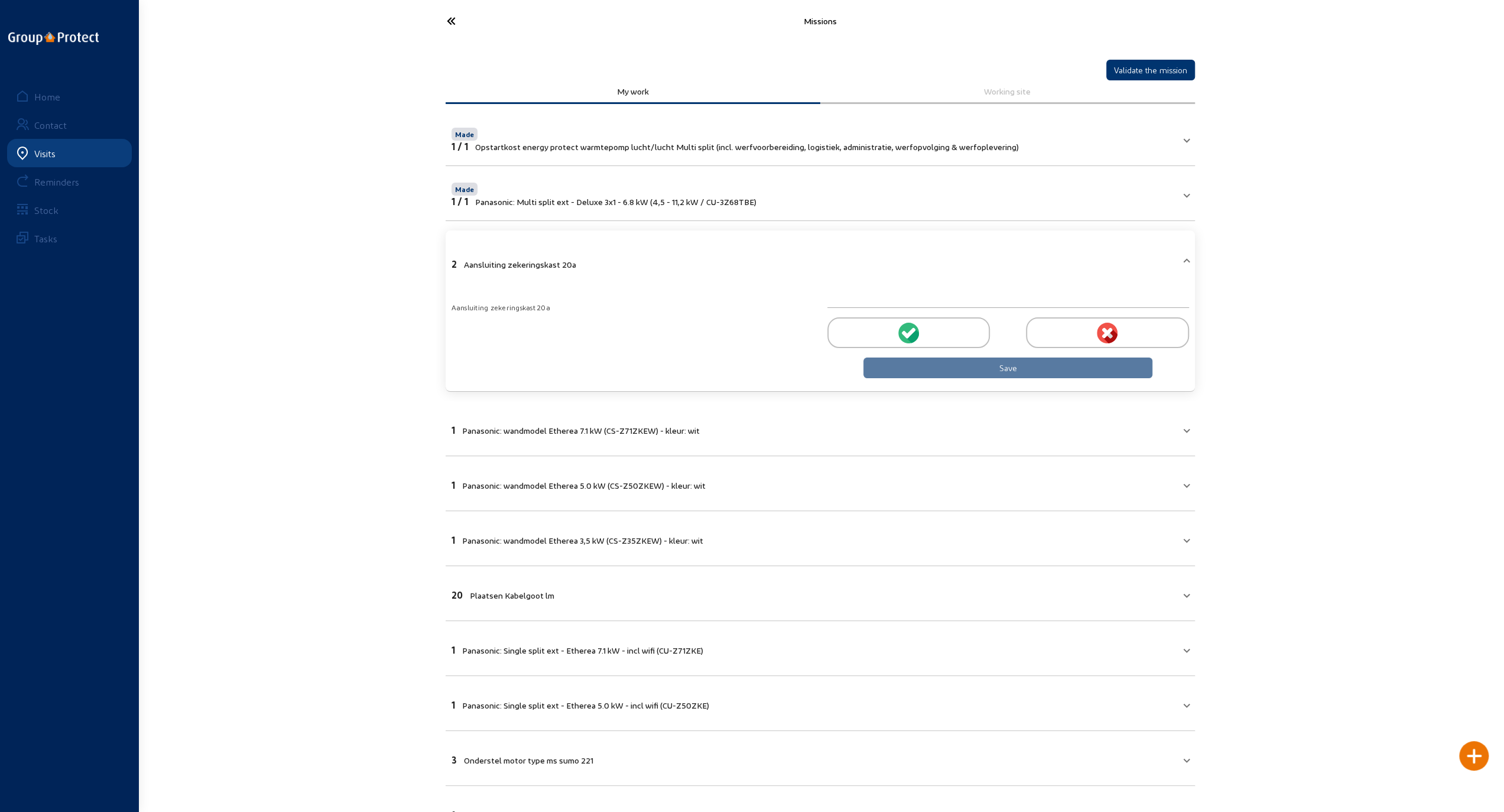
click at [883, 331] on div at bounding box center [908, 332] width 162 height 30
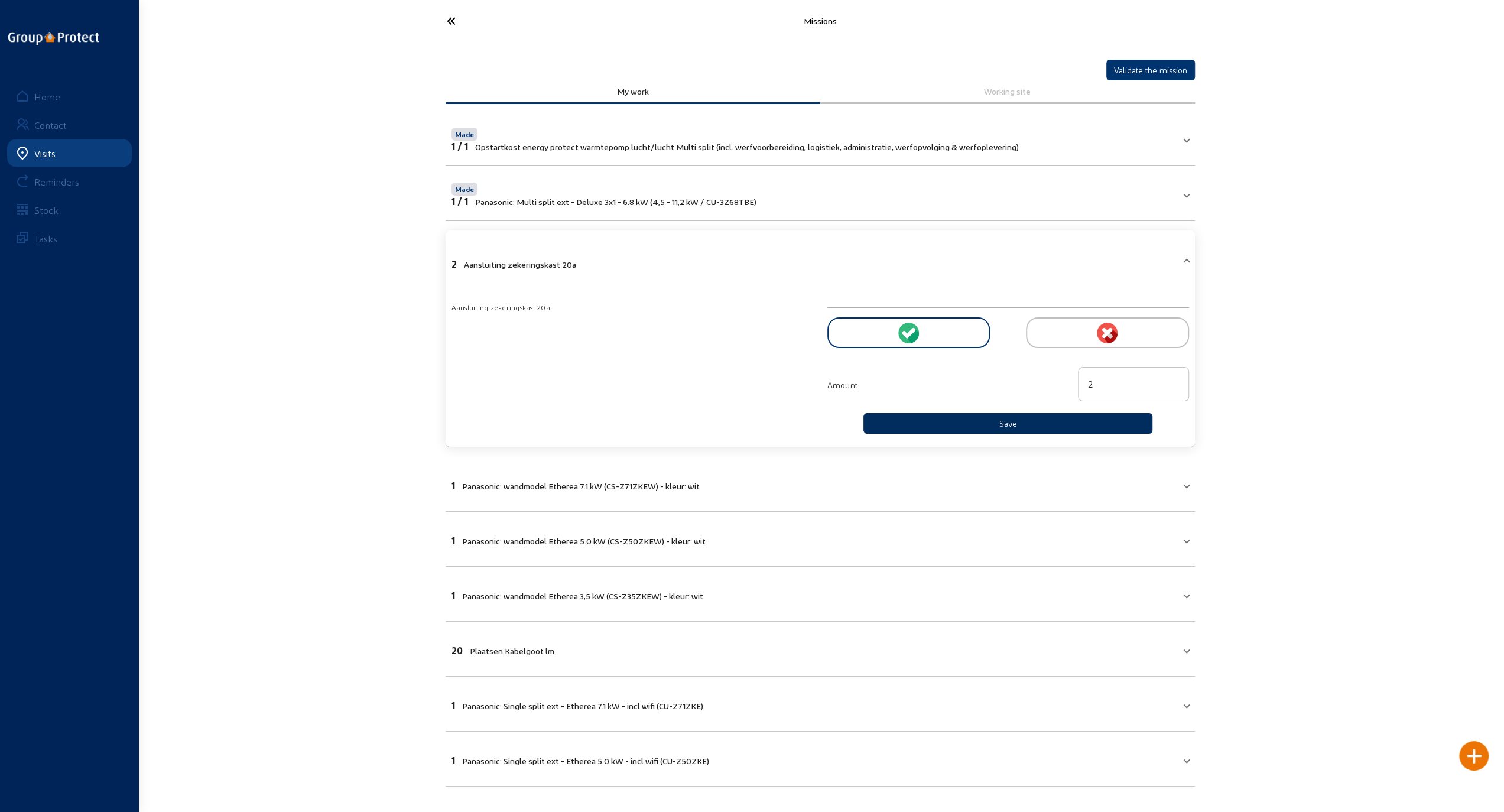
click at [950, 416] on button "Save" at bounding box center [1008, 423] width 290 height 21
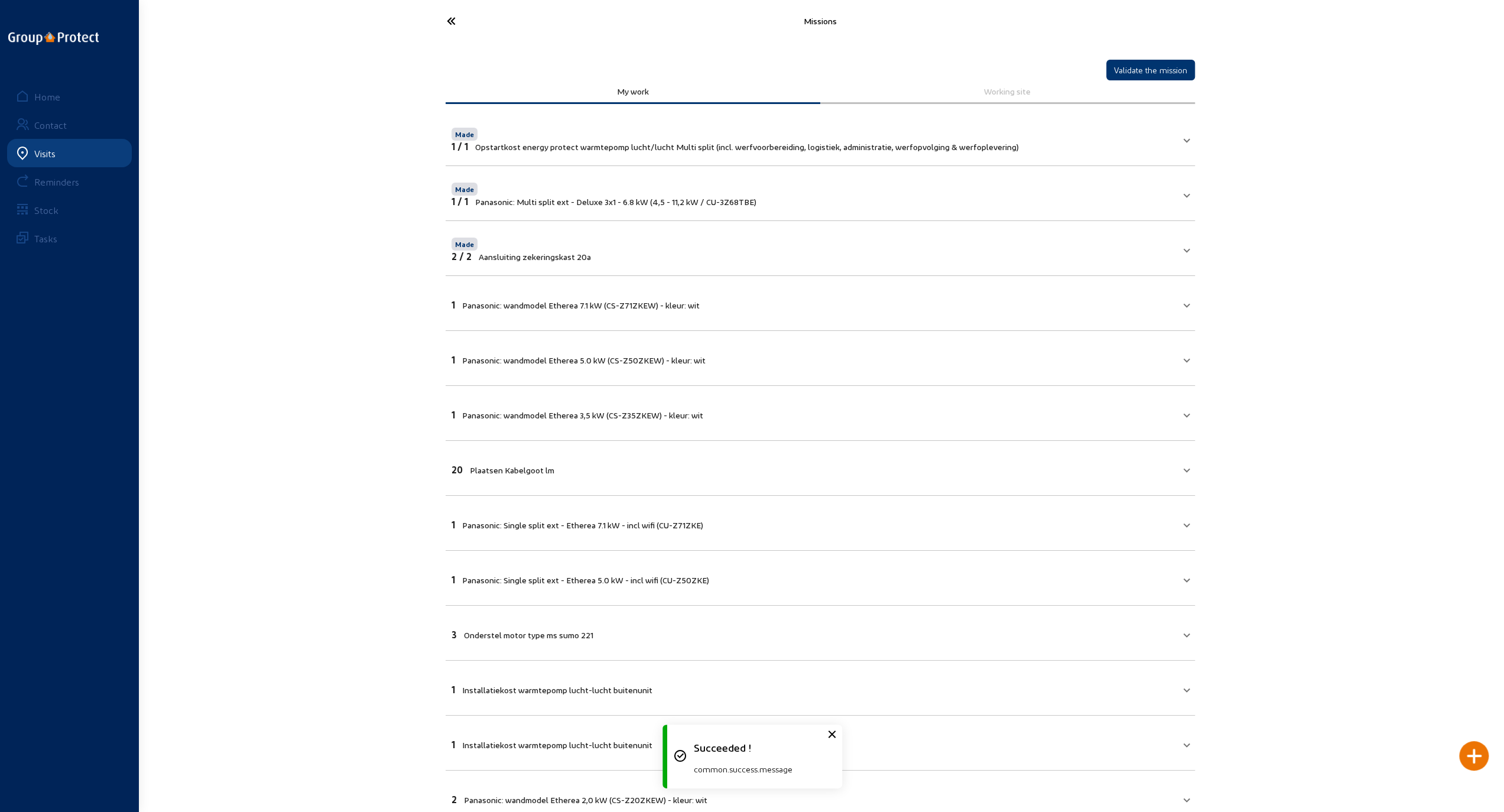
click at [797, 308] on mat-expansion-panel-header "1 Panasonic: wandmodel Etherea 7.1 kW (CS-Z71ZKEW) - kleur: wit" at bounding box center [820, 303] width 750 height 40
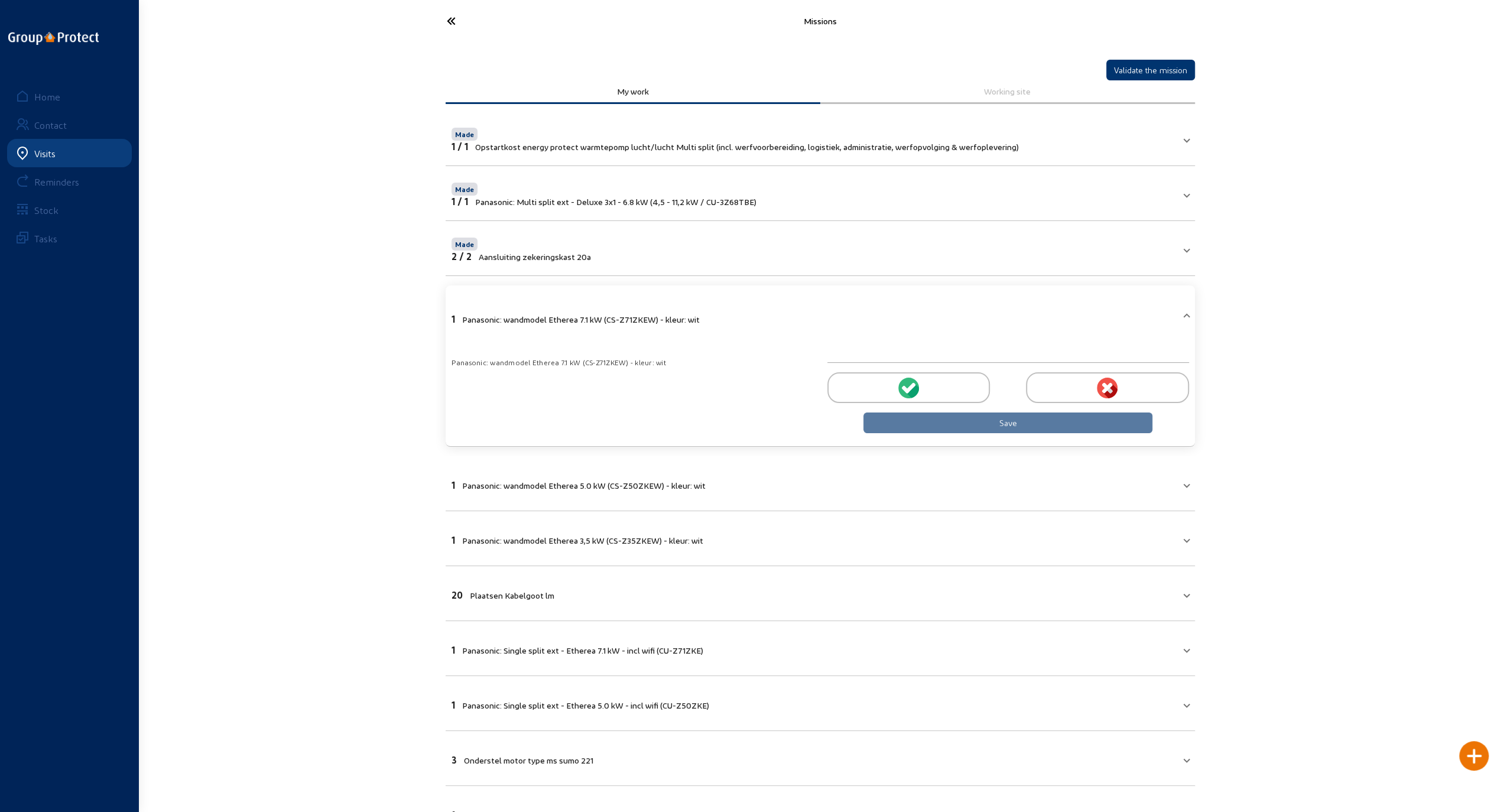
click at [905, 383] on circle at bounding box center [908, 387] width 21 height 21
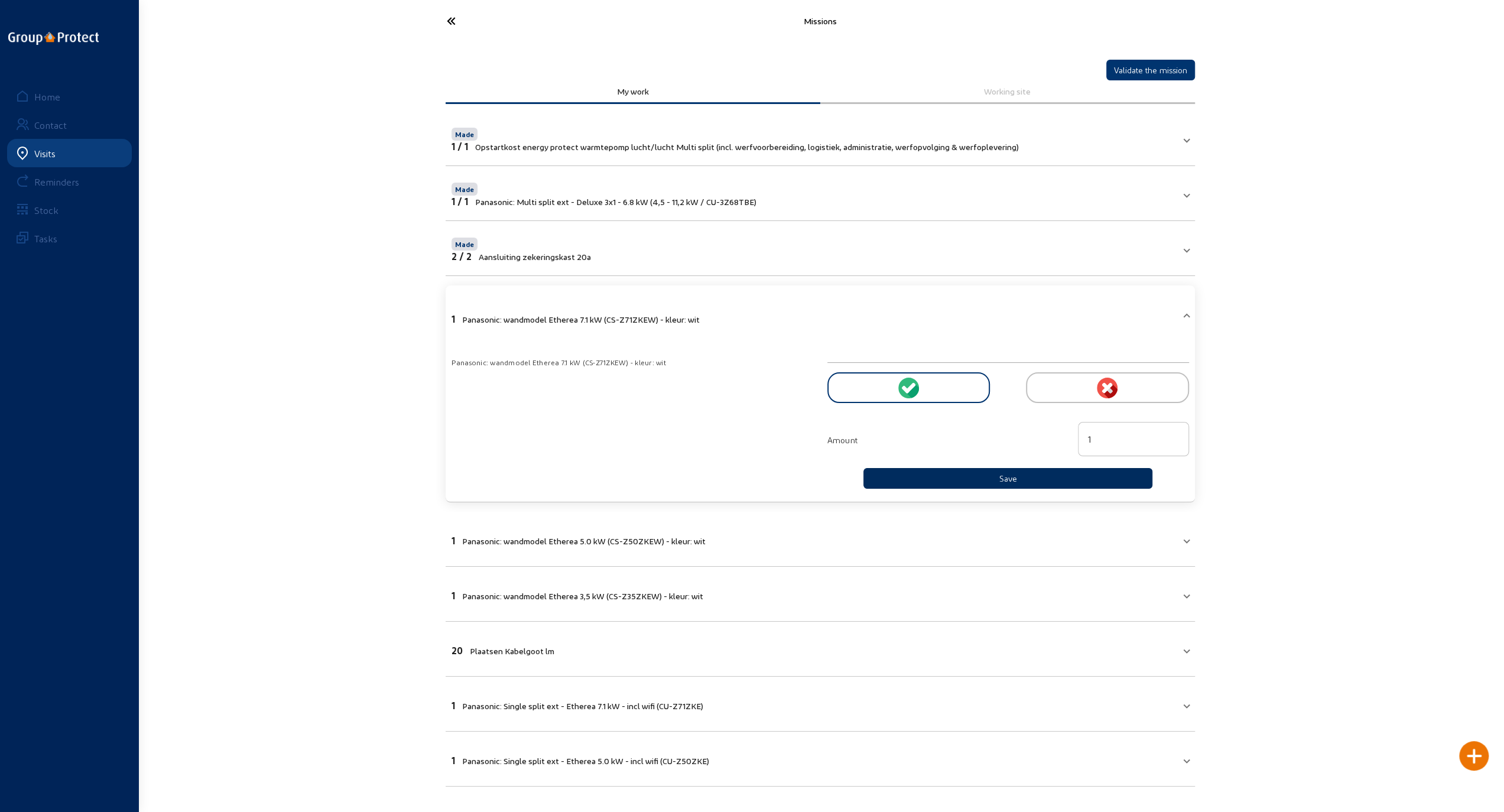
click at [924, 477] on button "Save" at bounding box center [1008, 478] width 290 height 21
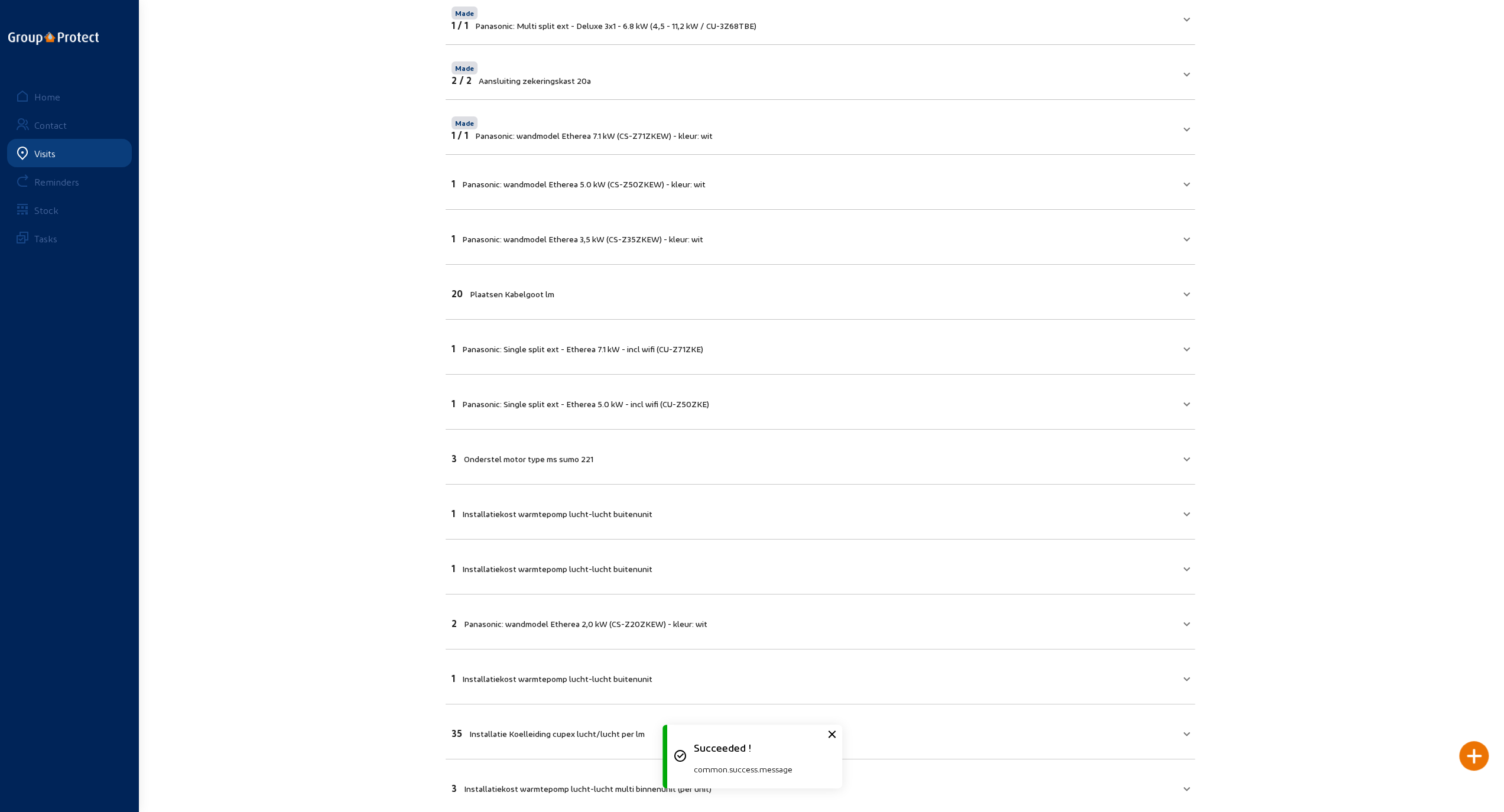
scroll to position [177, 0]
click at [831, 188] on mat-expansion-panel-header "1 Panasonic: wandmodel Etherea 5.0 kW (CS-Z50ZKEW) - kleur: wit" at bounding box center [820, 181] width 750 height 40
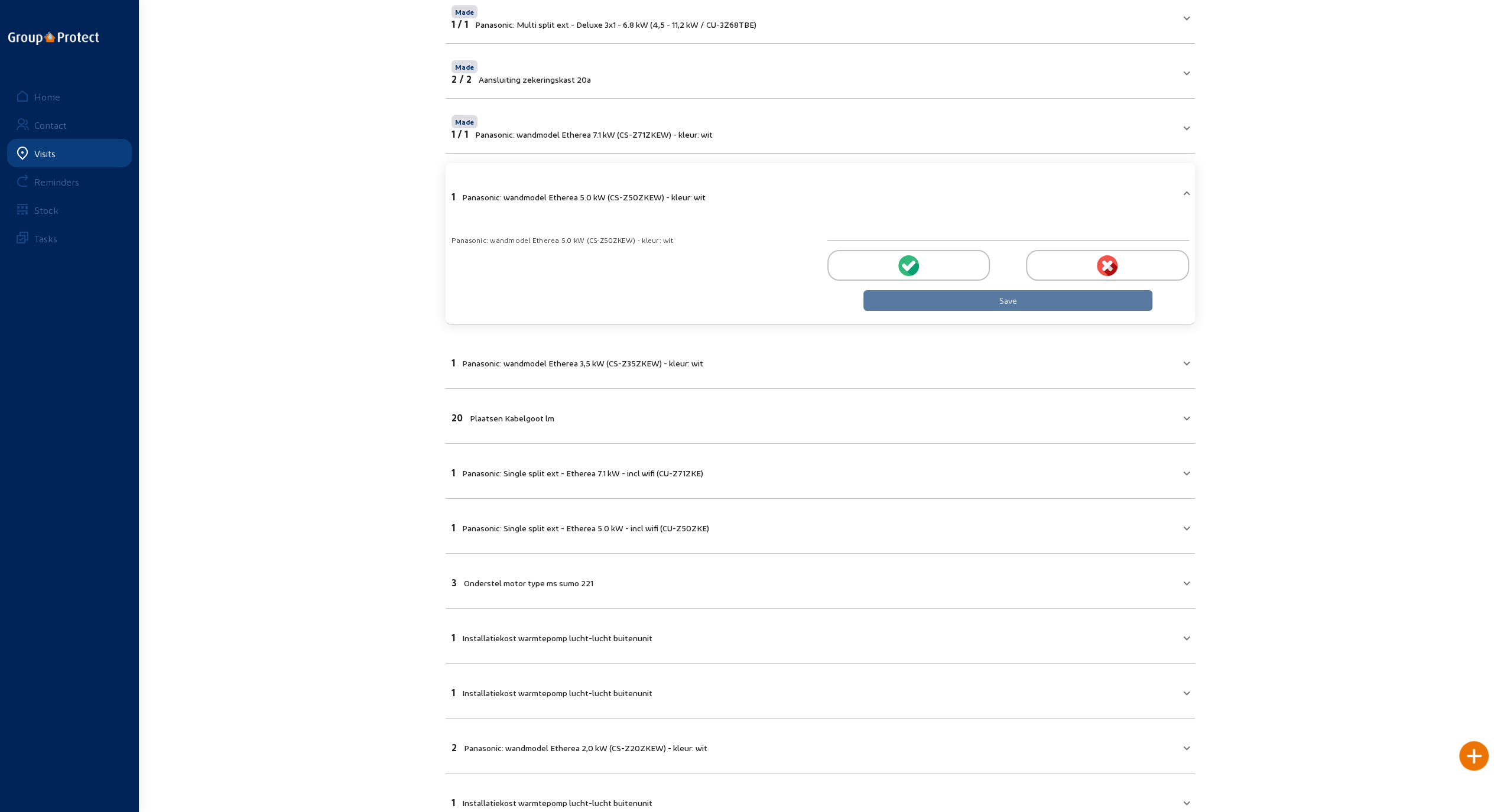
click at [882, 263] on div at bounding box center [908, 265] width 162 height 30
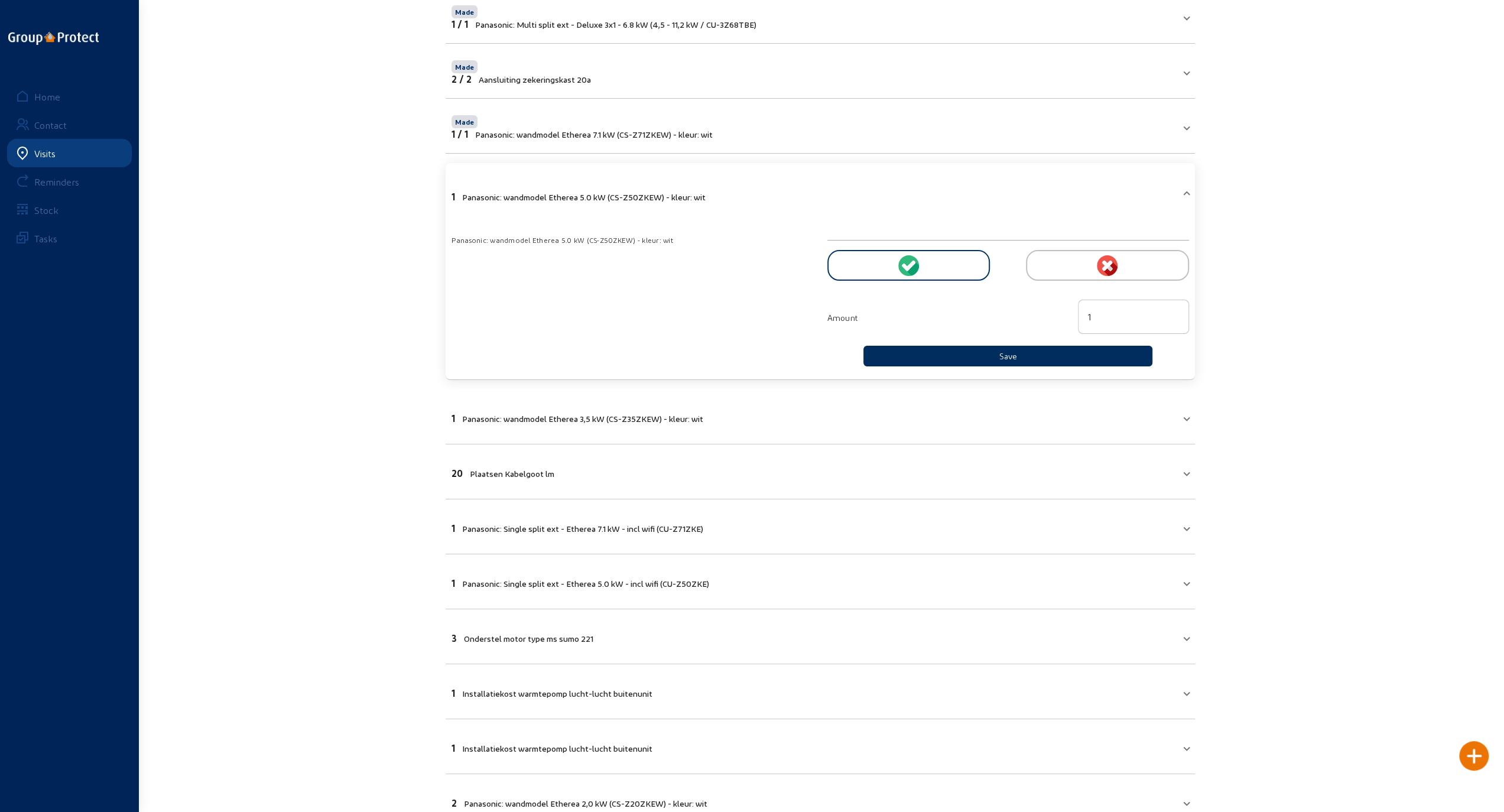
click at [958, 353] on button "Save" at bounding box center [1008, 355] width 290 height 21
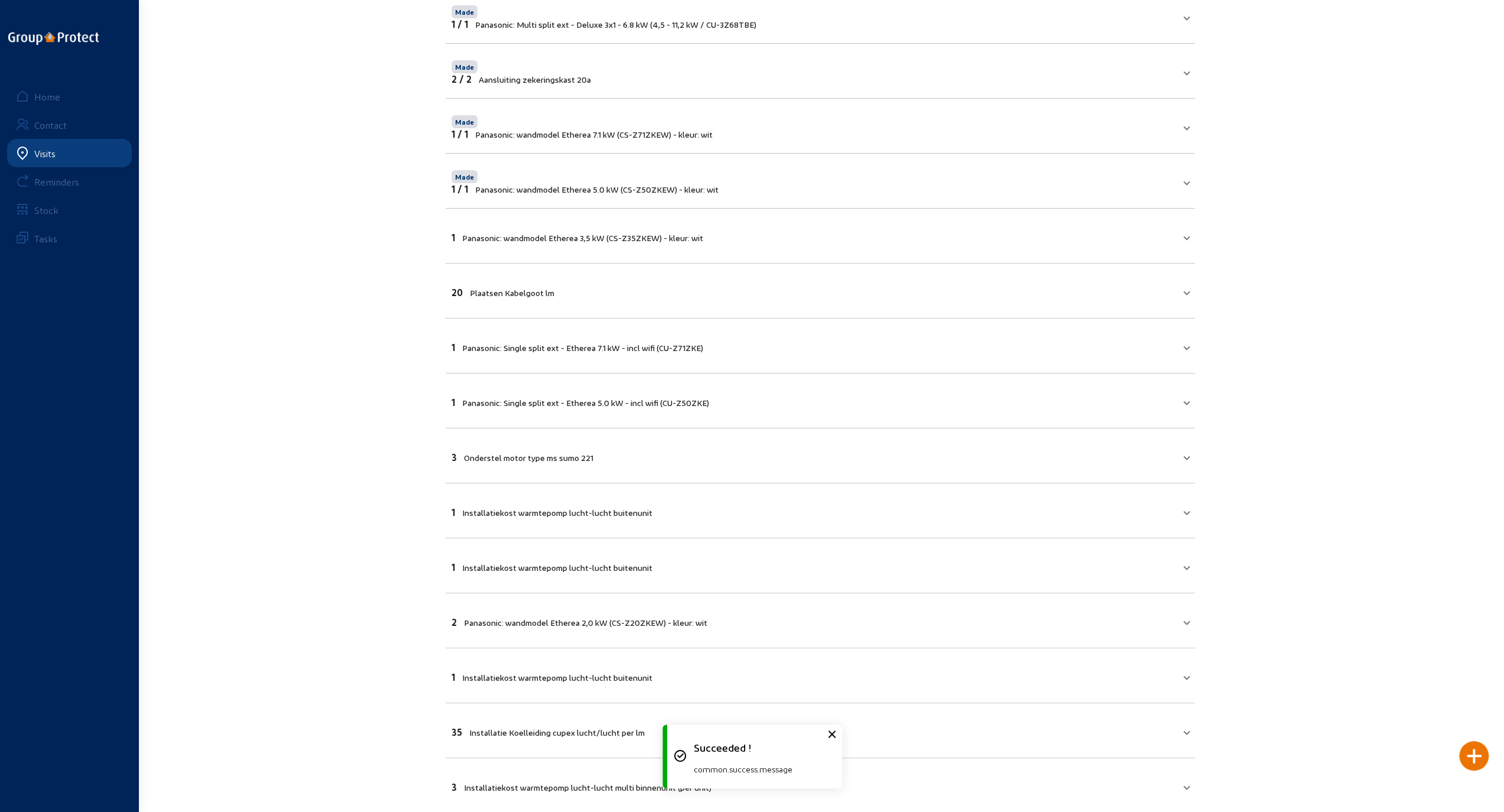
click at [844, 245] on mat-expansion-panel-header "1 Panasonic: wandmodel Etherea 3,5 kW (CS-Z35ZKEW) - kleur: wit" at bounding box center [820, 236] width 750 height 40
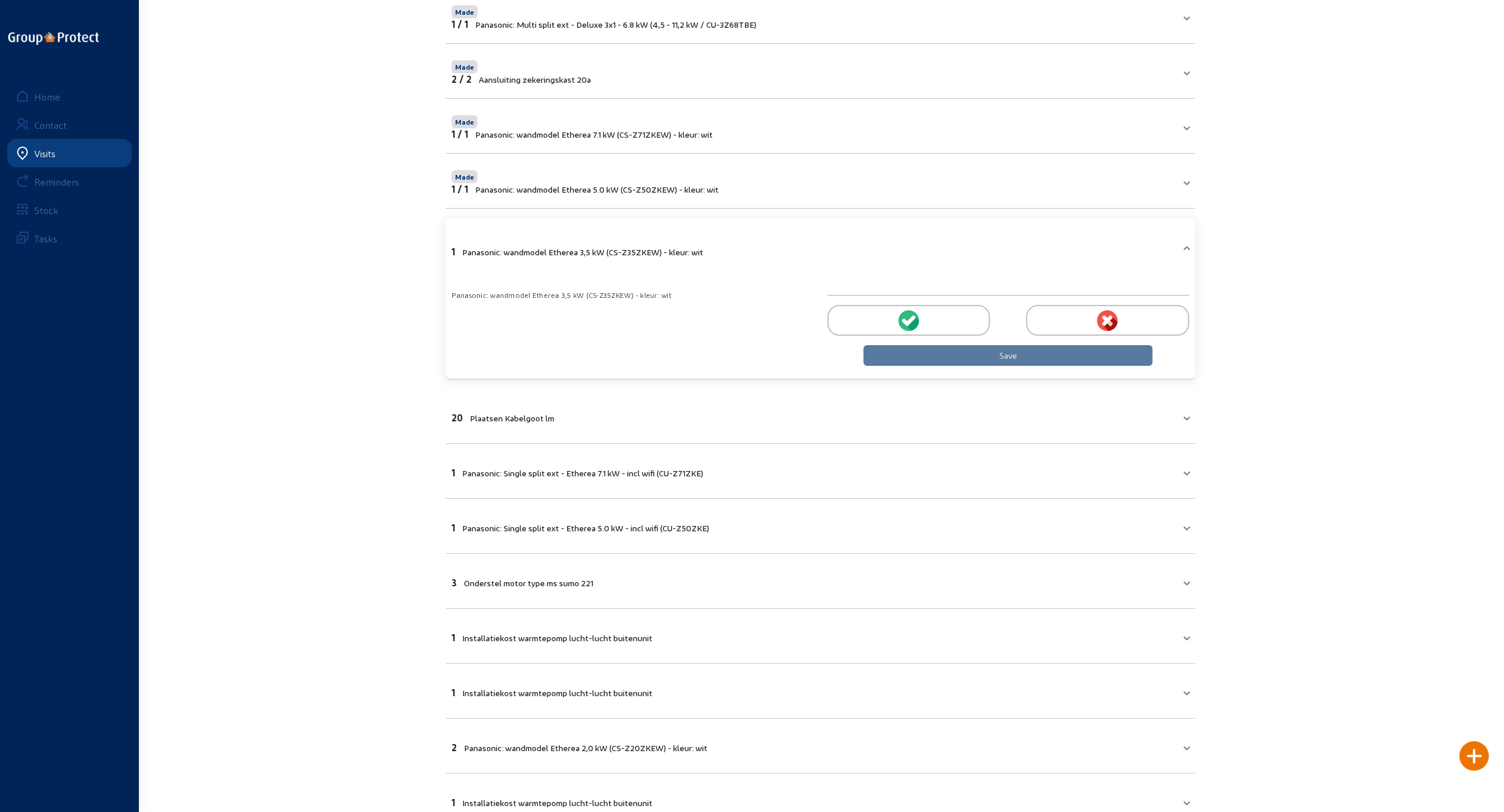
click at [910, 318] on icon at bounding box center [910, 320] width 11 height 11
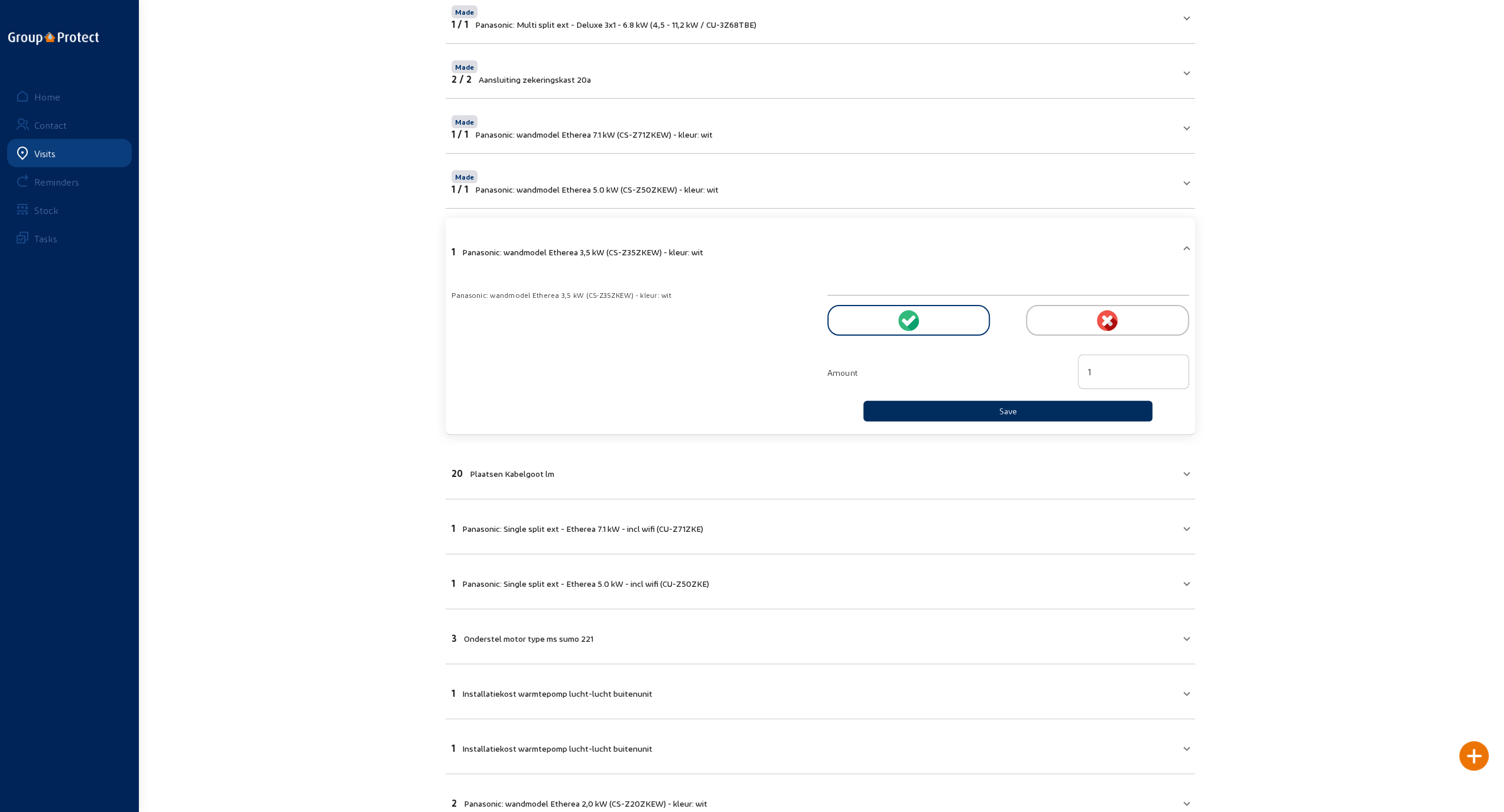
click at [954, 406] on button "Save" at bounding box center [1008, 410] width 290 height 21
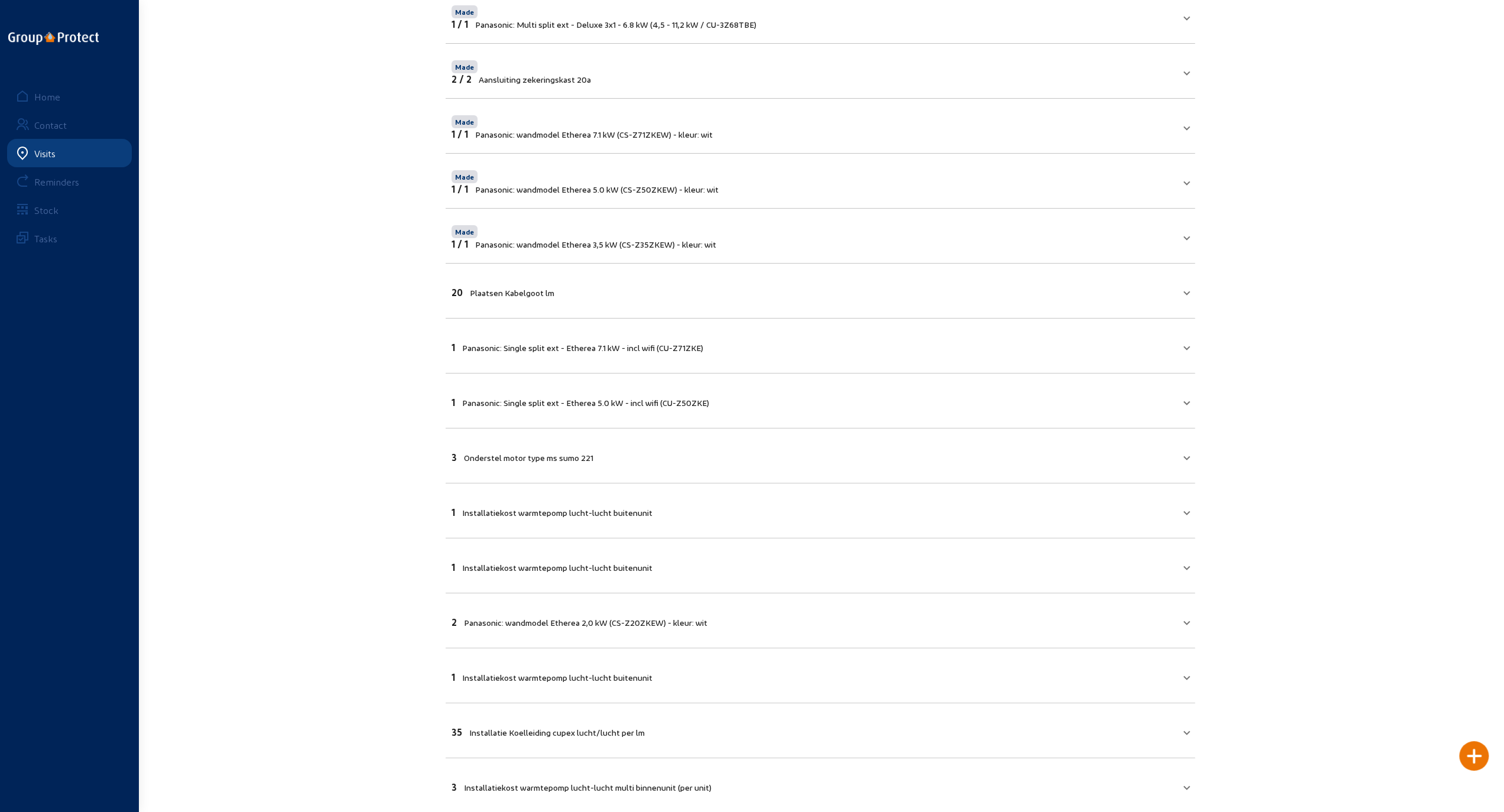
click at [961, 289] on mat-panel-title "20 Plaatsen Kabelgoot lm" at bounding box center [813, 291] width 723 height 14
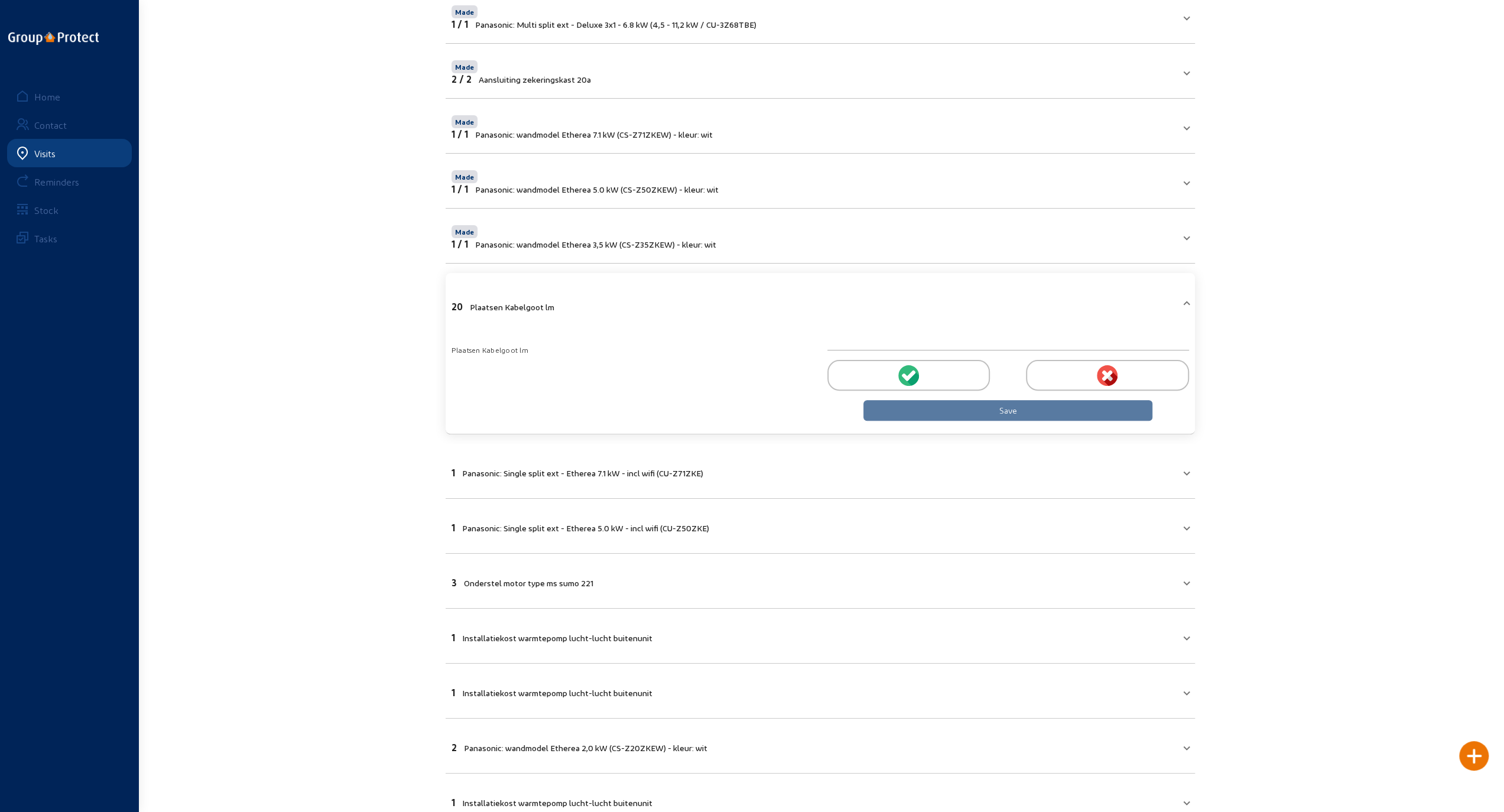
click at [918, 377] on div at bounding box center [908, 375] width 162 height 30
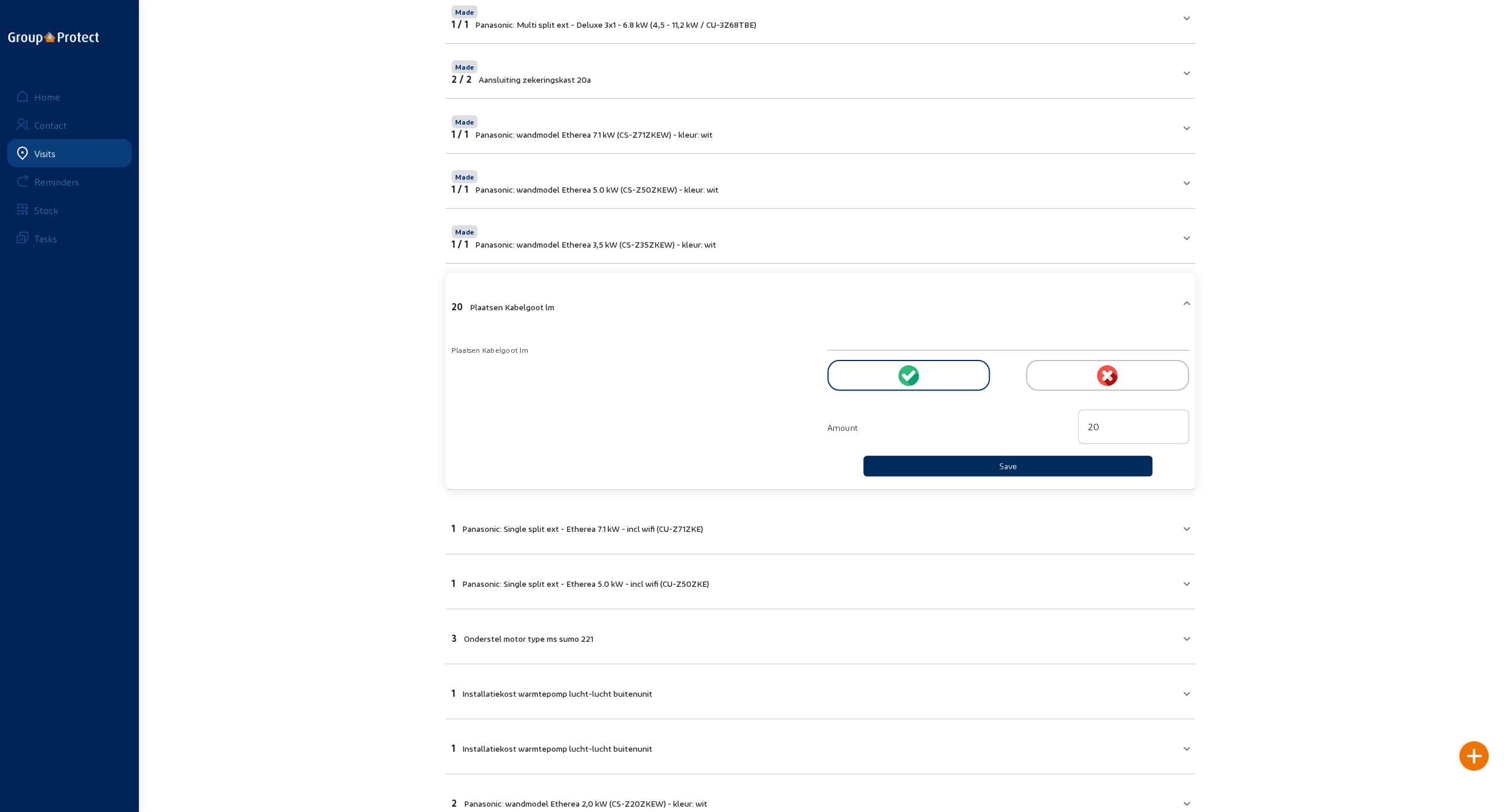
click at [959, 465] on button "Save" at bounding box center [1008, 465] width 290 height 21
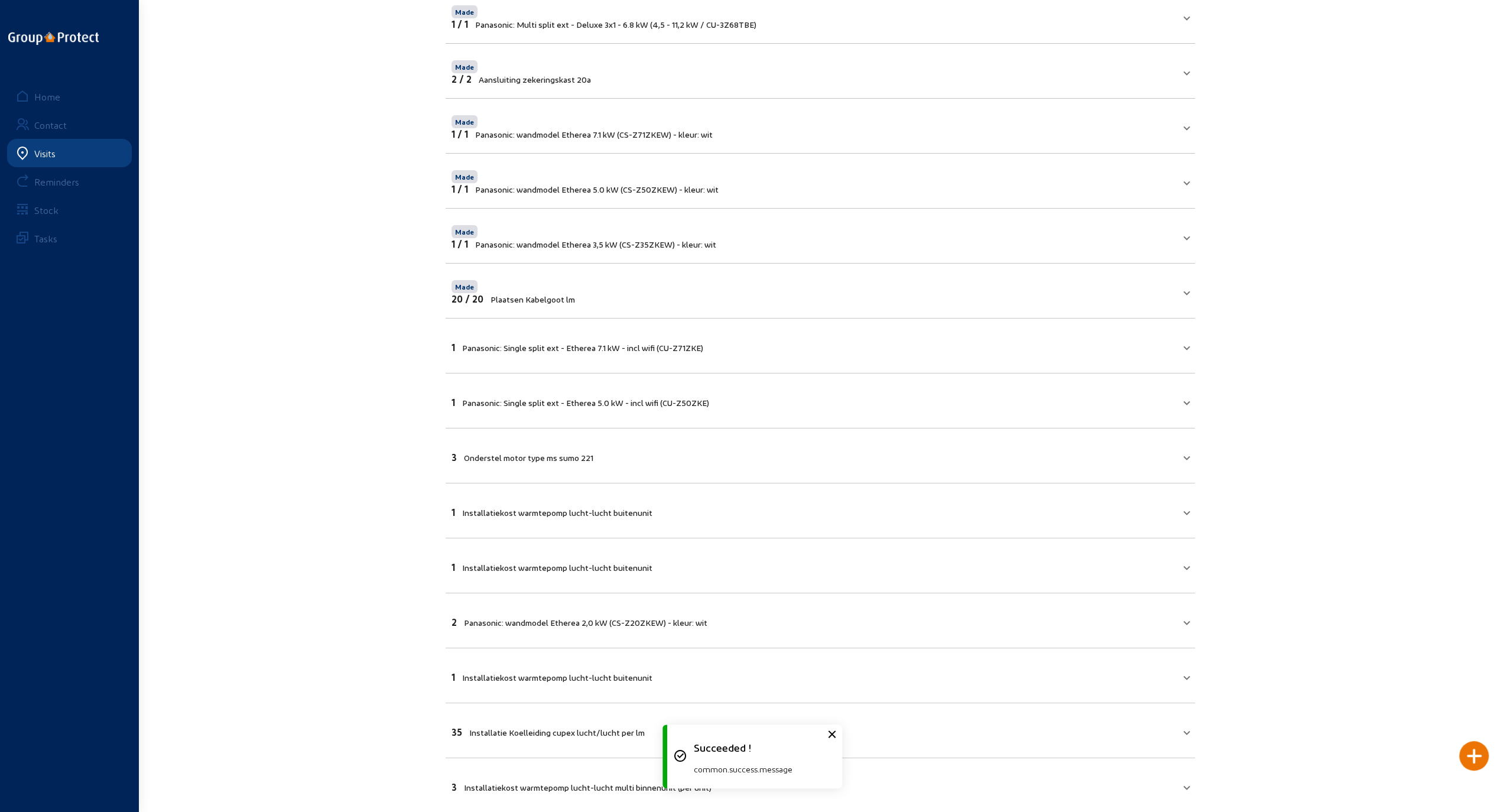
click at [953, 348] on mat-panel-title "1 Panasonic: Single split ext - Etherea 7.1 kW - incl wifi (CU-Z71ZKE)" at bounding box center [813, 346] width 723 height 14
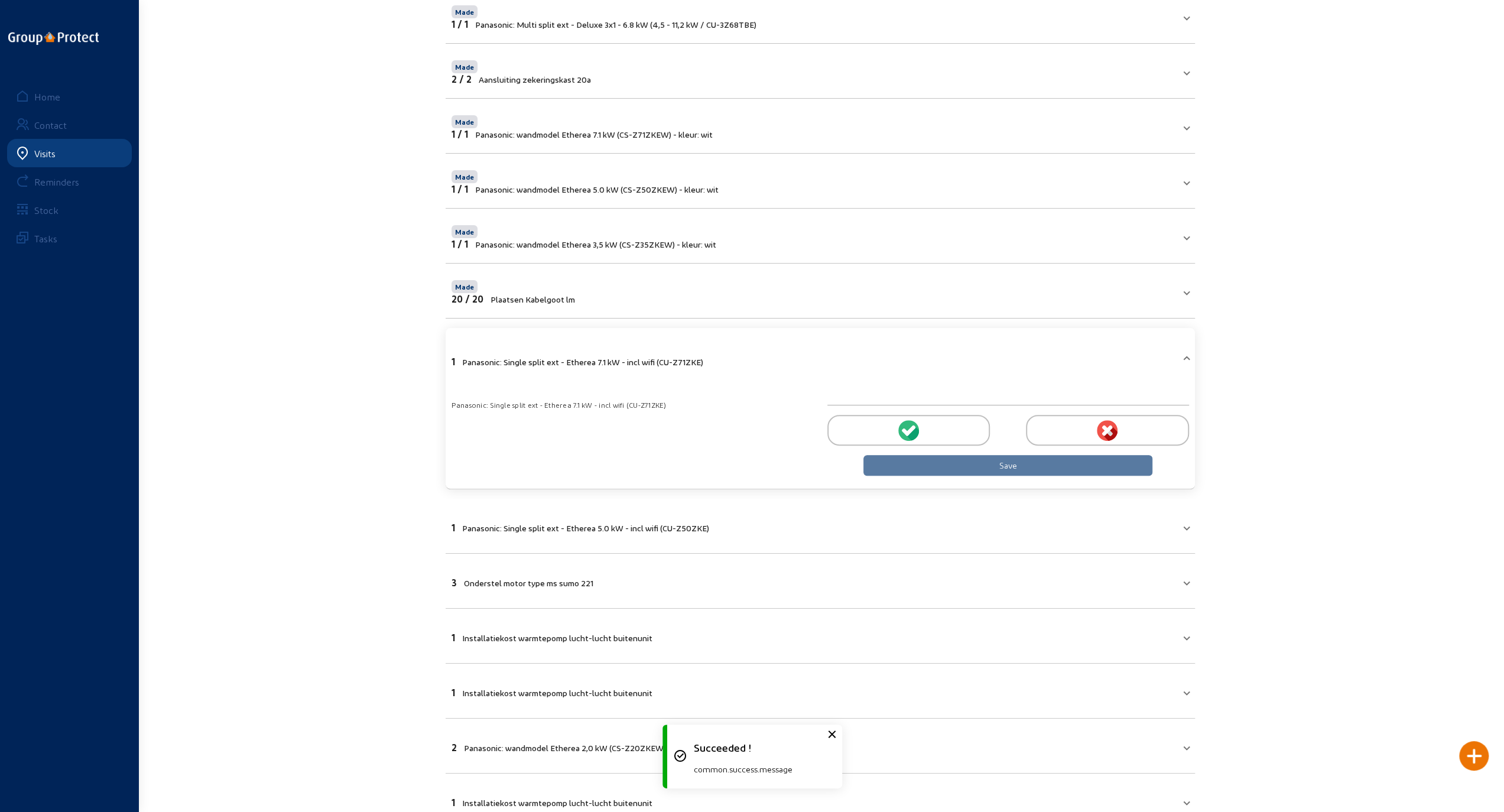
click at [924, 424] on div at bounding box center [908, 430] width 162 height 30
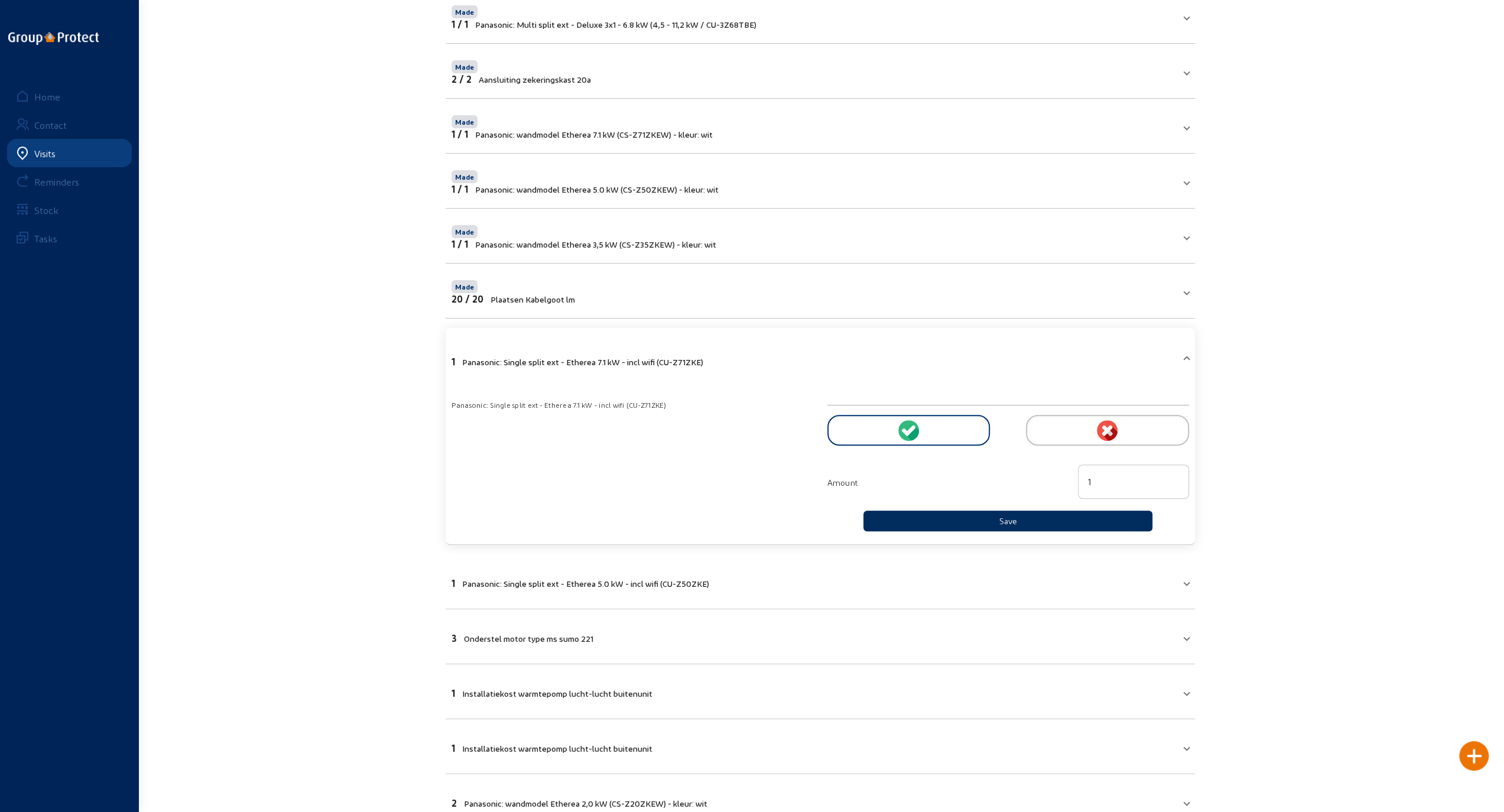
click at [968, 515] on button "Save" at bounding box center [1008, 520] width 290 height 21
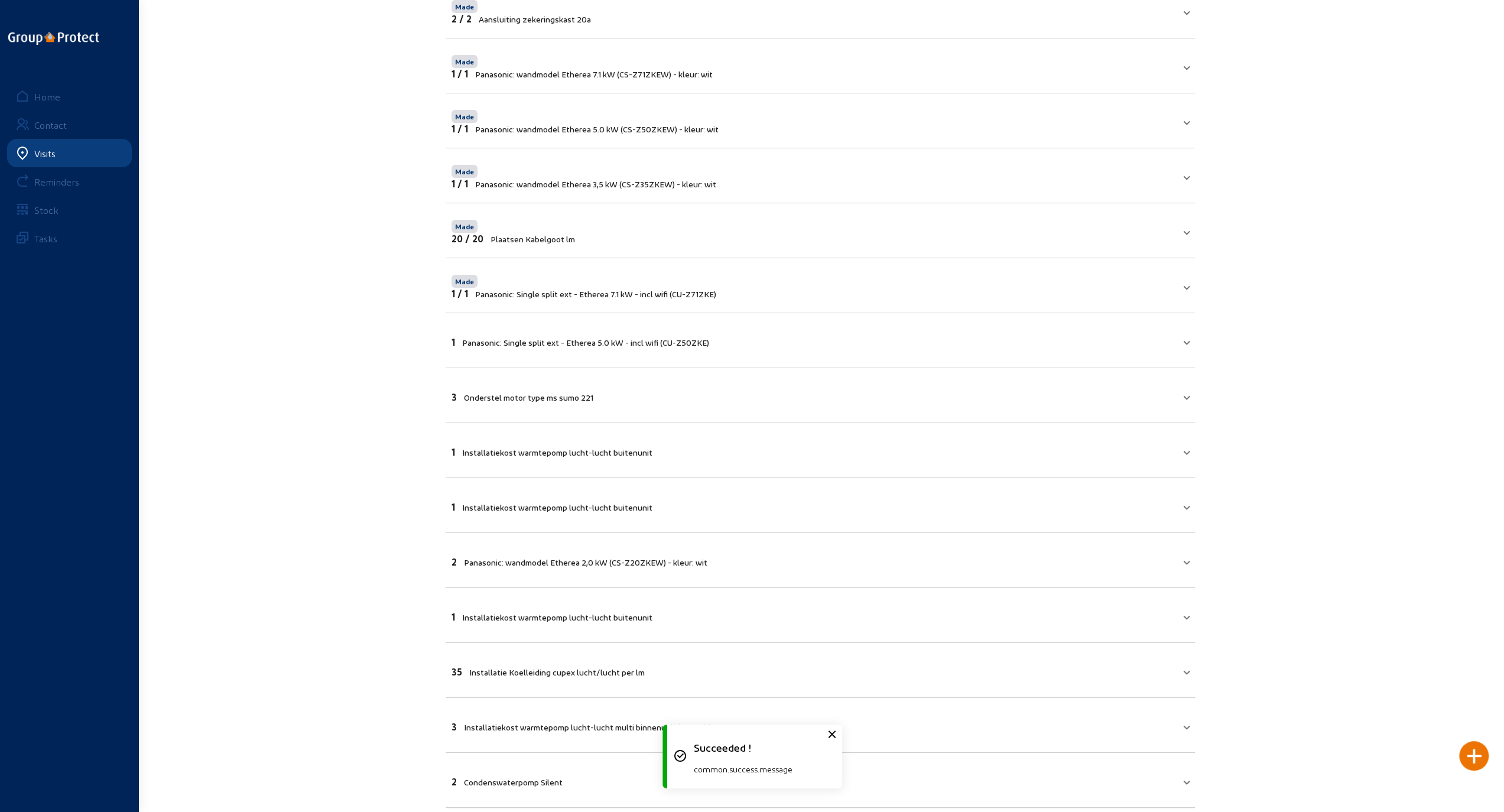
scroll to position [252, 0]
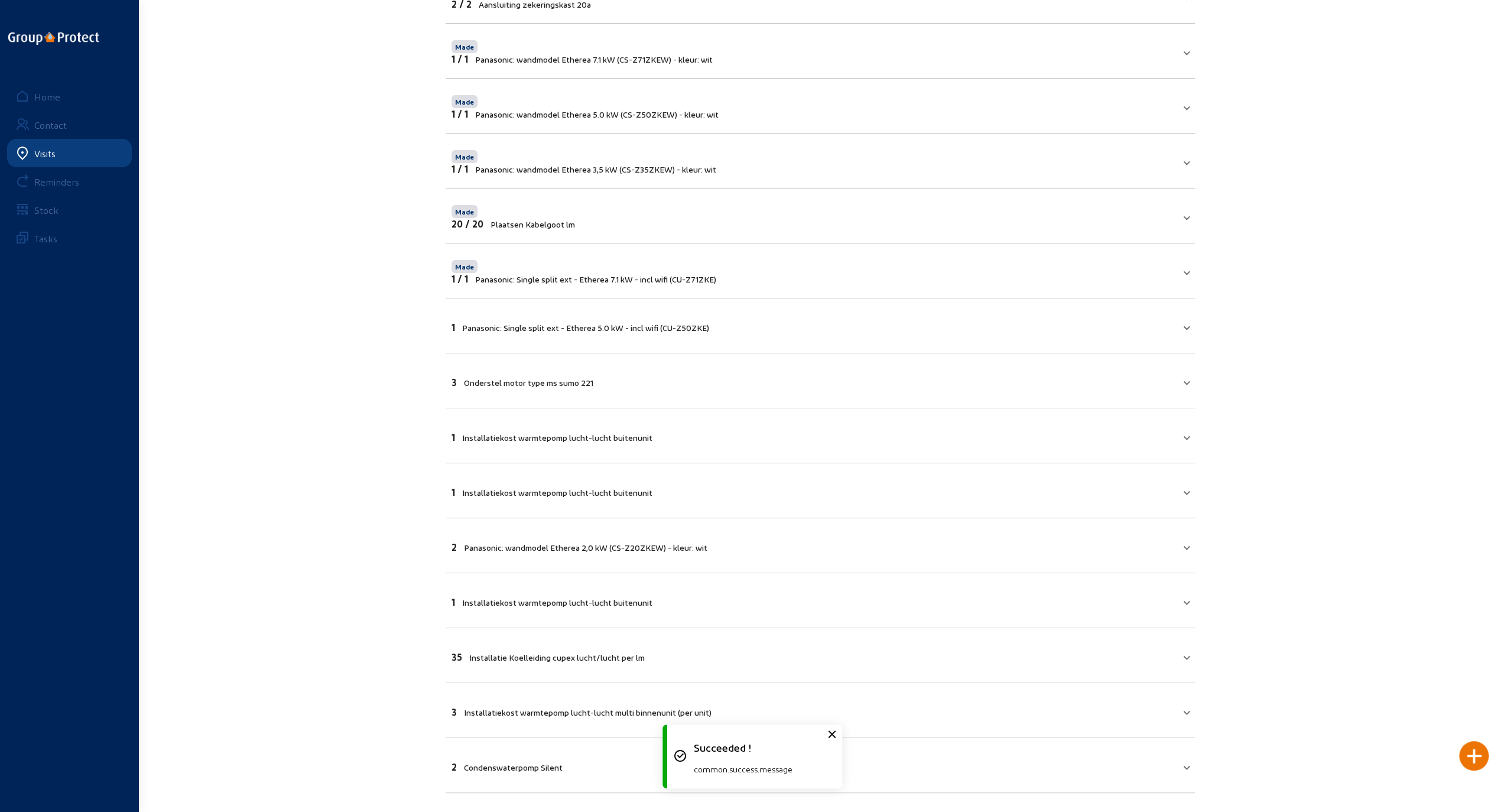
click at [991, 335] on mat-expansion-panel-header "1 Panasonic: Single split ext - Etherea 5.0 kW - incl wifi (CU-Z50ZKE)" at bounding box center [820, 326] width 750 height 40
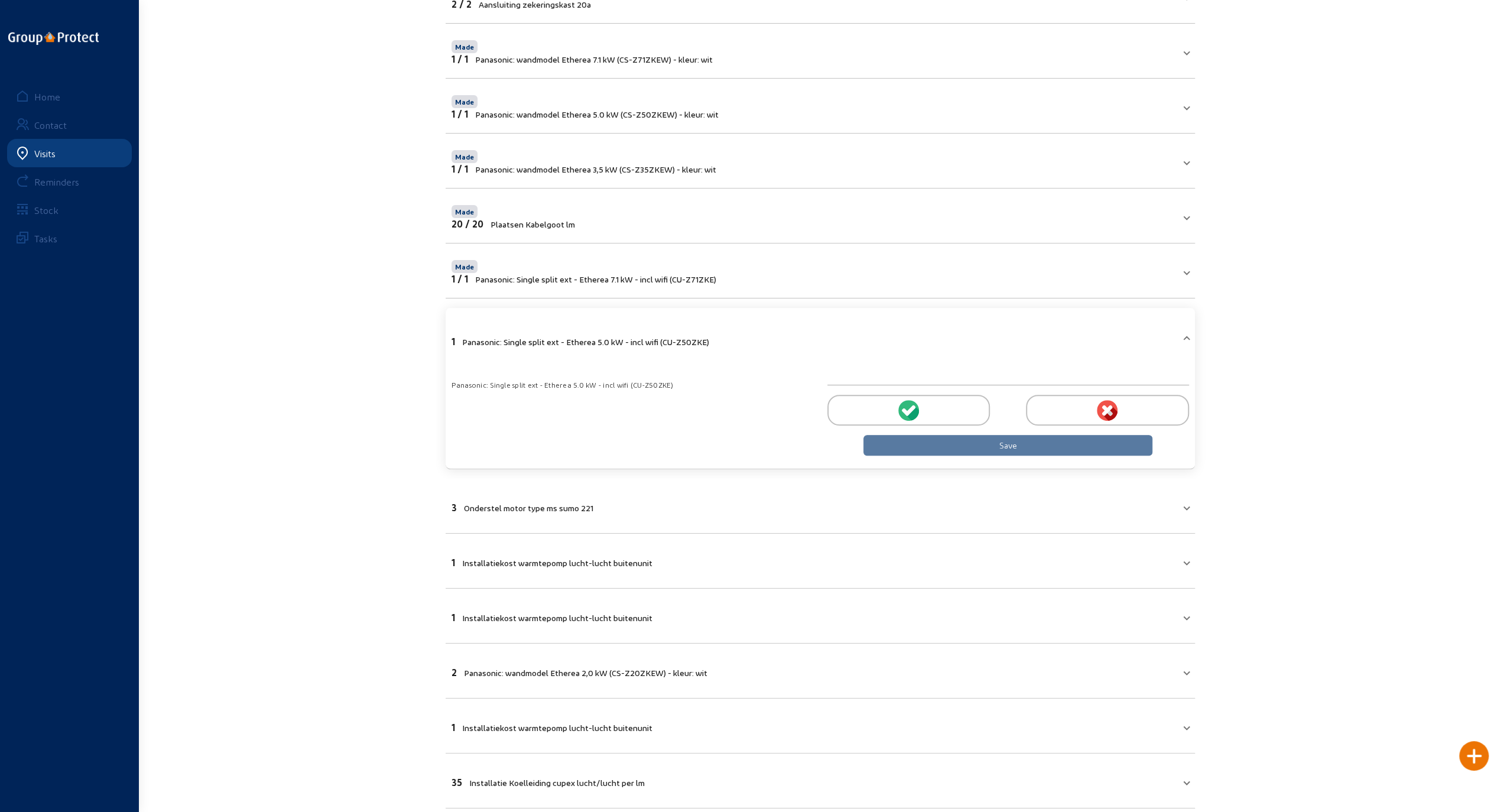
click at [912, 408] on icon at bounding box center [912, 412] width 13 height 14
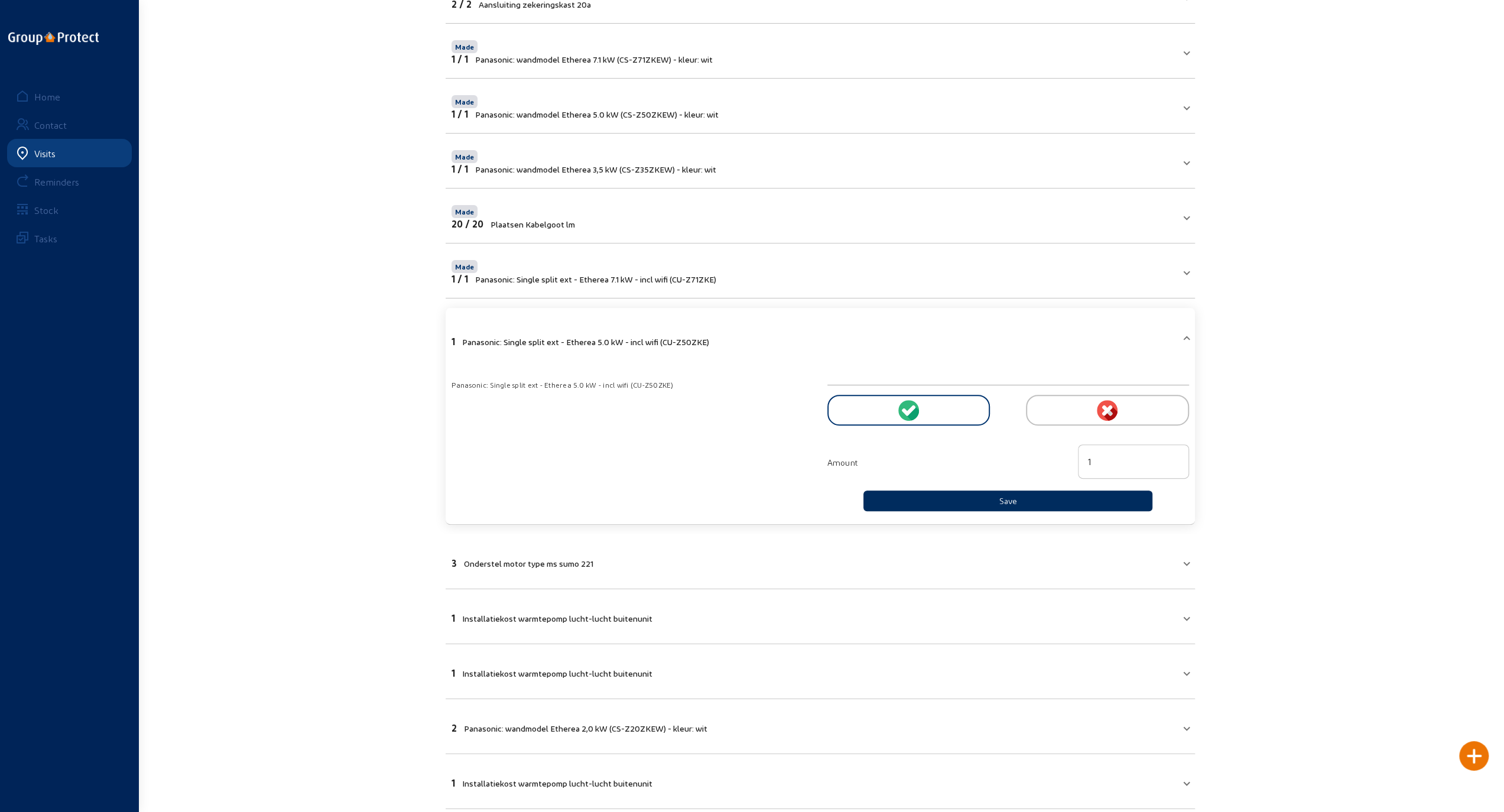
click at [968, 494] on button "Save" at bounding box center [1008, 500] width 290 height 21
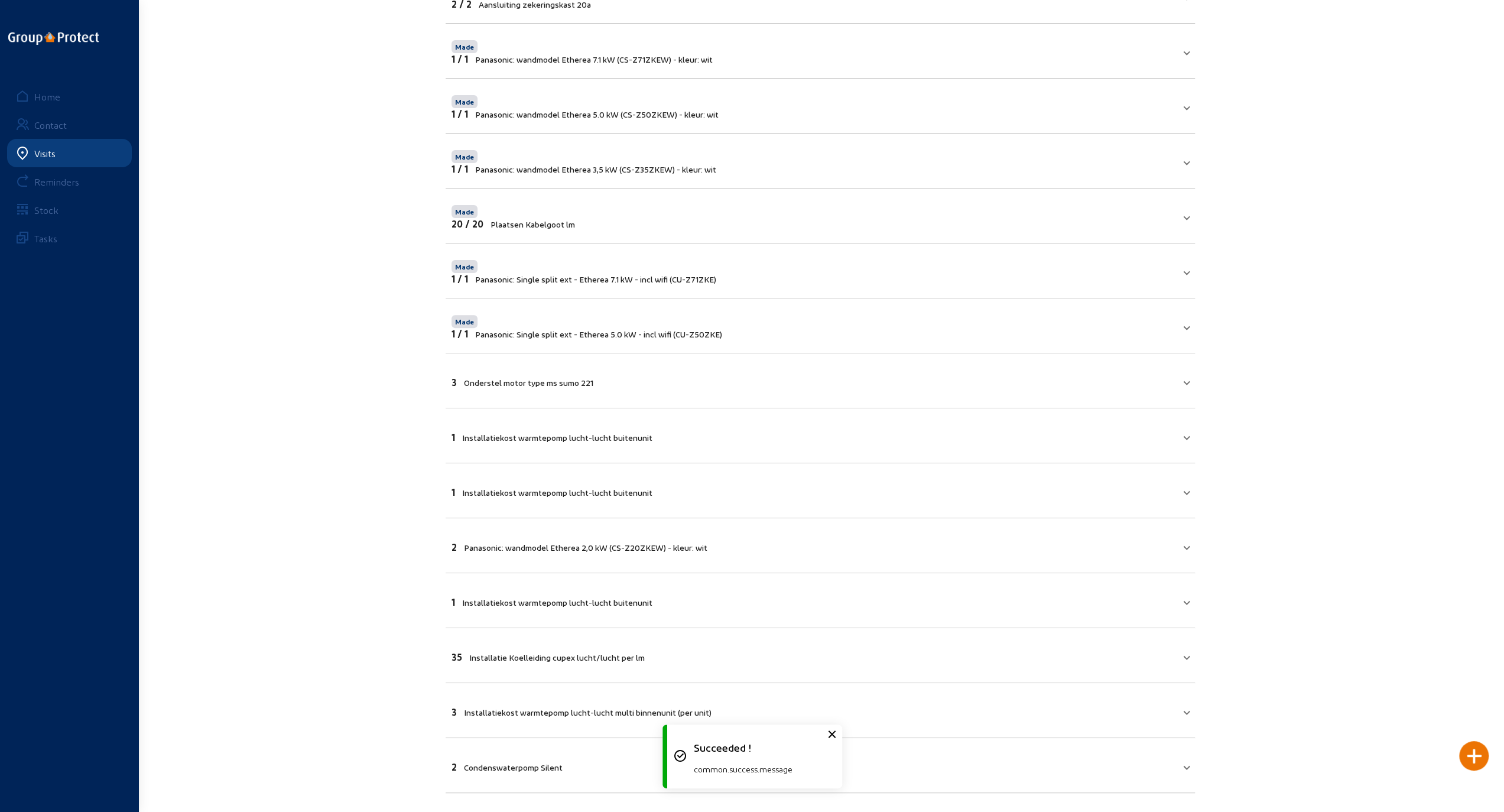
click at [972, 387] on mat-expansion-panel-header "3 Onderstel motor type ms sumo 221" at bounding box center [820, 380] width 750 height 40
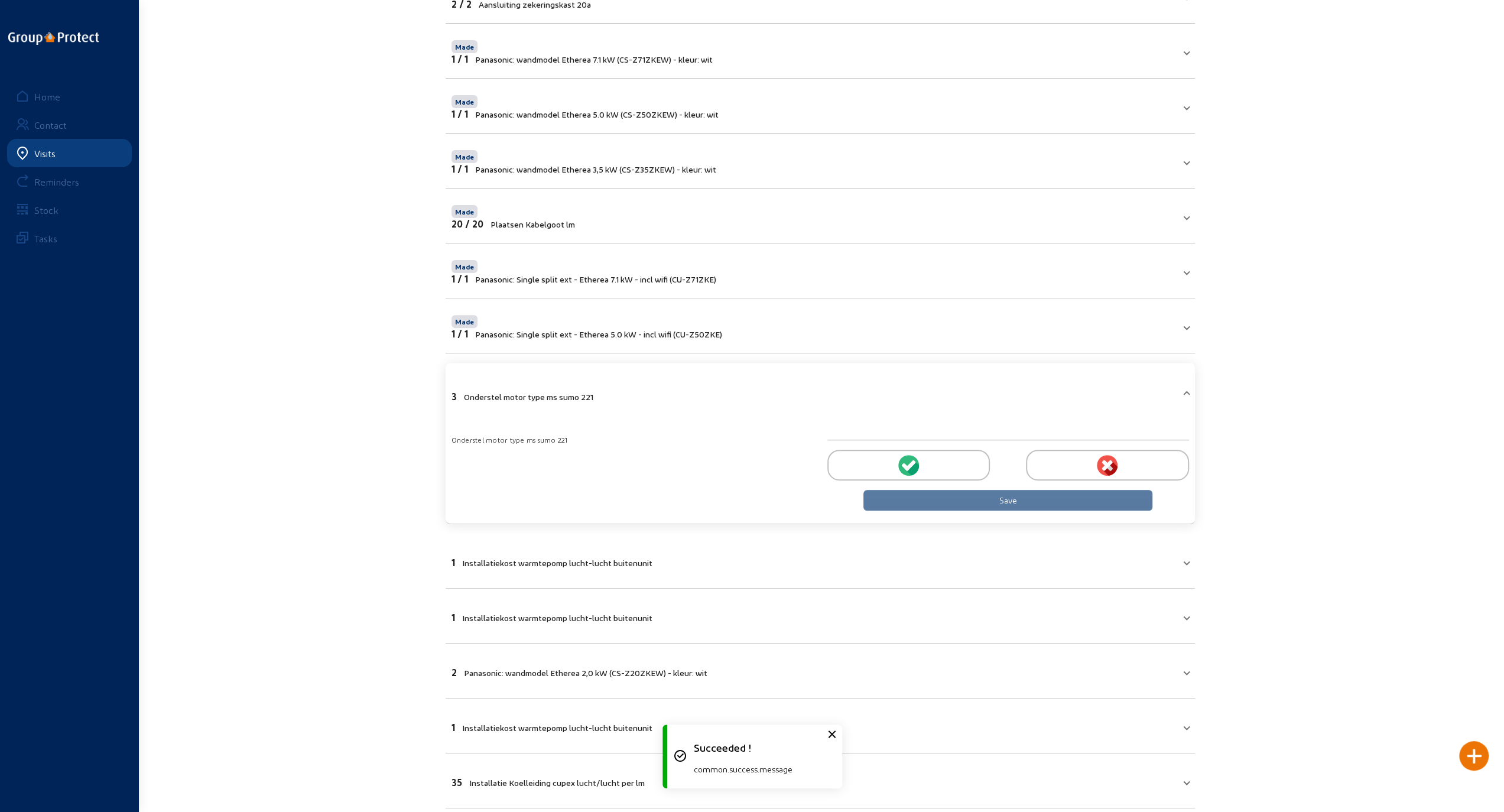
click at [922, 467] on div at bounding box center [908, 465] width 162 height 30
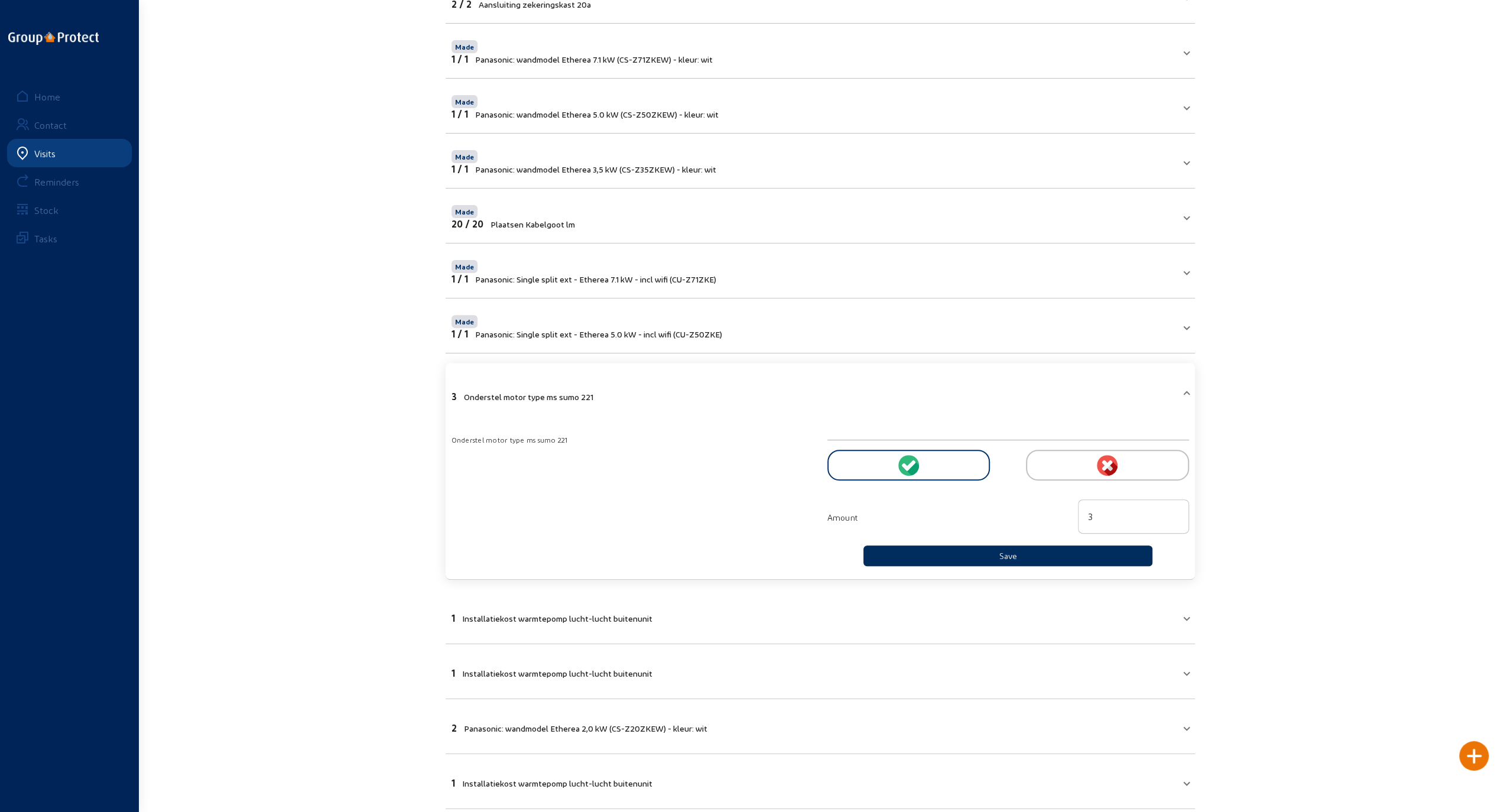
click at [964, 547] on button "Save" at bounding box center [1008, 555] width 290 height 21
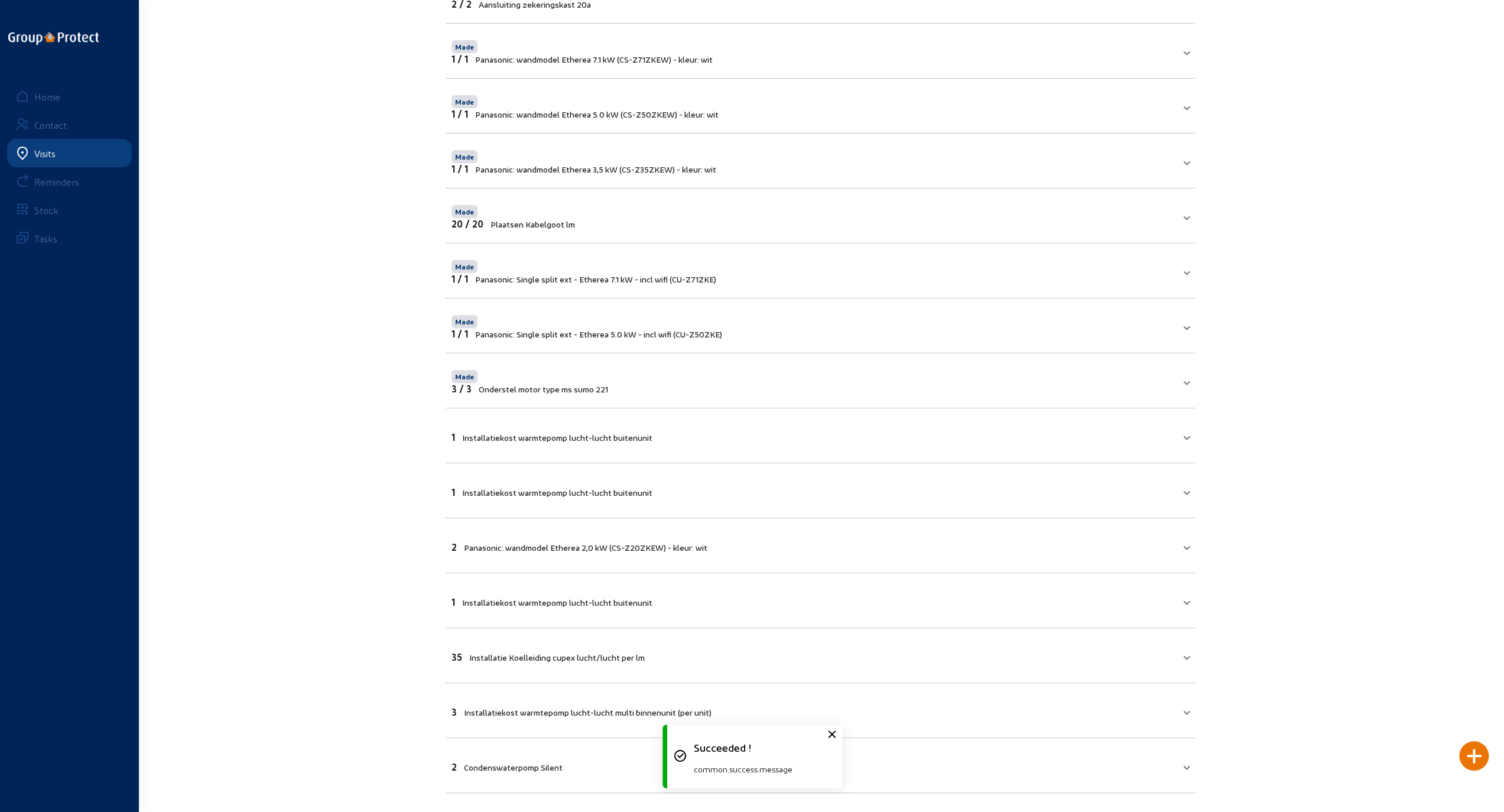
click at [953, 442] on mat-expansion-panel-header "1 Installatiekost warmtepomp lucht-lucht buitenunit" at bounding box center [820, 435] width 750 height 40
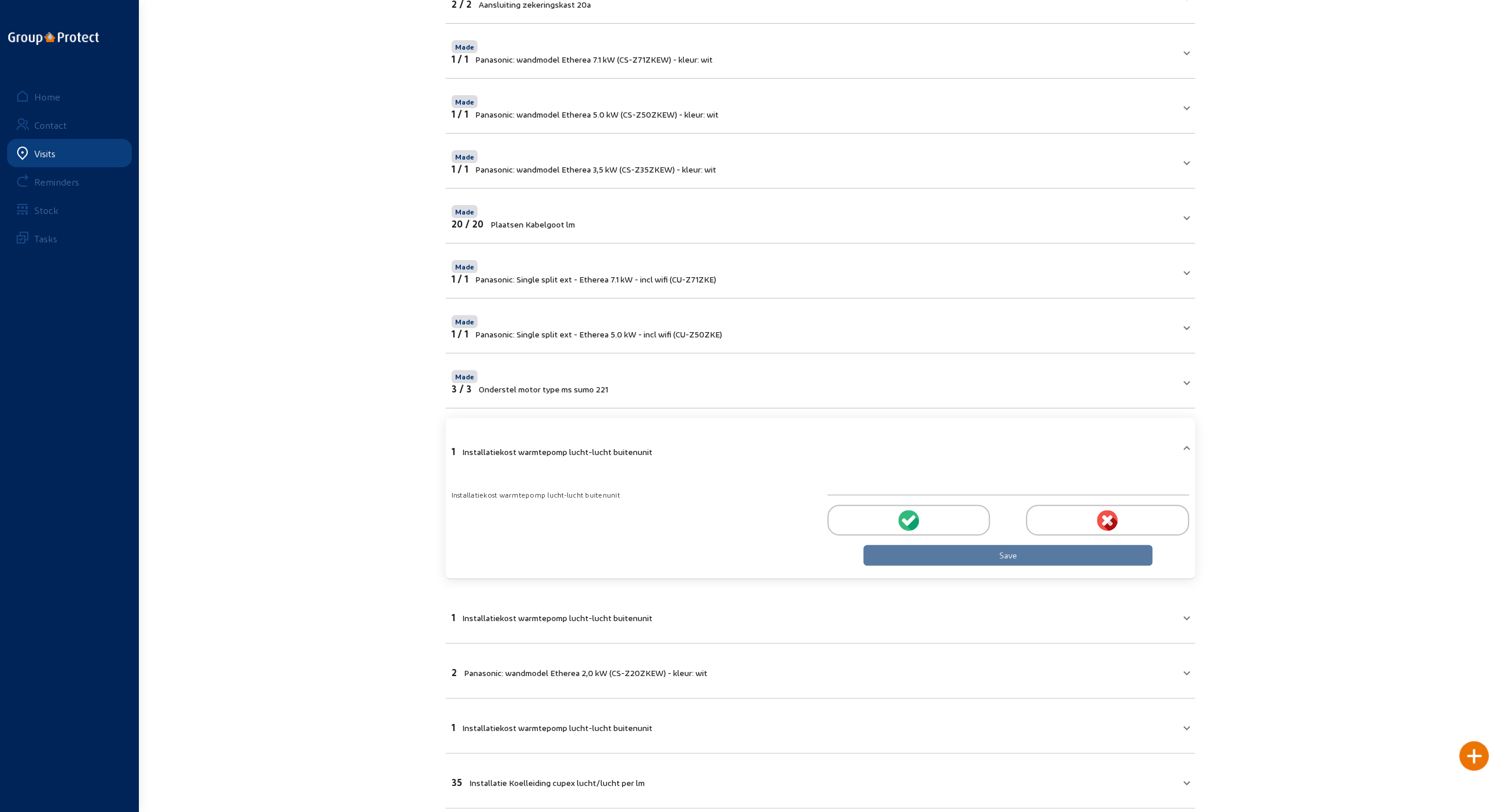
click at [912, 521] on icon at bounding box center [912, 522] width 13 height 14
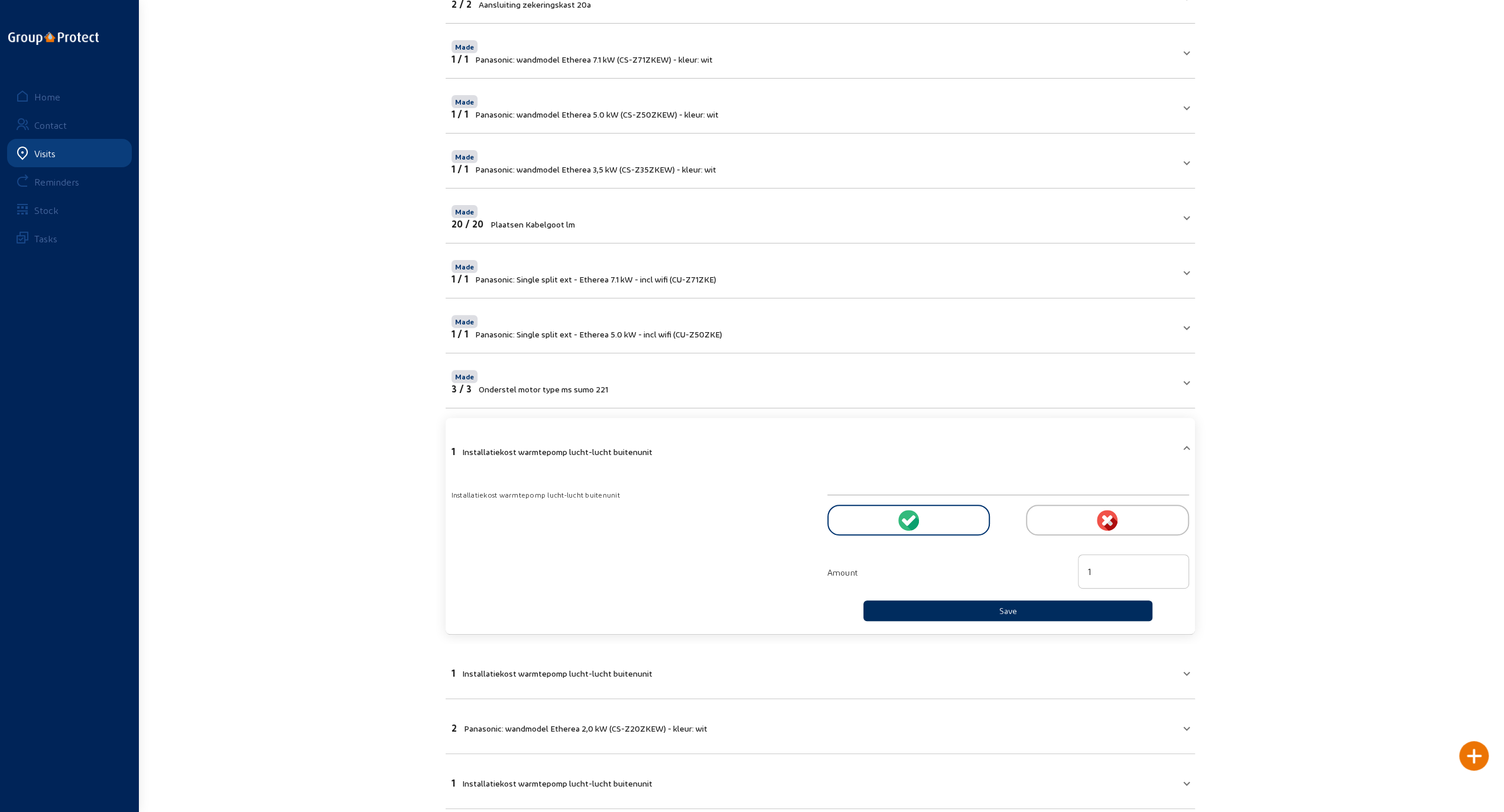
click at [988, 607] on button "Save" at bounding box center [1008, 610] width 290 height 21
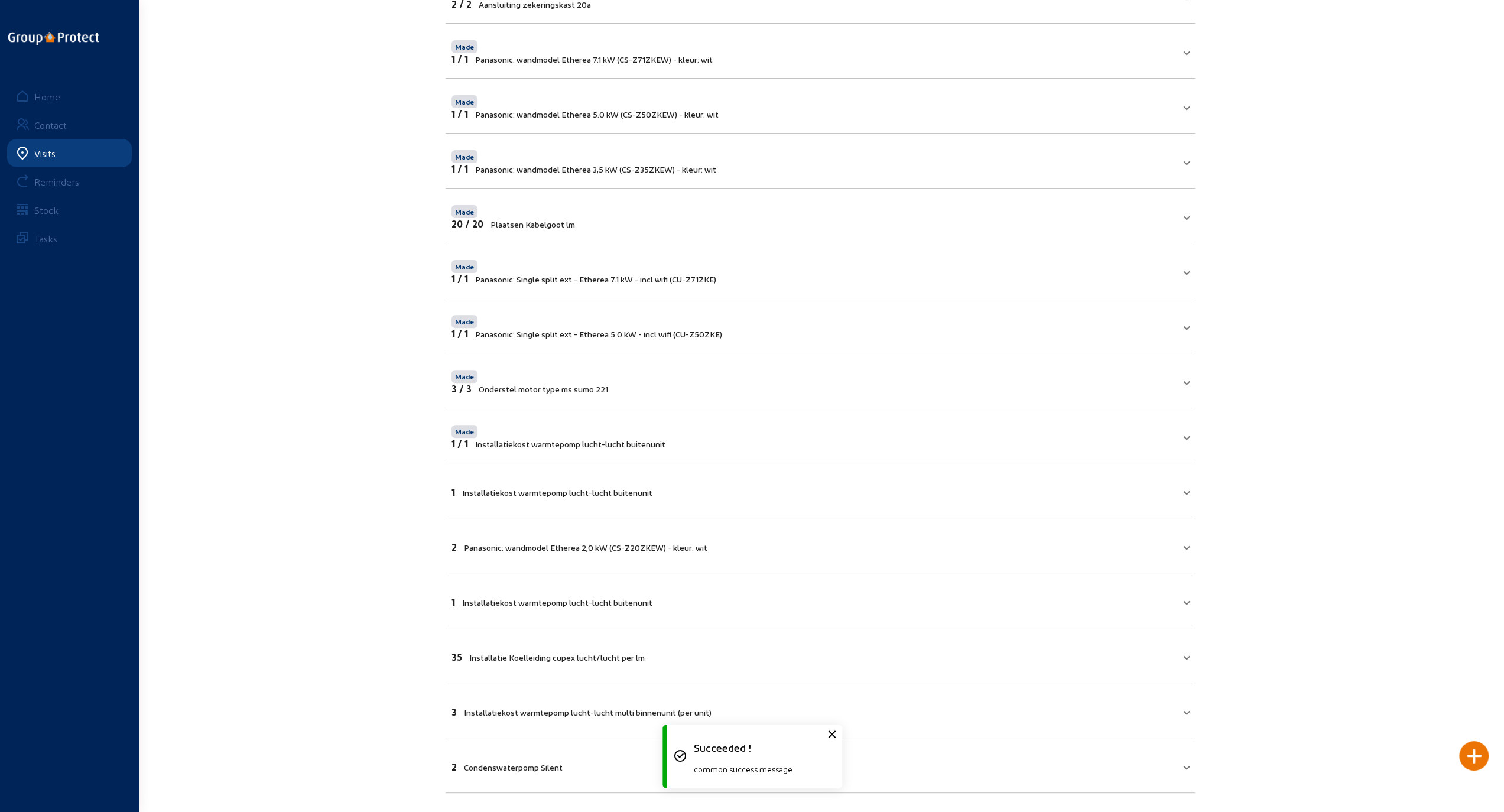
click at [991, 492] on mat-panel-title "1 Installatiekost warmtepomp lucht-lucht buitenunit" at bounding box center [813, 491] width 723 height 14
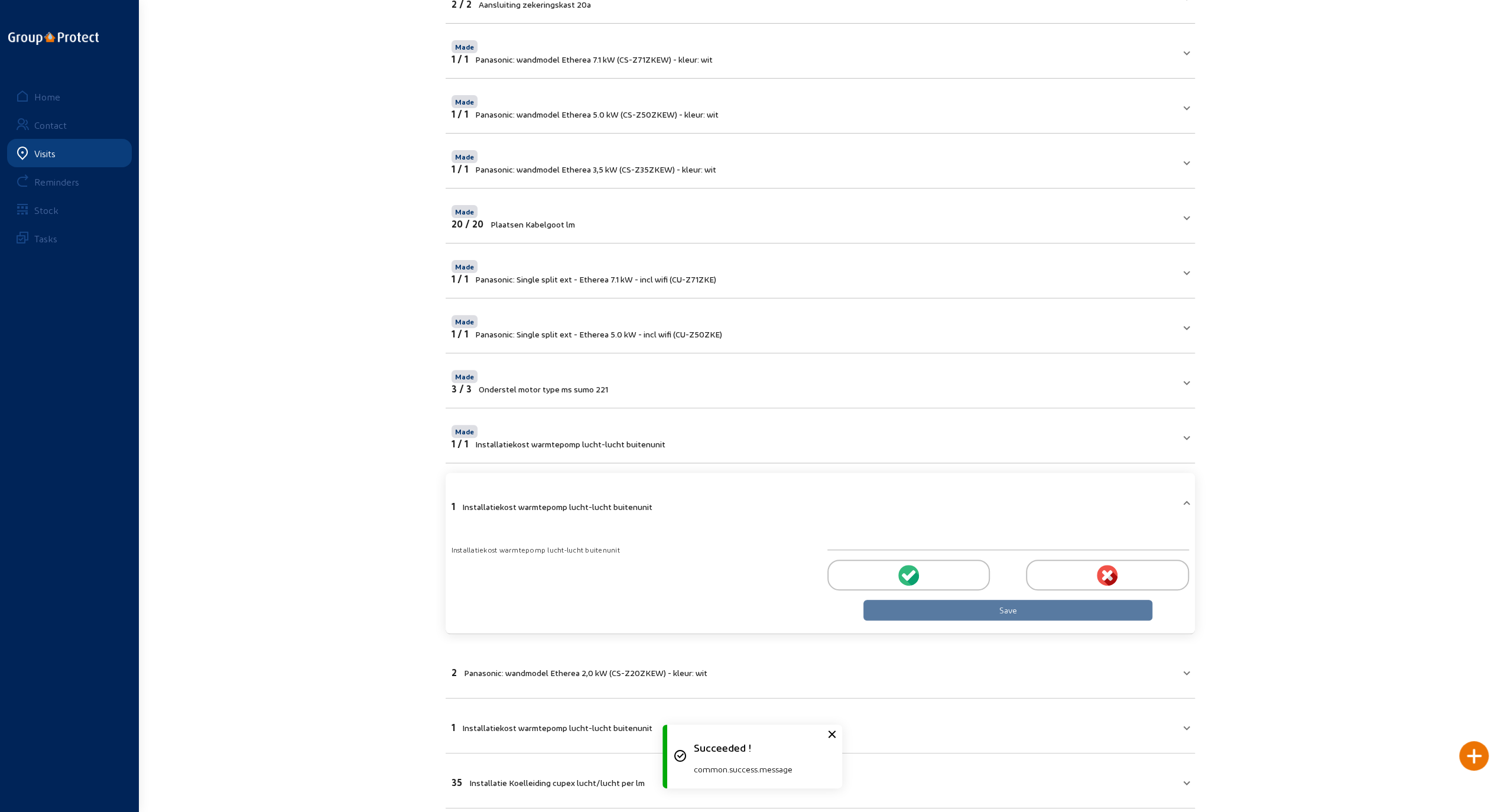
click at [923, 570] on div at bounding box center [908, 575] width 162 height 30
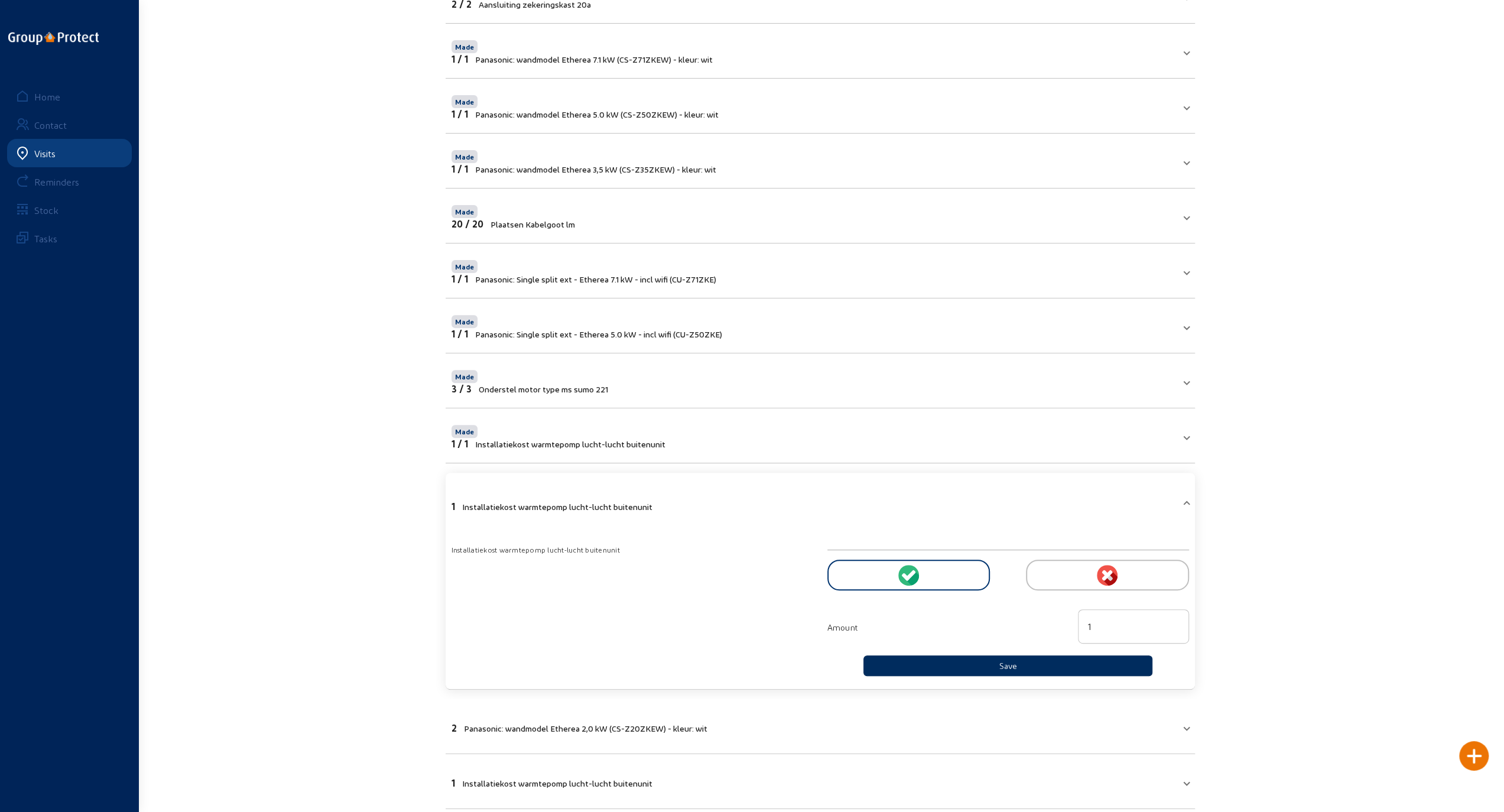
click at [967, 660] on button "Save" at bounding box center [1008, 665] width 290 height 21
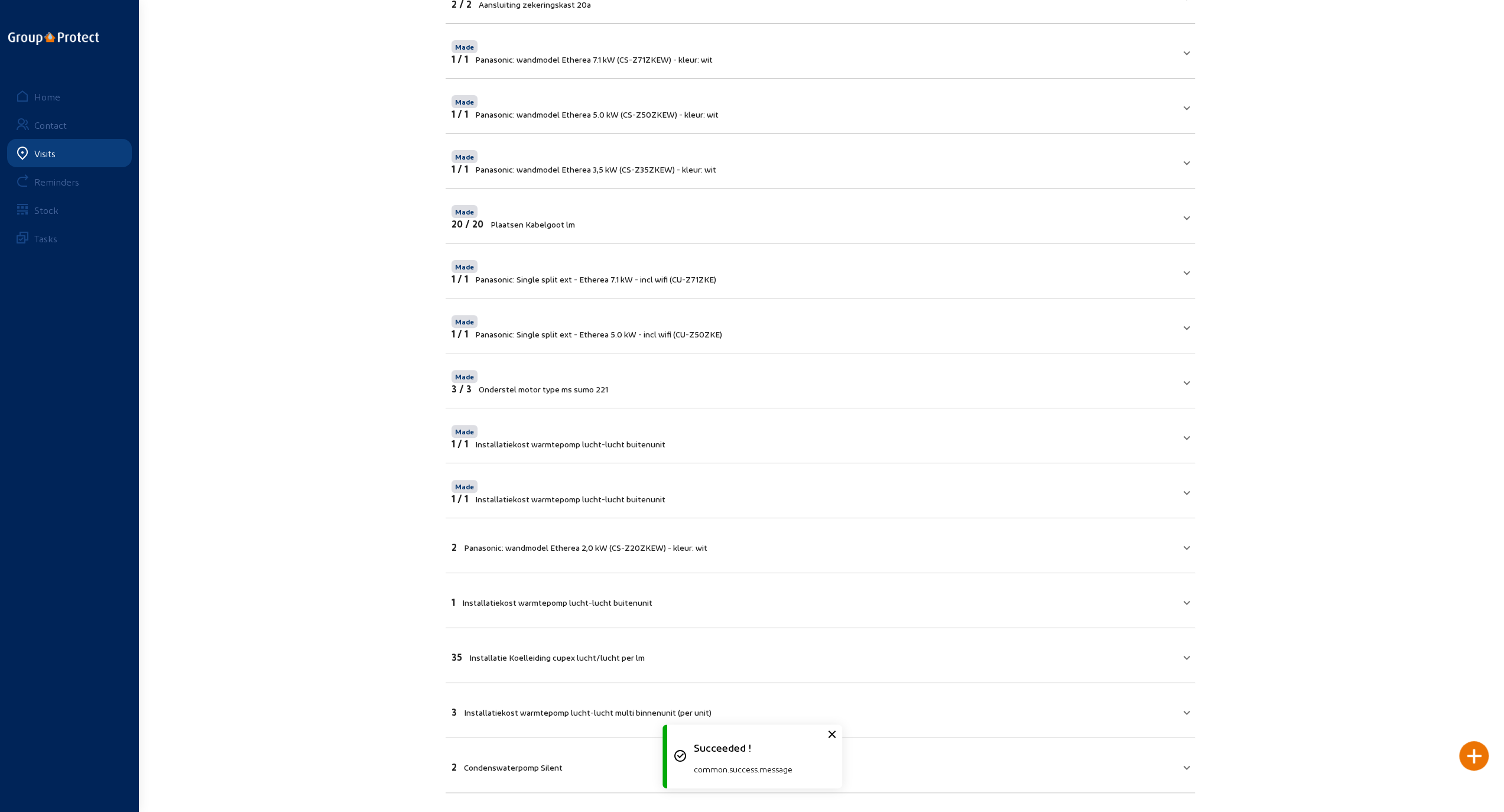
click at [995, 542] on mat-panel-title "2 Panasonic: wandmodel Etherea 2,0 kW (CS-Z20ZKEW) - kleur: wit" at bounding box center [813, 546] width 723 height 14
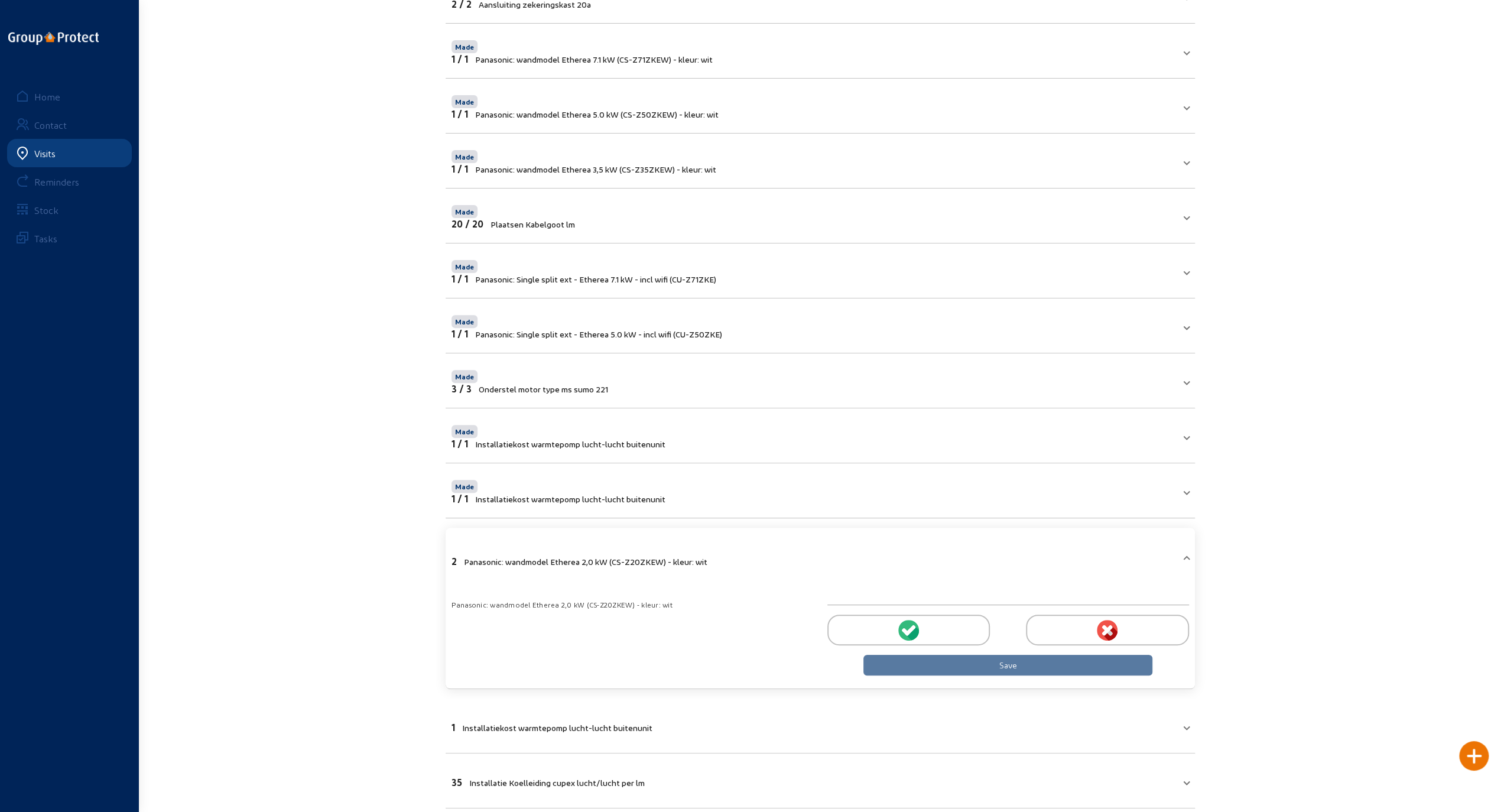
click at [927, 621] on div at bounding box center [908, 630] width 162 height 30
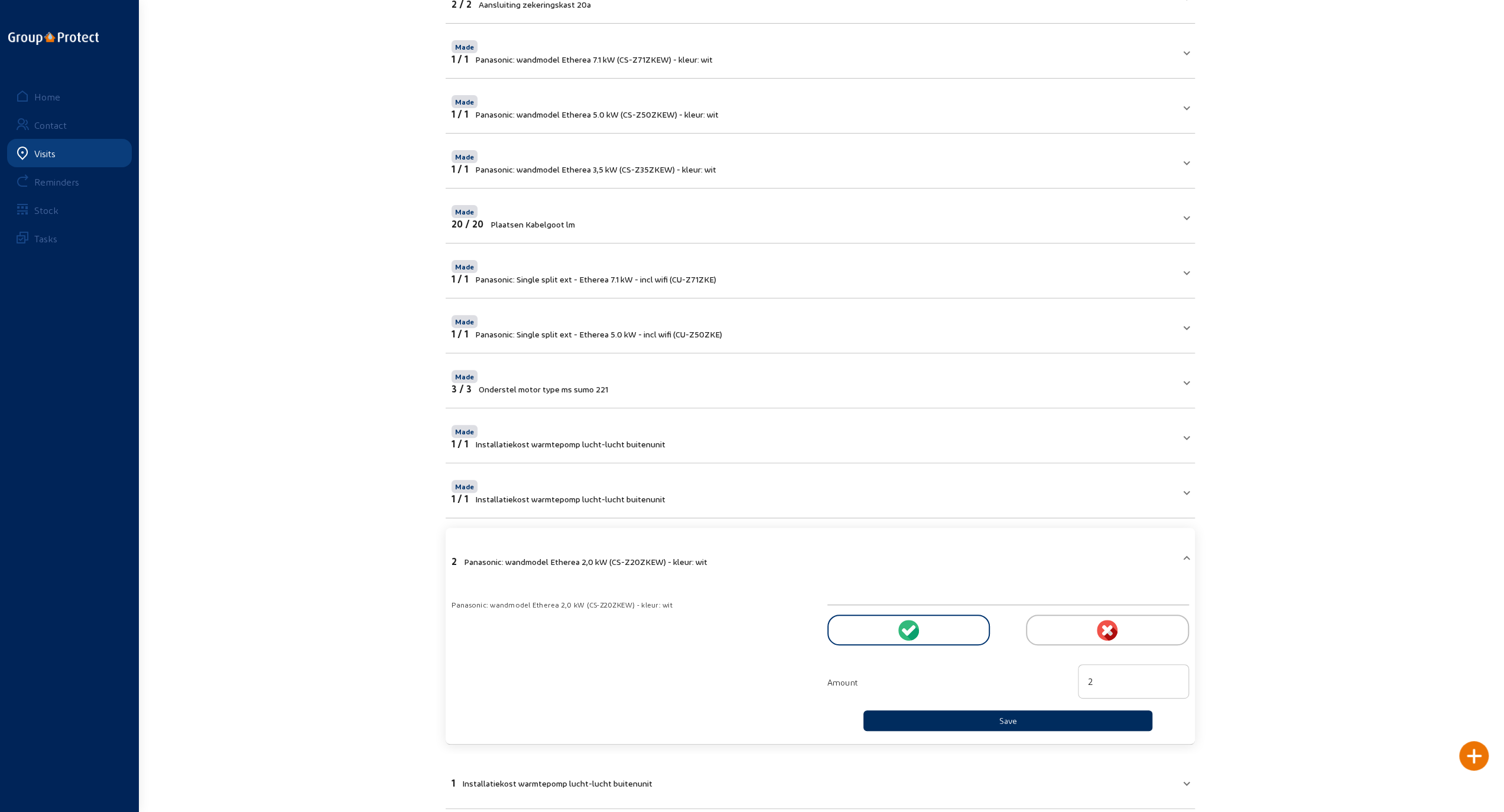
click at [965, 716] on button "Save" at bounding box center [1008, 720] width 290 height 21
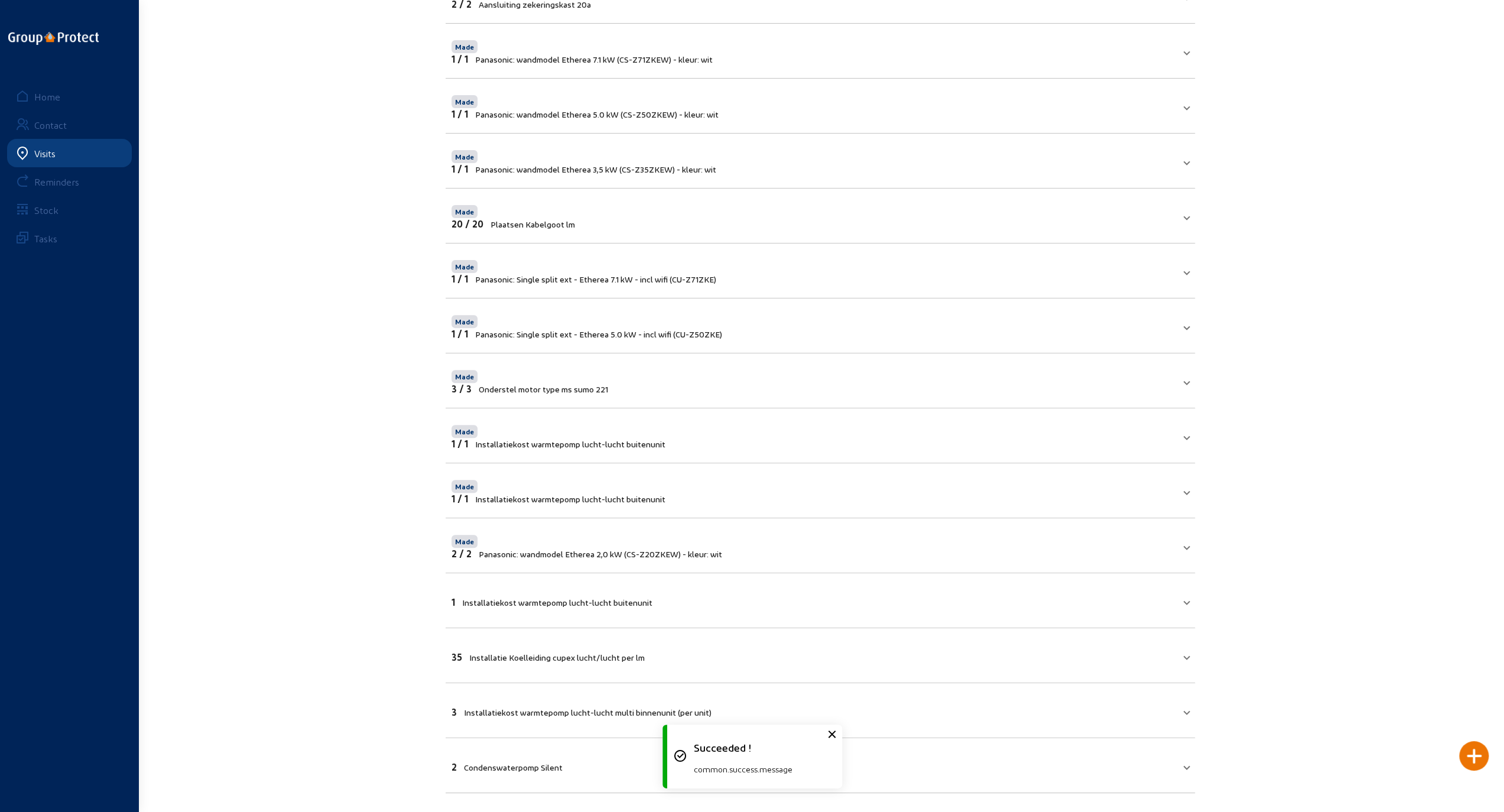
click at [1024, 602] on mat-panel-title "1 Installatiekost warmtepomp lucht-lucht buitenunit" at bounding box center [813, 601] width 723 height 14
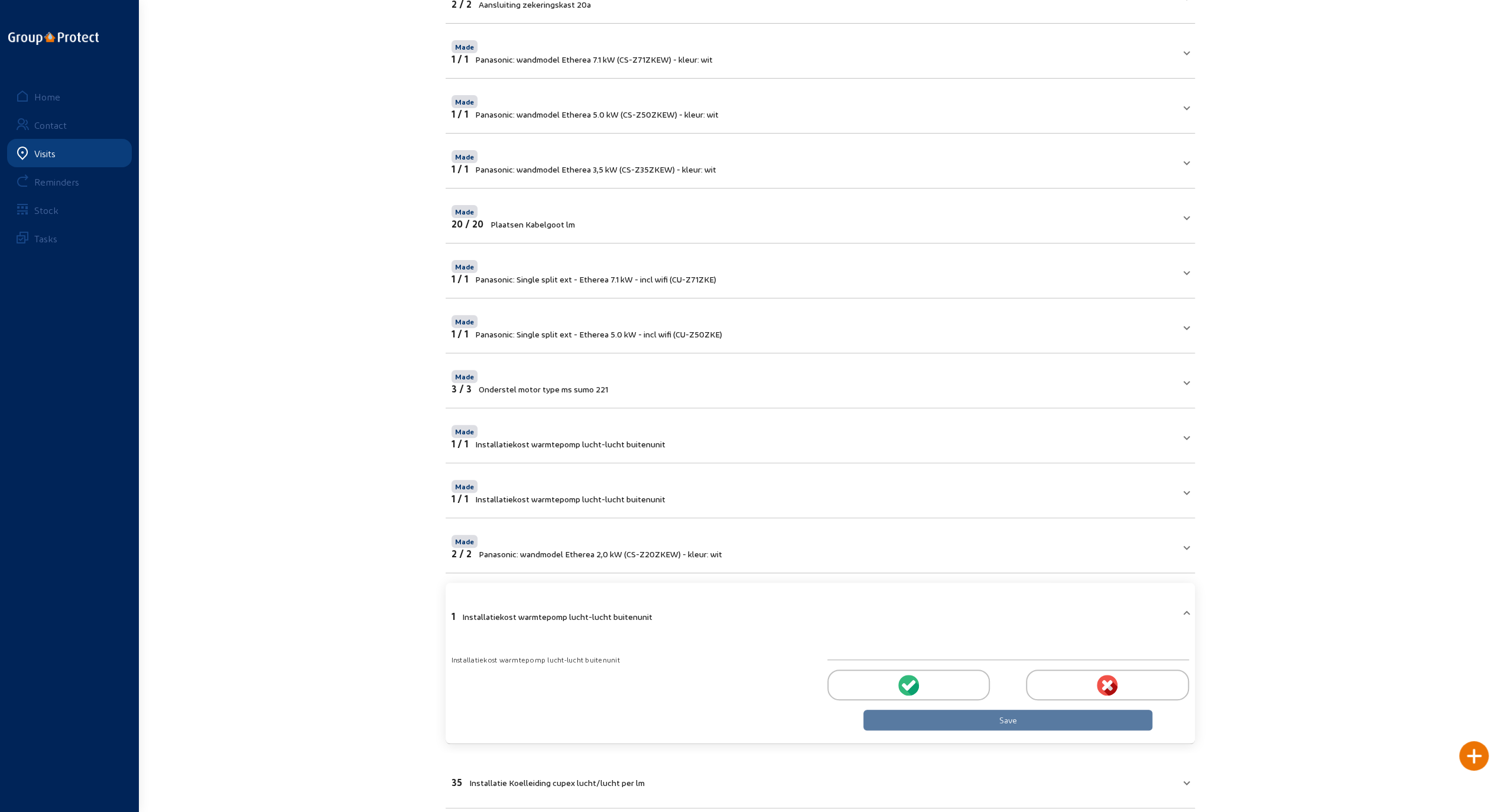
click at [946, 675] on div at bounding box center [908, 685] width 162 height 30
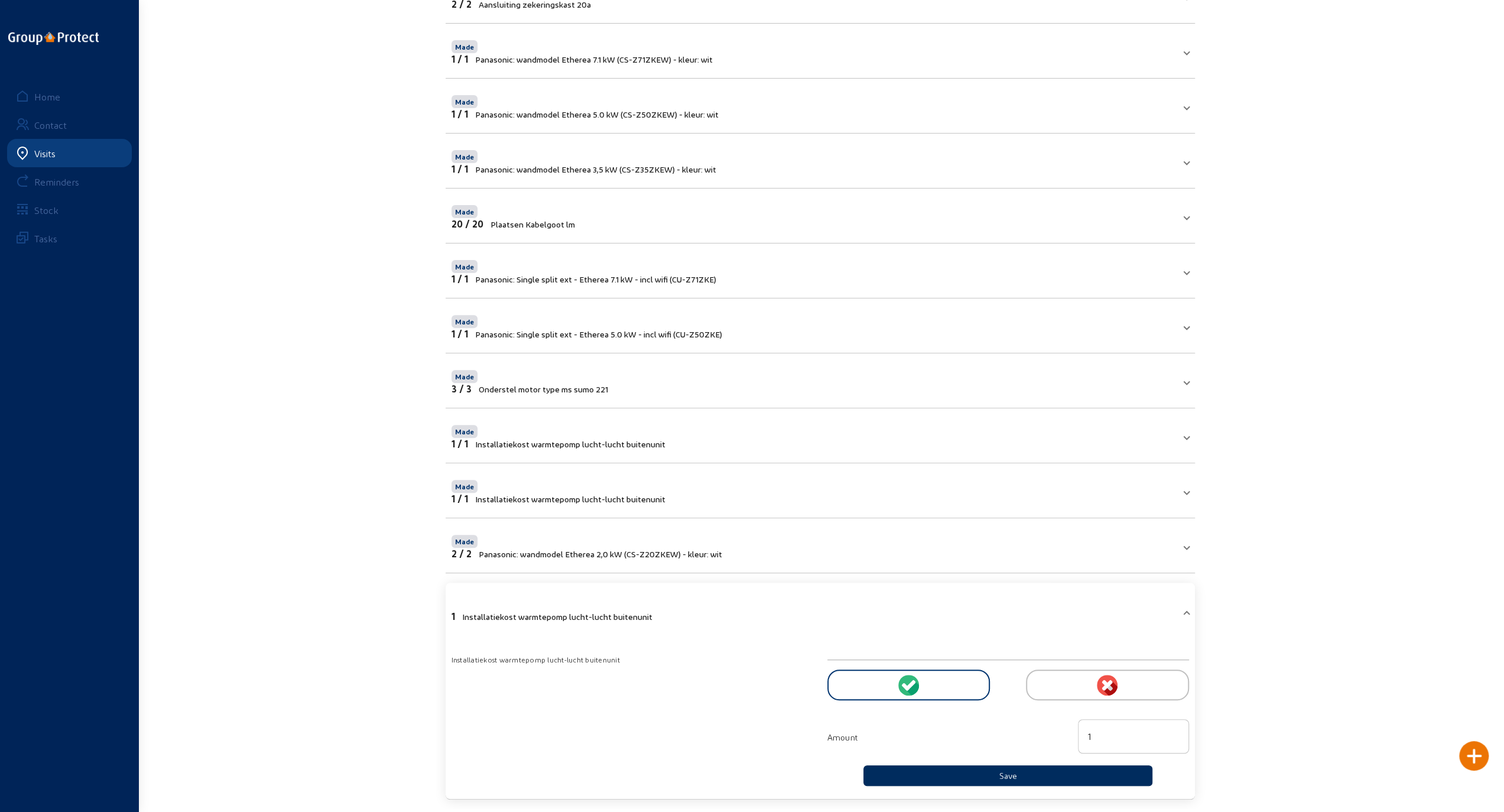
click at [969, 767] on button "Save" at bounding box center [1008, 775] width 290 height 21
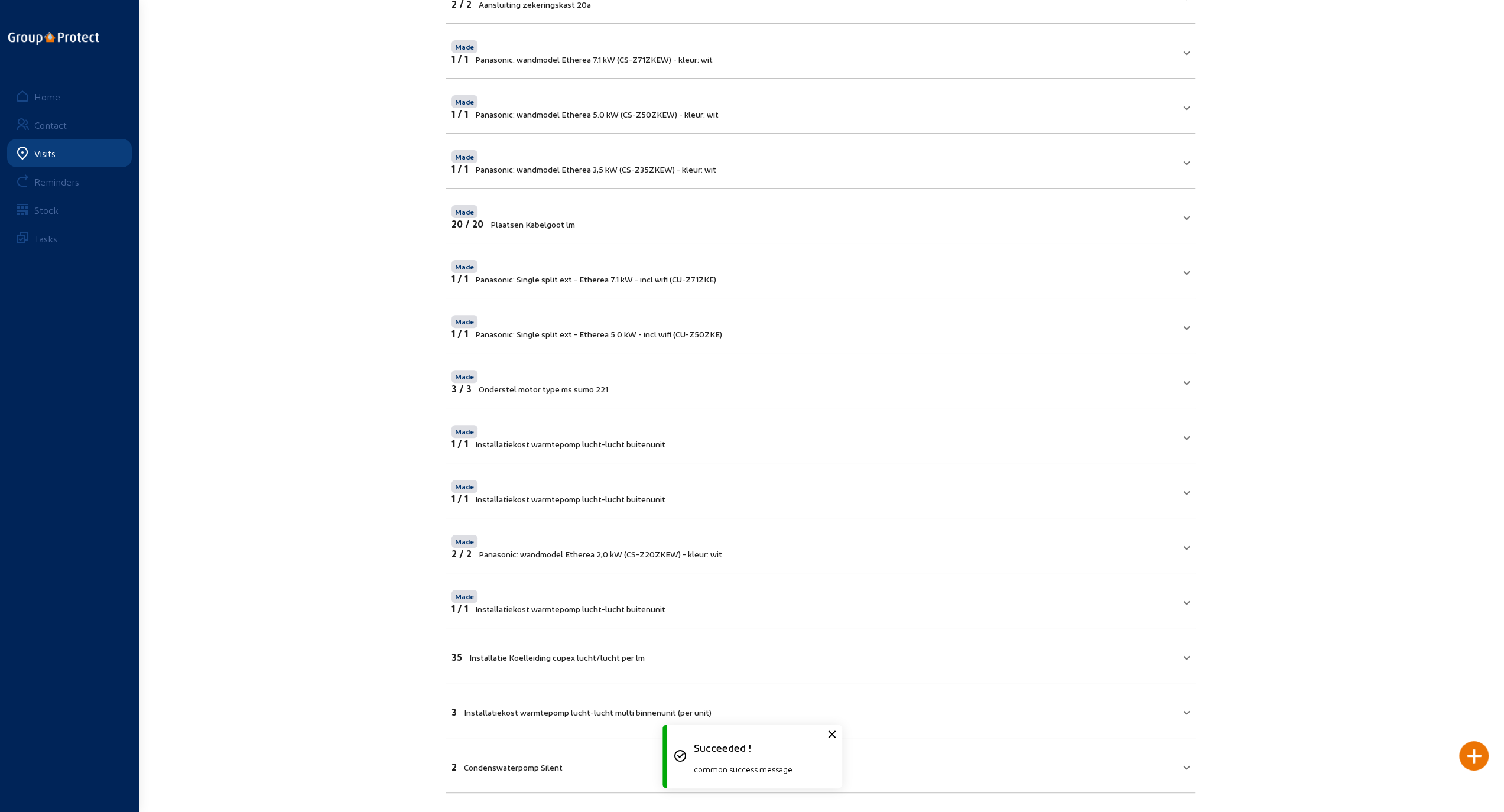
click at [936, 660] on mat-expansion-panel-header "35 Installatie Koelleiding cupex lucht/lucht per lm" at bounding box center [820, 655] width 750 height 40
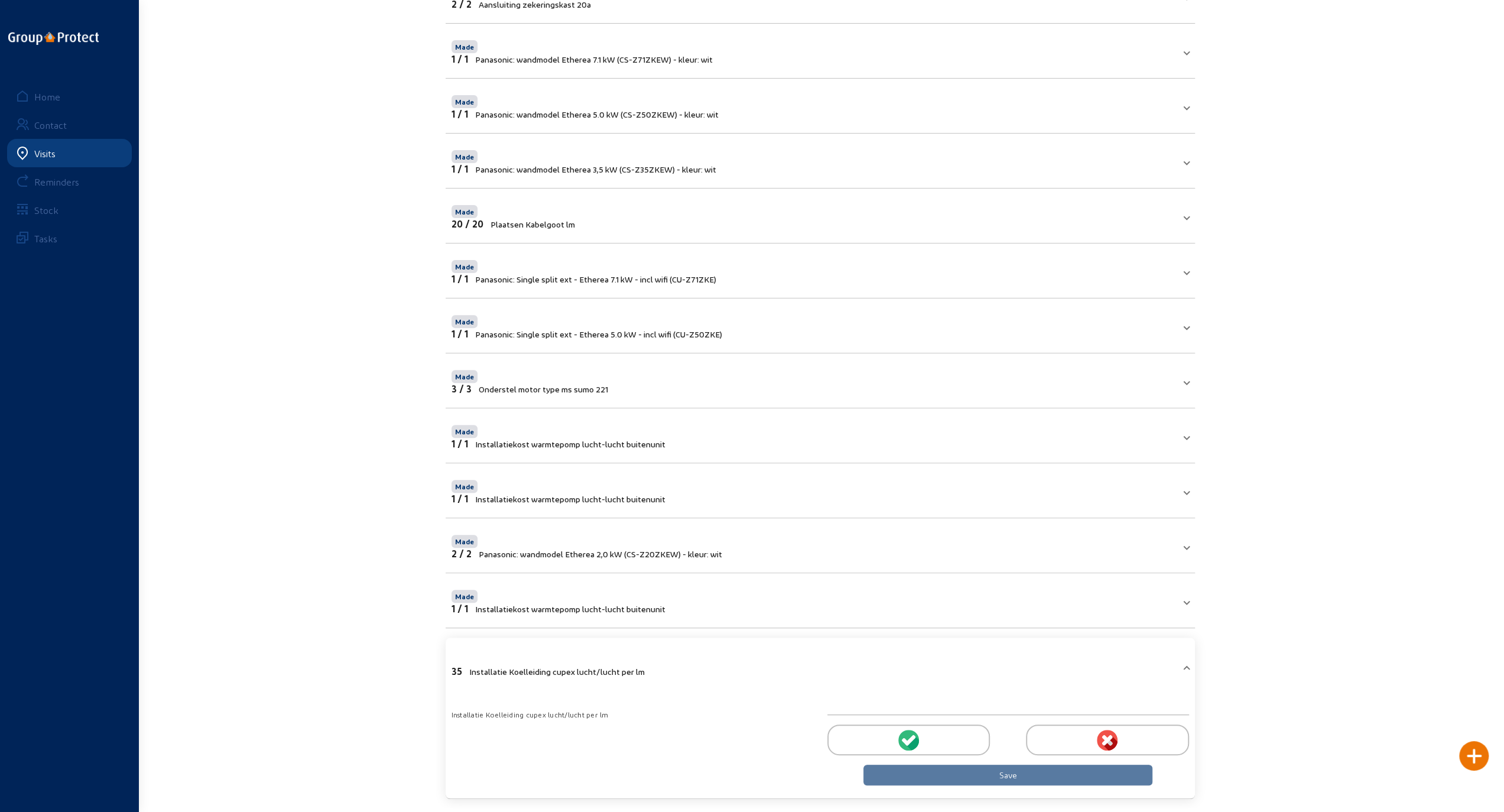
click at [920, 733] on div at bounding box center [908, 740] width 162 height 30
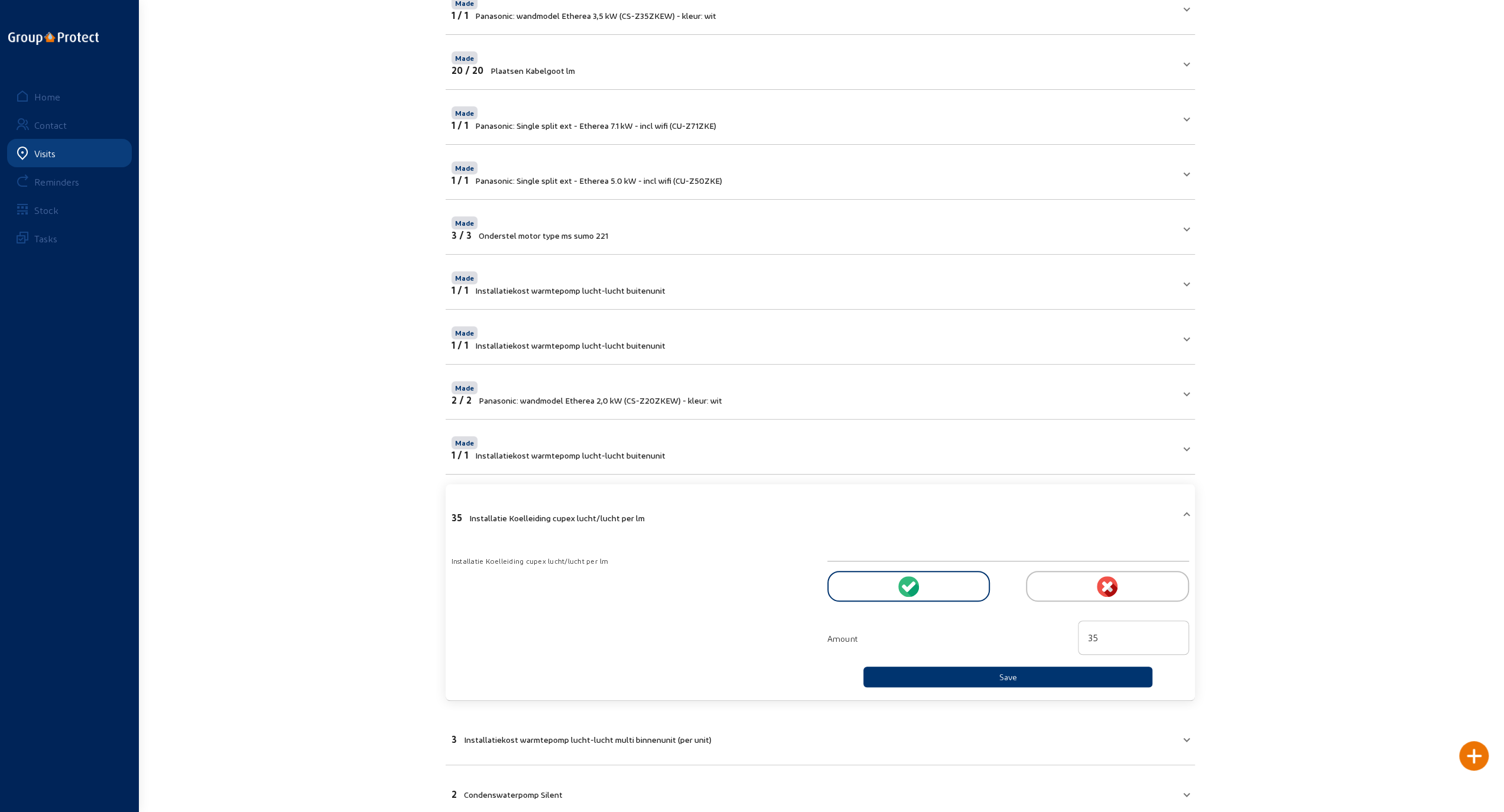
scroll to position [432, 0]
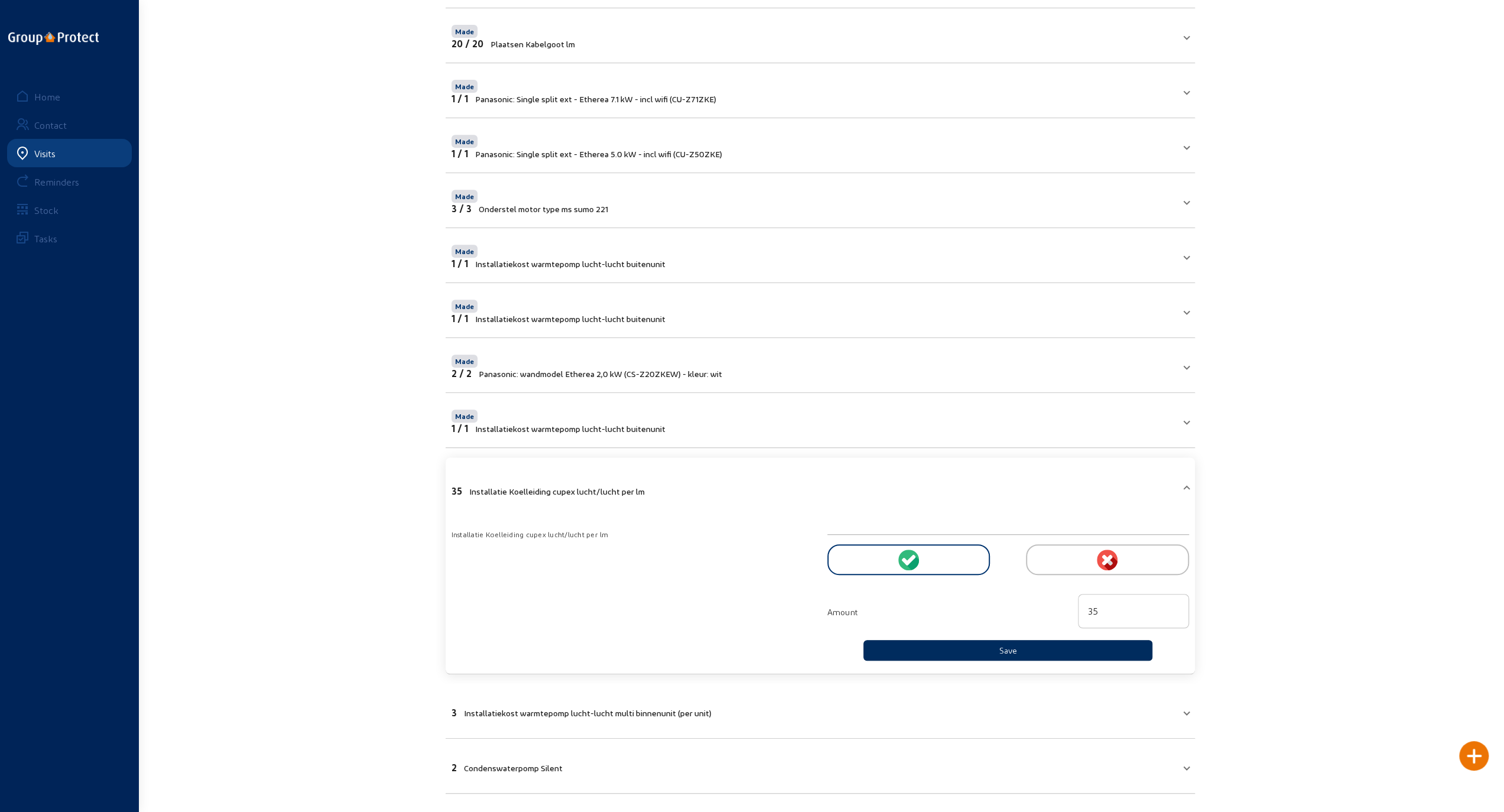
click at [975, 644] on button "Save" at bounding box center [1008, 650] width 290 height 21
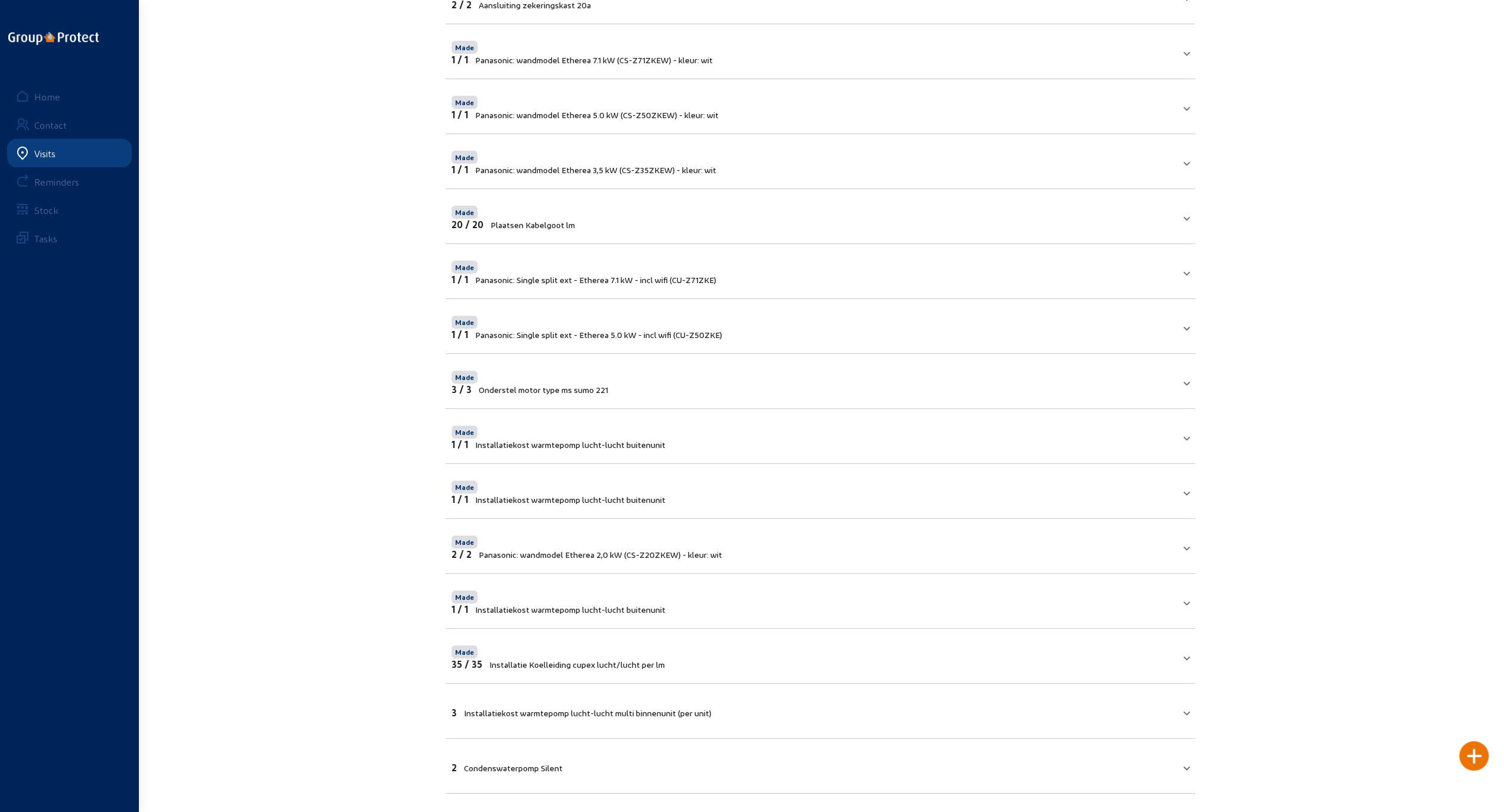
scroll to position [252, 0]
click at [1001, 713] on mat-expansion-panel-header "3 Installatiekost warmtepomp lucht-lucht multi binnenunit (per unit)" at bounding box center [820, 710] width 750 height 40
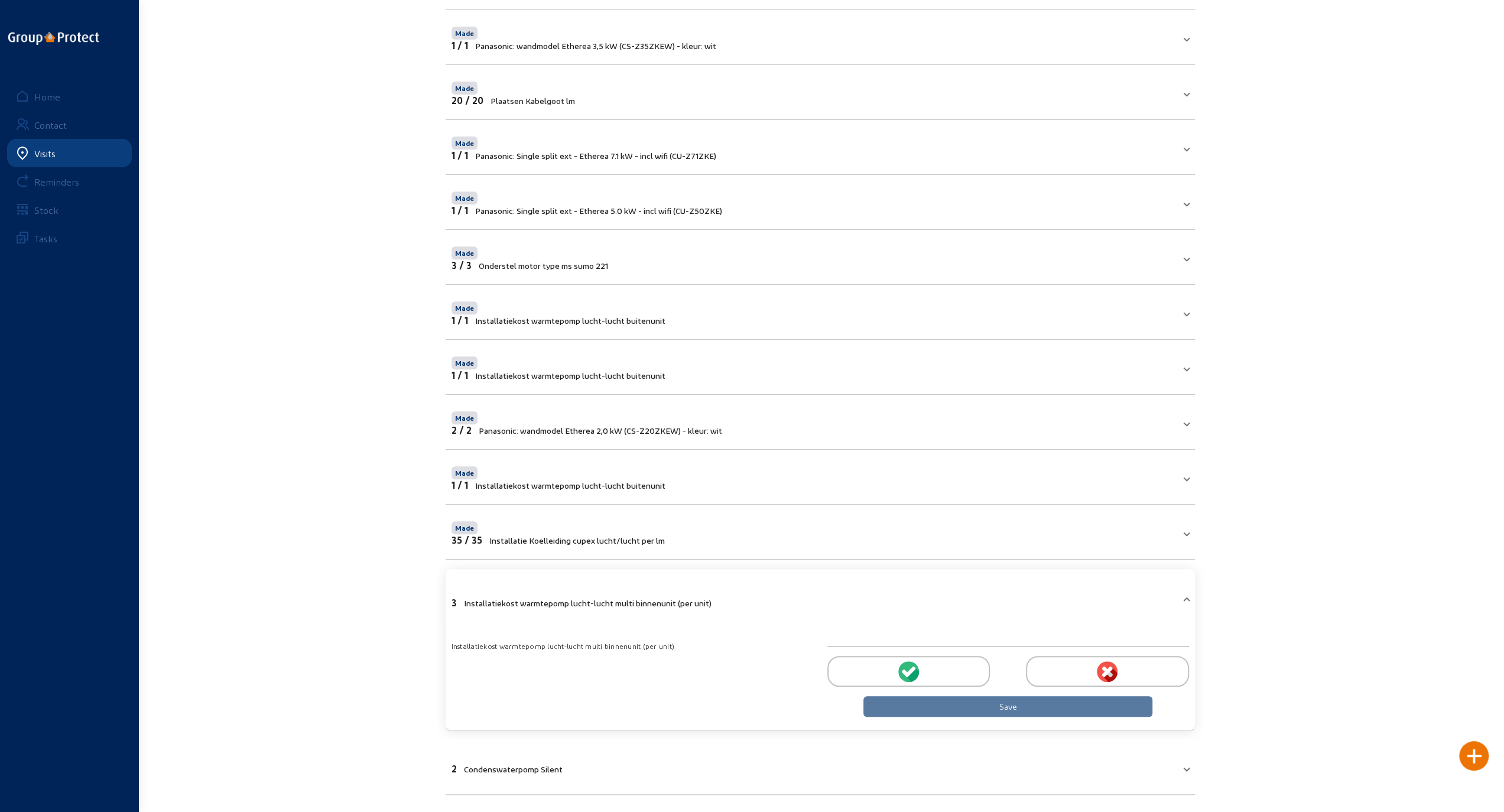
scroll to position [377, 0]
click at [908, 663] on circle at bounding box center [908, 670] width 21 height 21
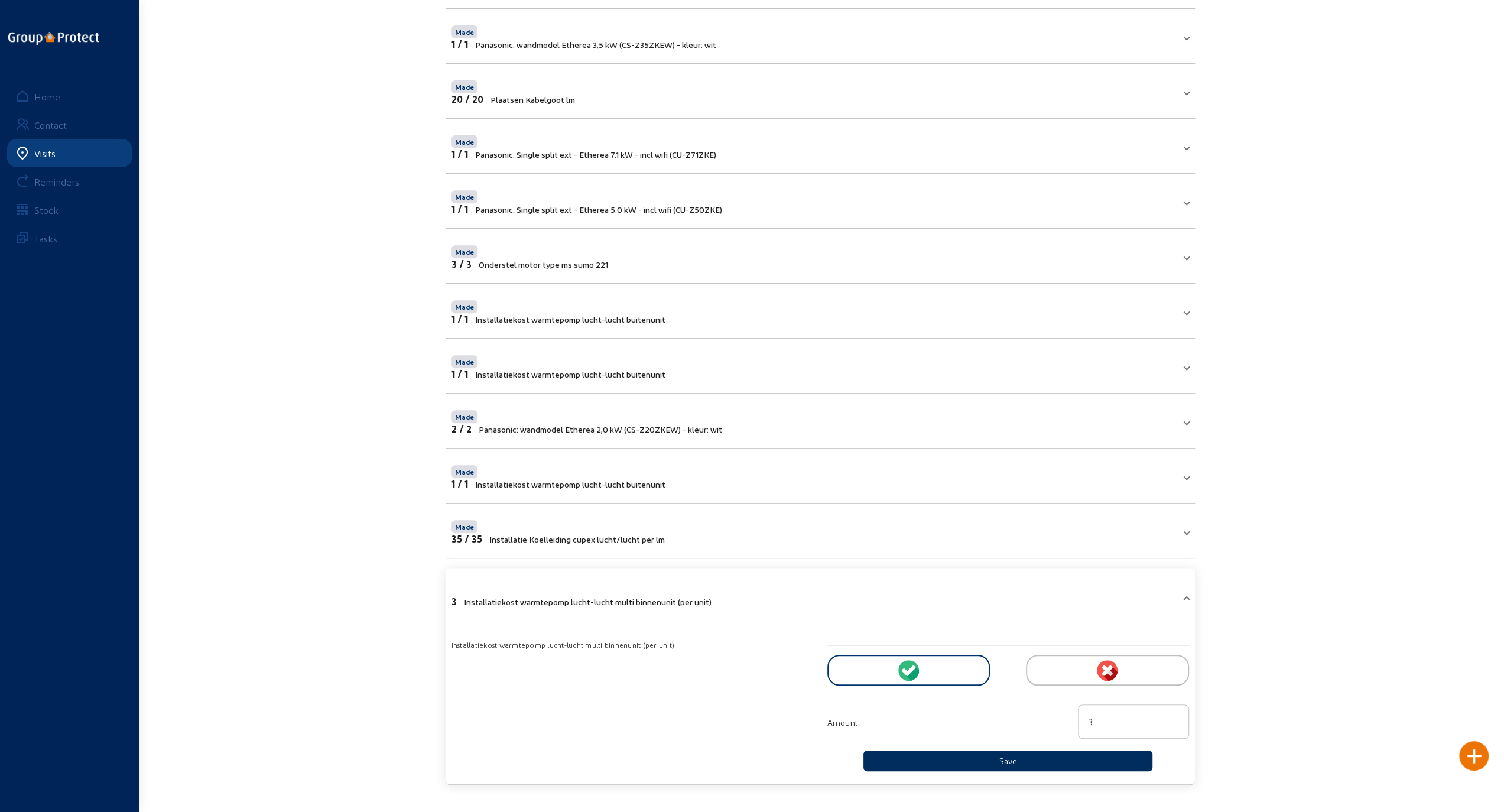
click at [965, 757] on button "Save" at bounding box center [1008, 760] width 290 height 21
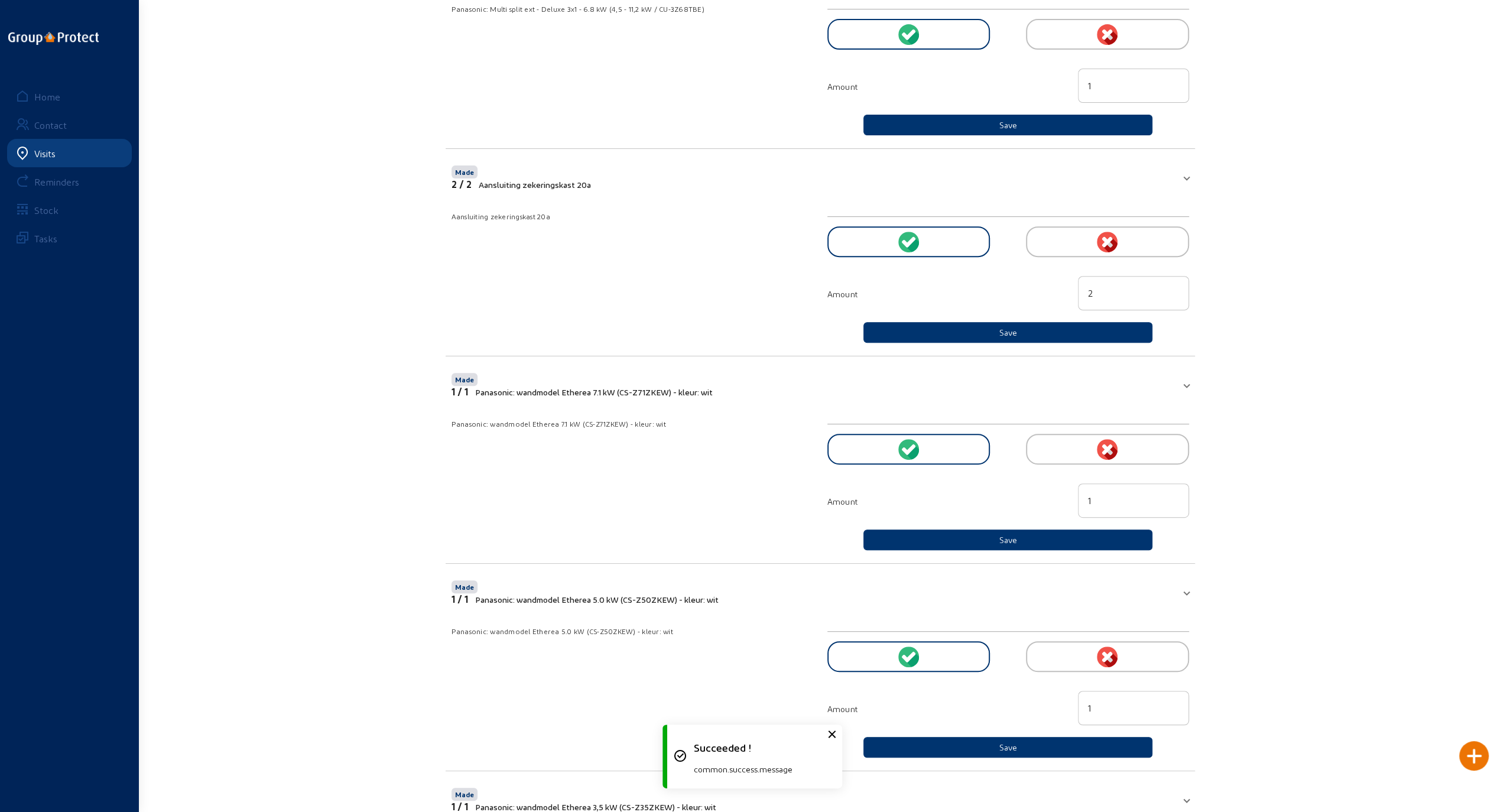
scroll to position [252, 0]
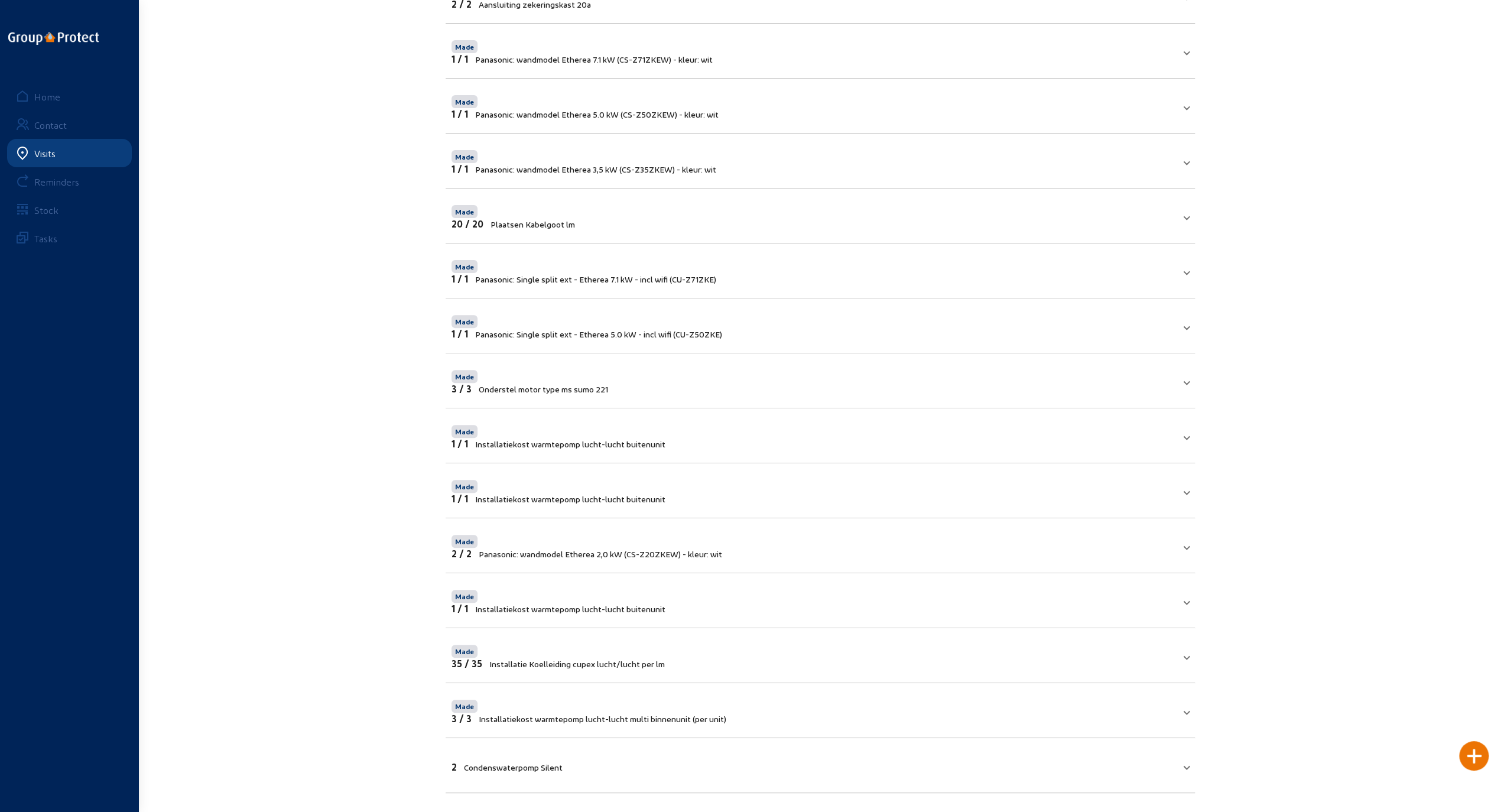
click at [644, 762] on mat-panel-title "2 Condenswaterpomp Silent" at bounding box center [813, 765] width 723 height 14
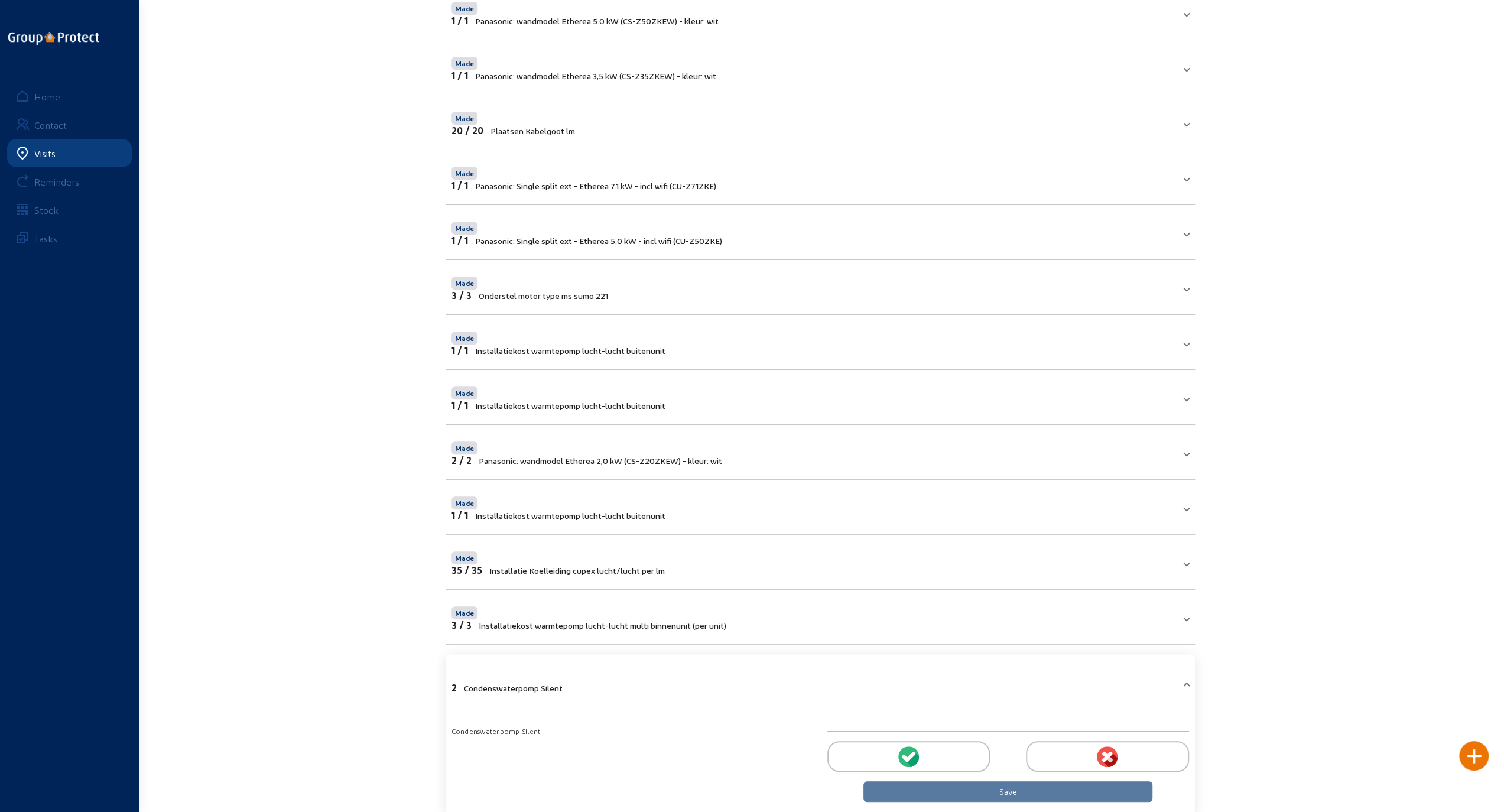
scroll to position [367, 0]
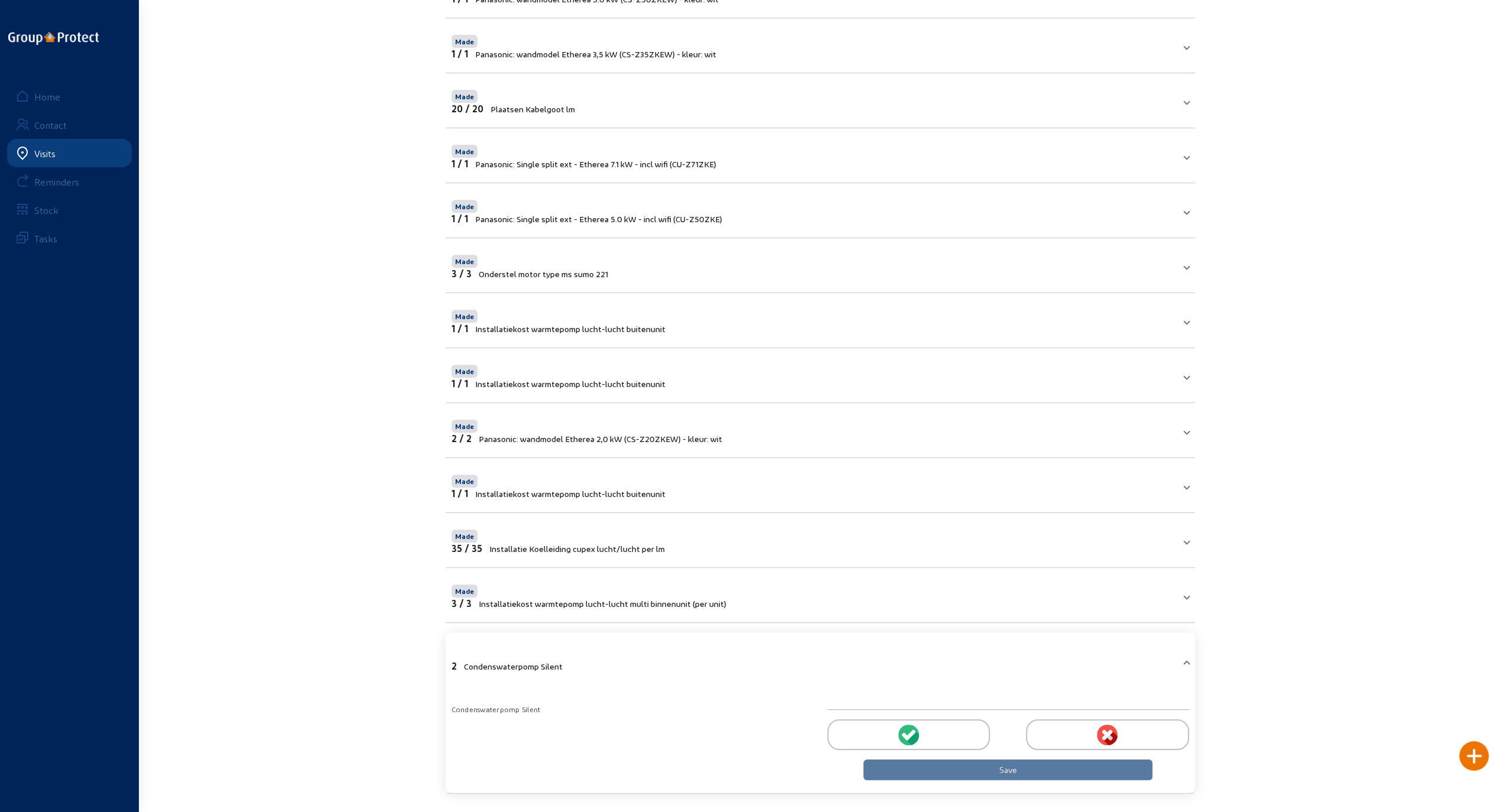
click at [901, 736] on circle at bounding box center [908, 734] width 21 height 21
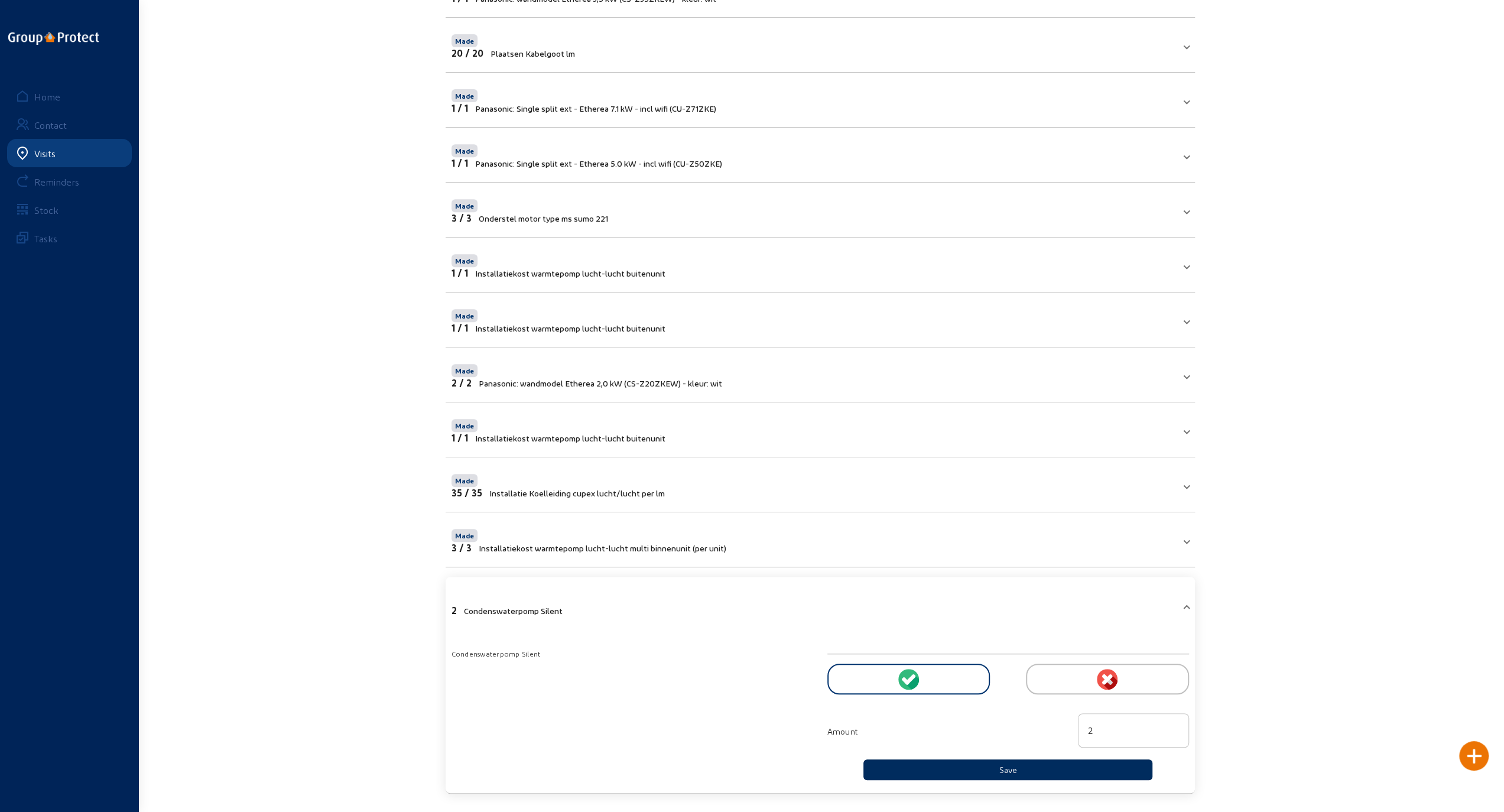
click at [984, 764] on button "Save" at bounding box center [1008, 769] width 290 height 21
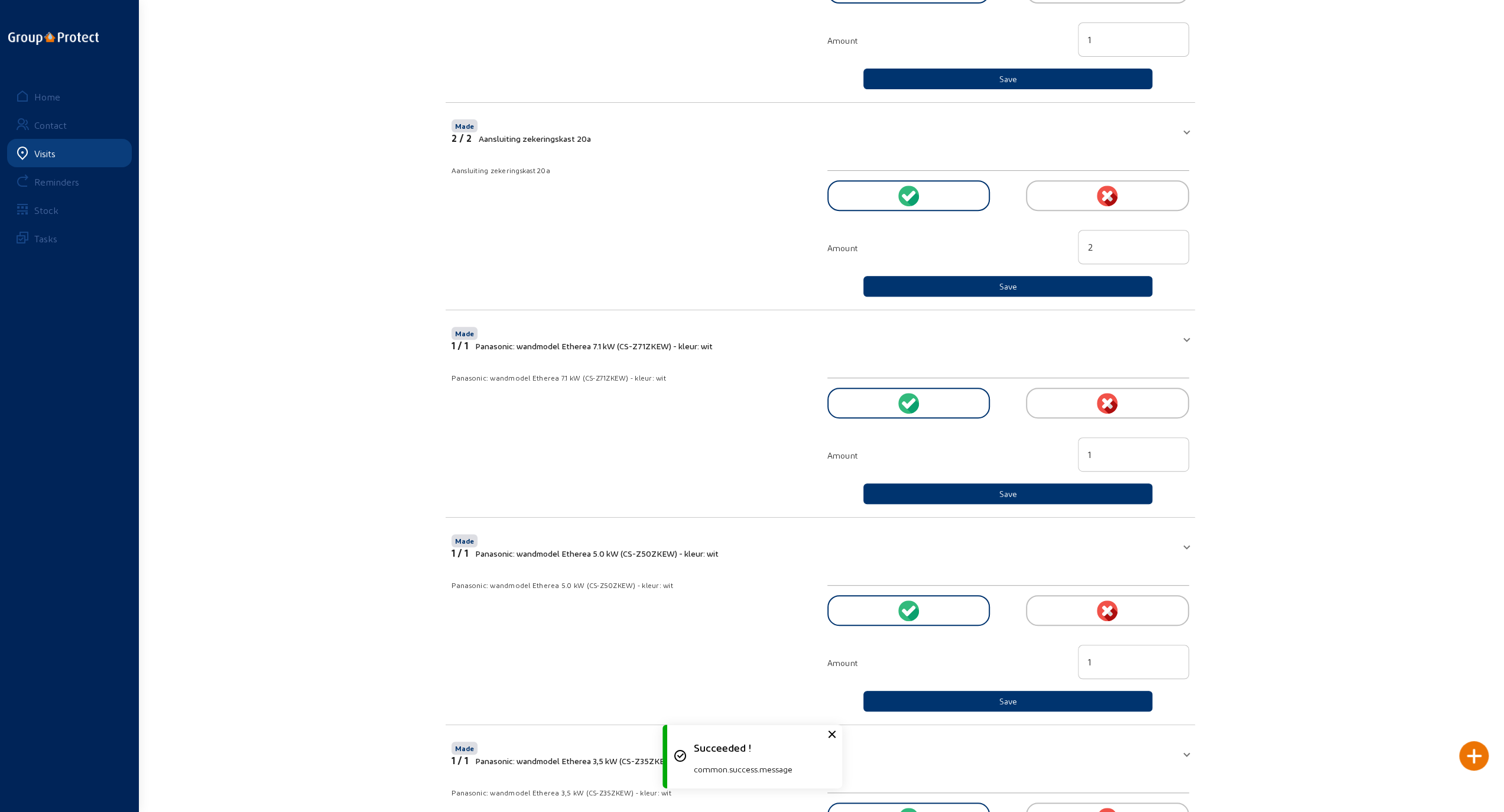
scroll to position [0, 0]
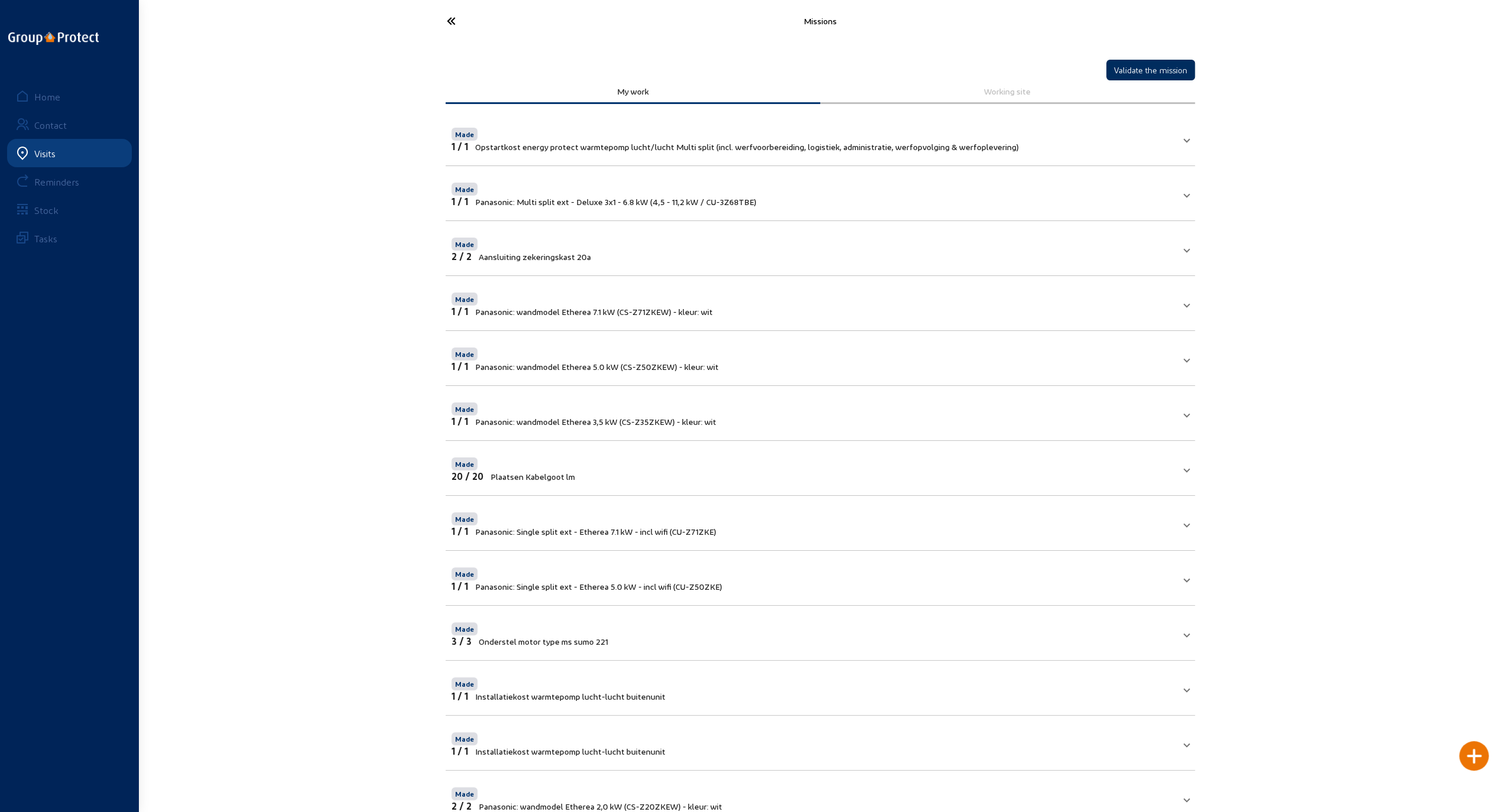
click at [1145, 69] on button "Validate the mission" at bounding box center [1151, 69] width 88 height 21
click at [453, 20] on icon at bounding box center [495, 21] width 109 height 21
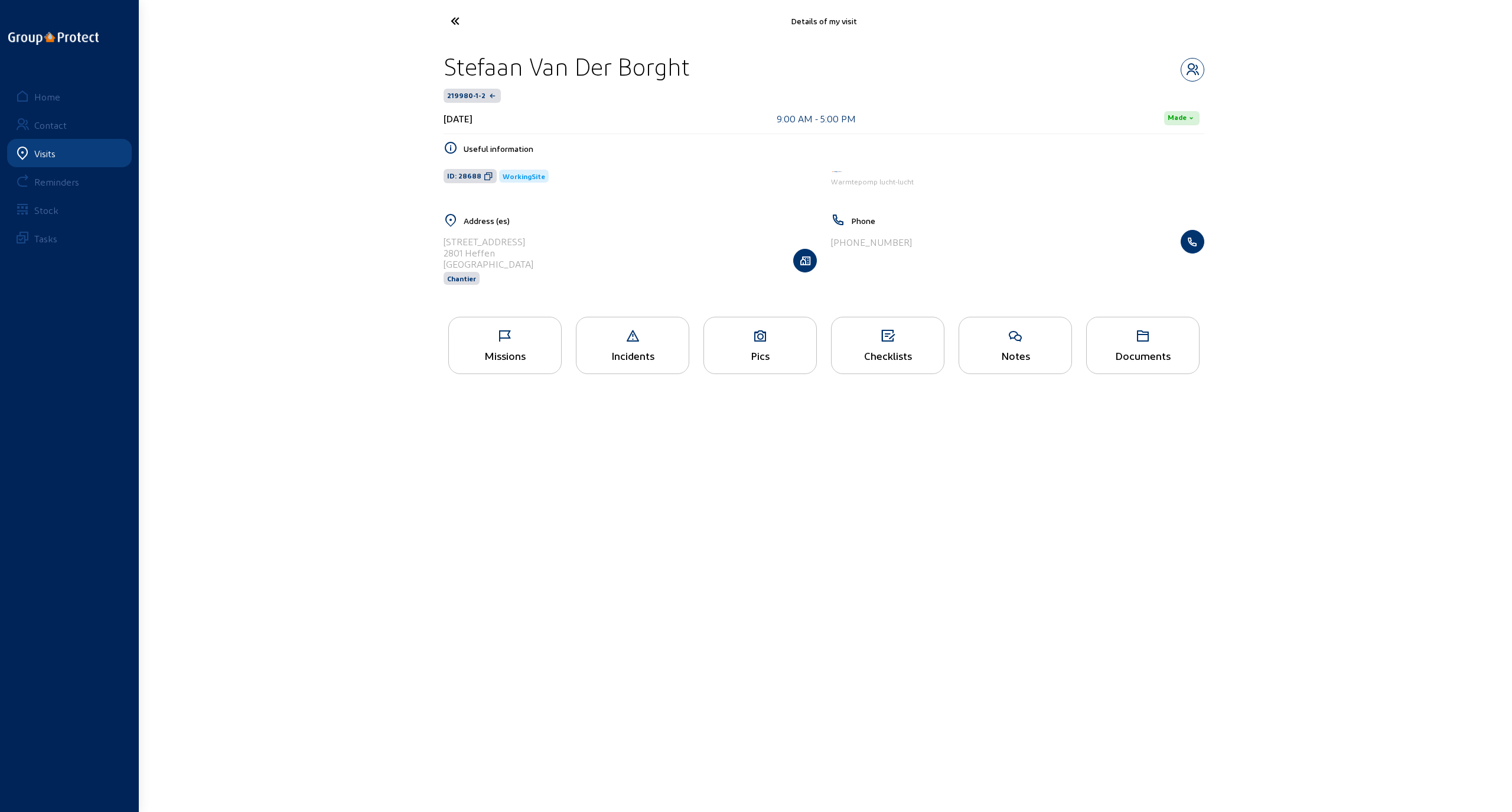
click at [896, 346] on div "Checklists" at bounding box center [887, 345] width 114 height 57
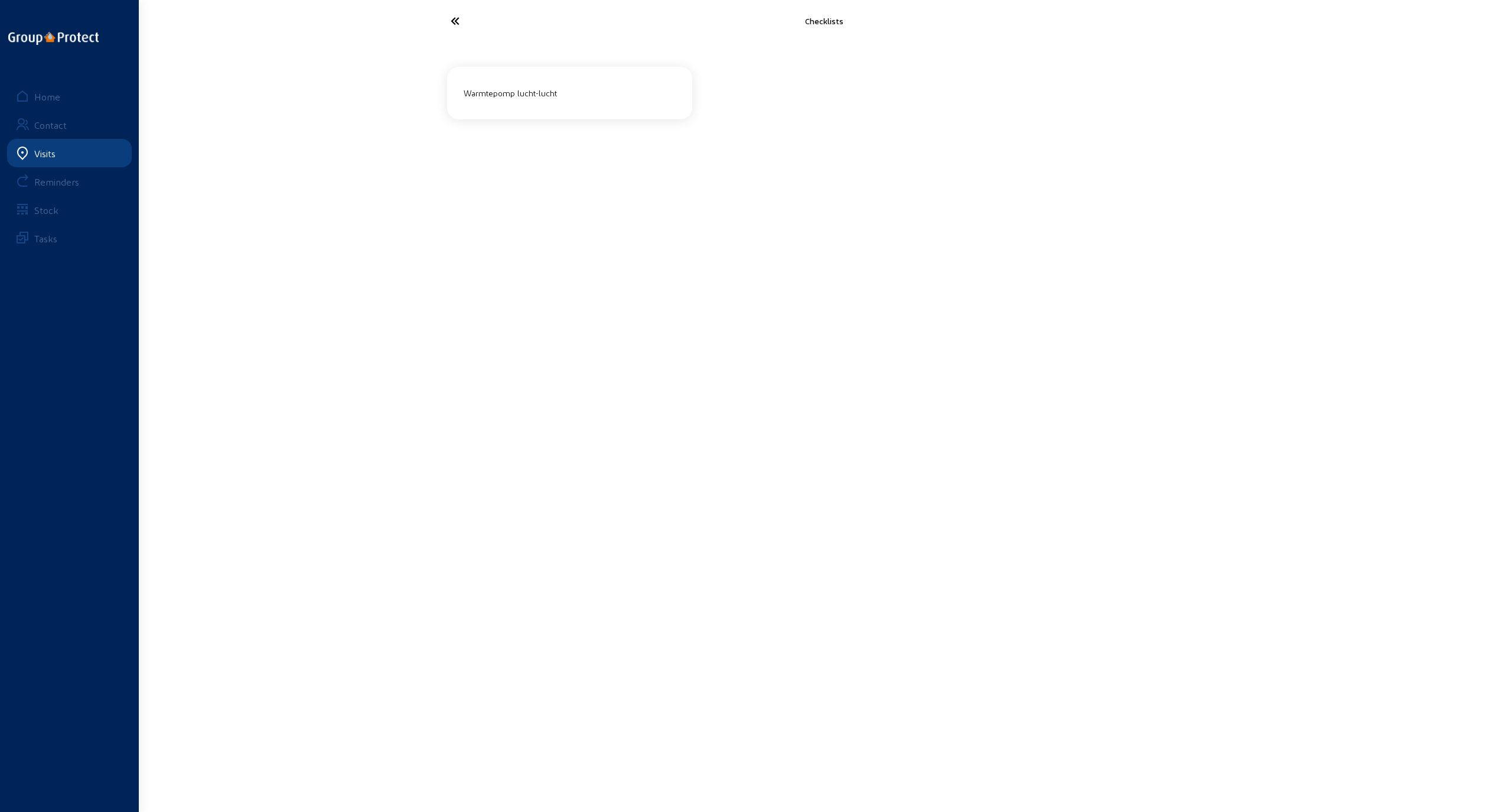
click at [541, 91] on div "Warmtepomp lucht-lucht" at bounding box center [569, 93] width 222 height 20
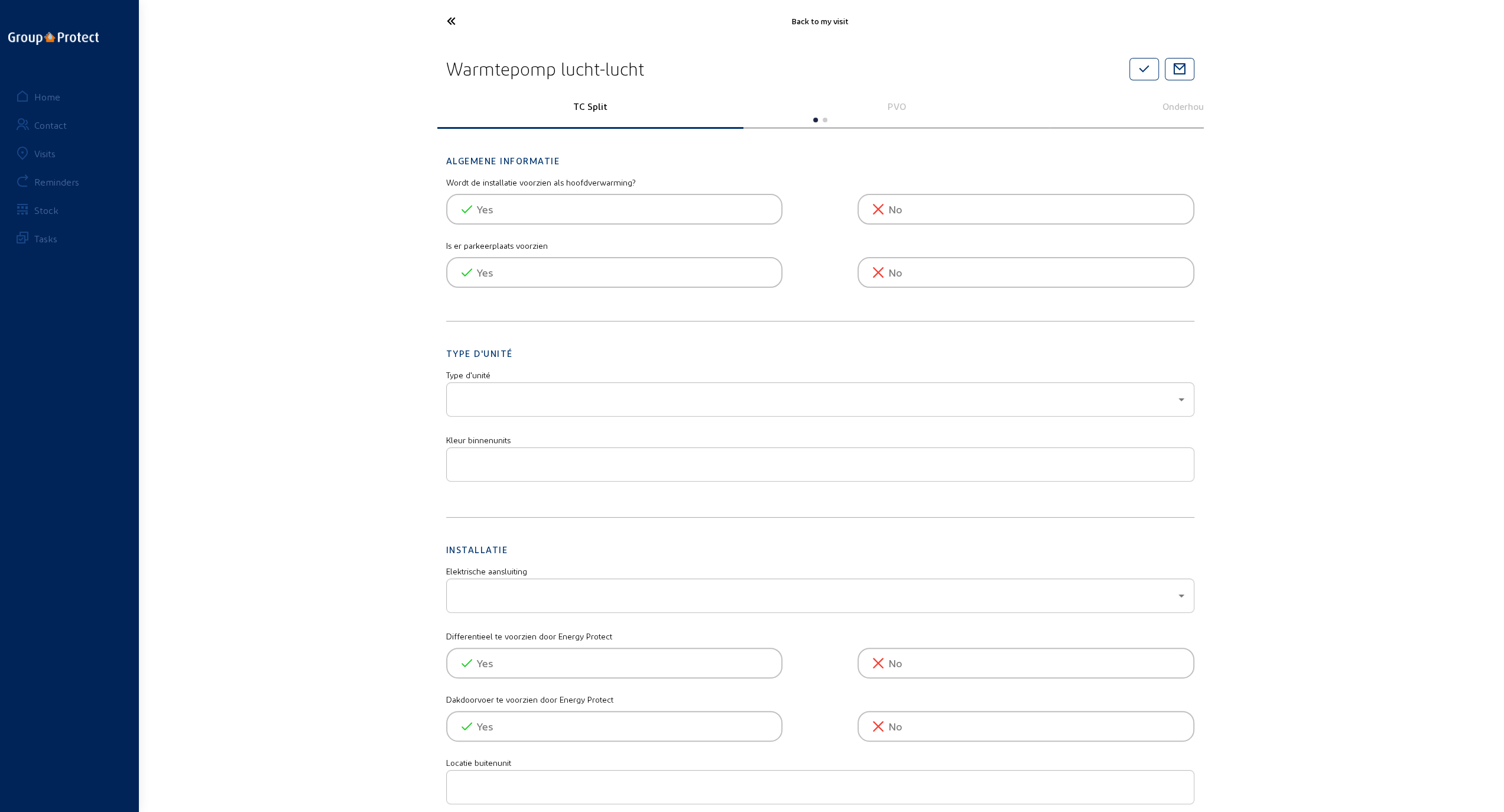
click at [894, 106] on p "PVO" at bounding box center [897, 106] width 290 height 11
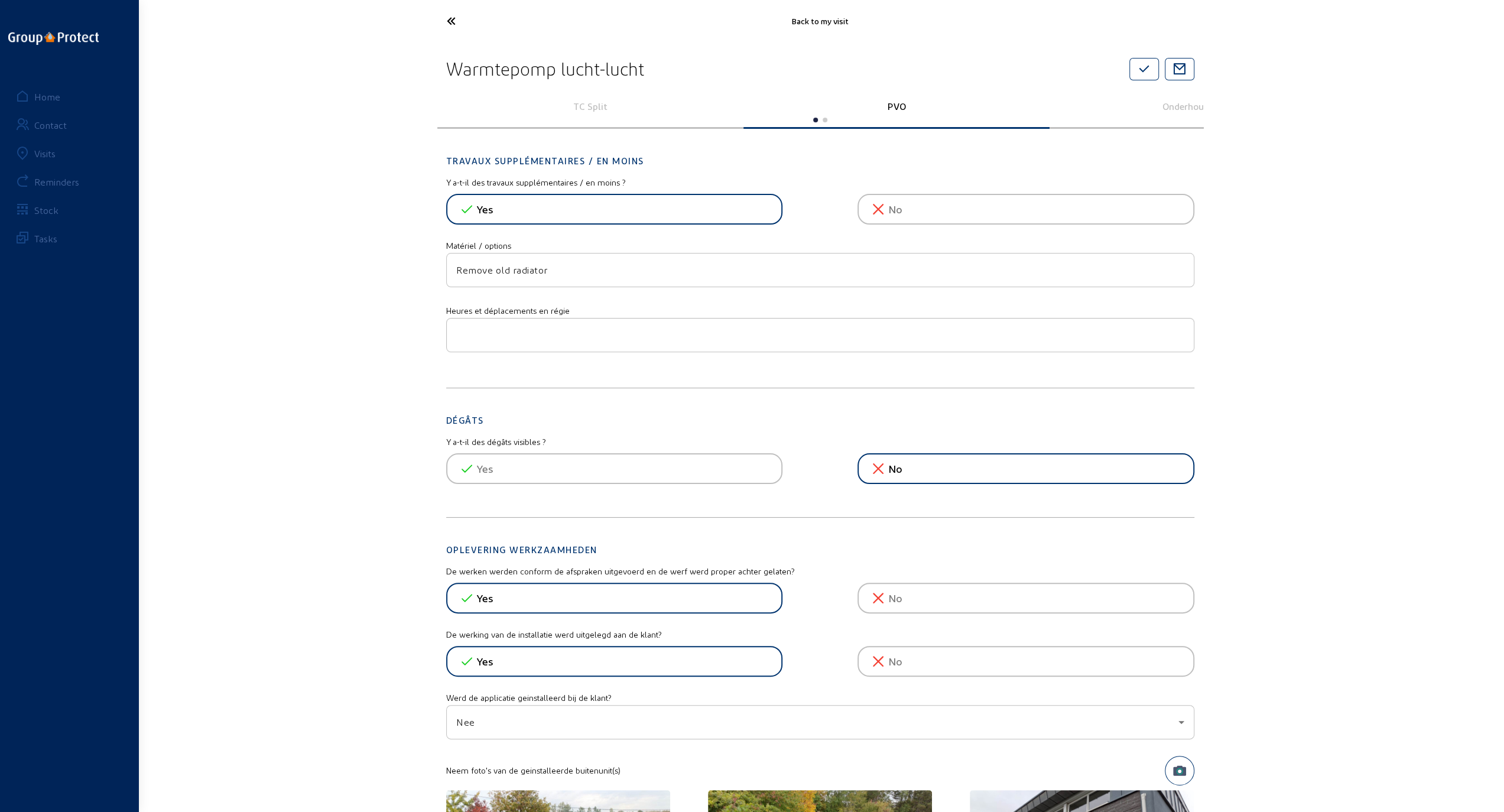
click at [485, 332] on input "number" at bounding box center [820, 335] width 728 height 14
click at [1178, 329] on input "1" at bounding box center [820, 335] width 728 height 14
click at [1180, 329] on input "2" at bounding box center [820, 335] width 728 height 14
click at [1178, 336] on input "1" at bounding box center [820, 335] width 728 height 14
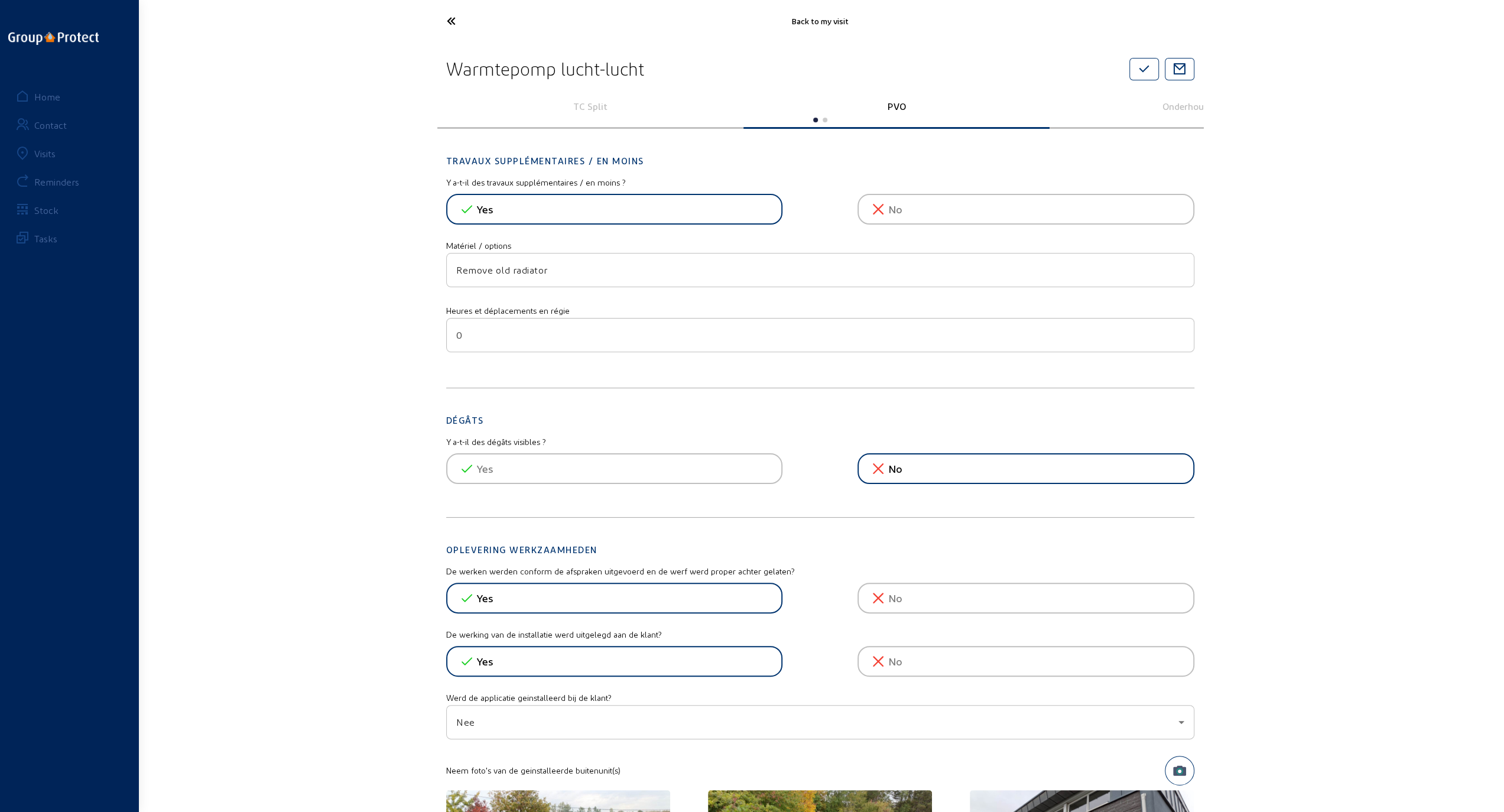
type input "0"
click at [1178, 336] on input "0" at bounding box center [820, 335] width 728 height 14
drag, startPoint x: 484, startPoint y: 338, endPoint x: 381, endPoint y: 336, distance: 103.0
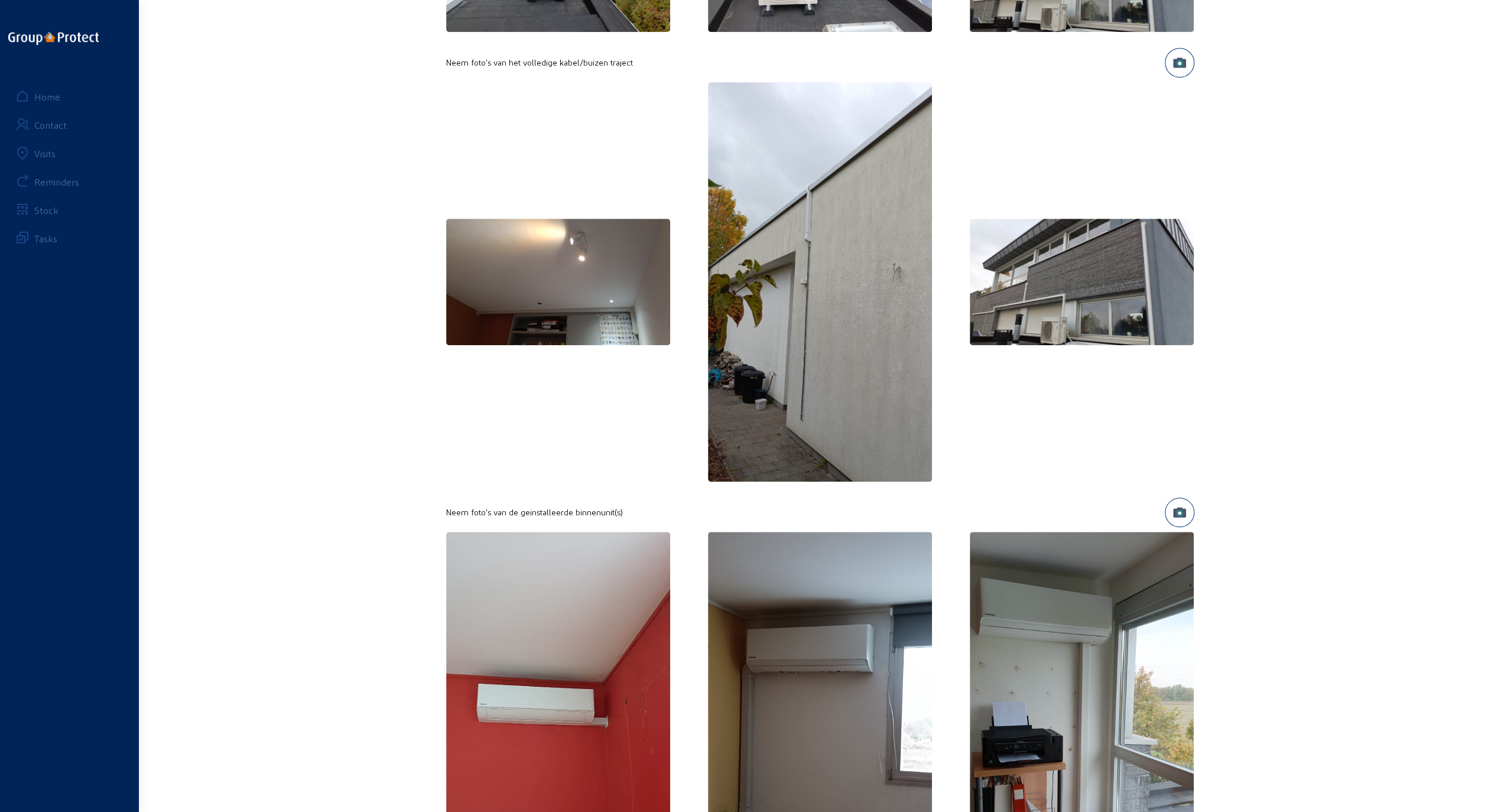
scroll to position [886, 0]
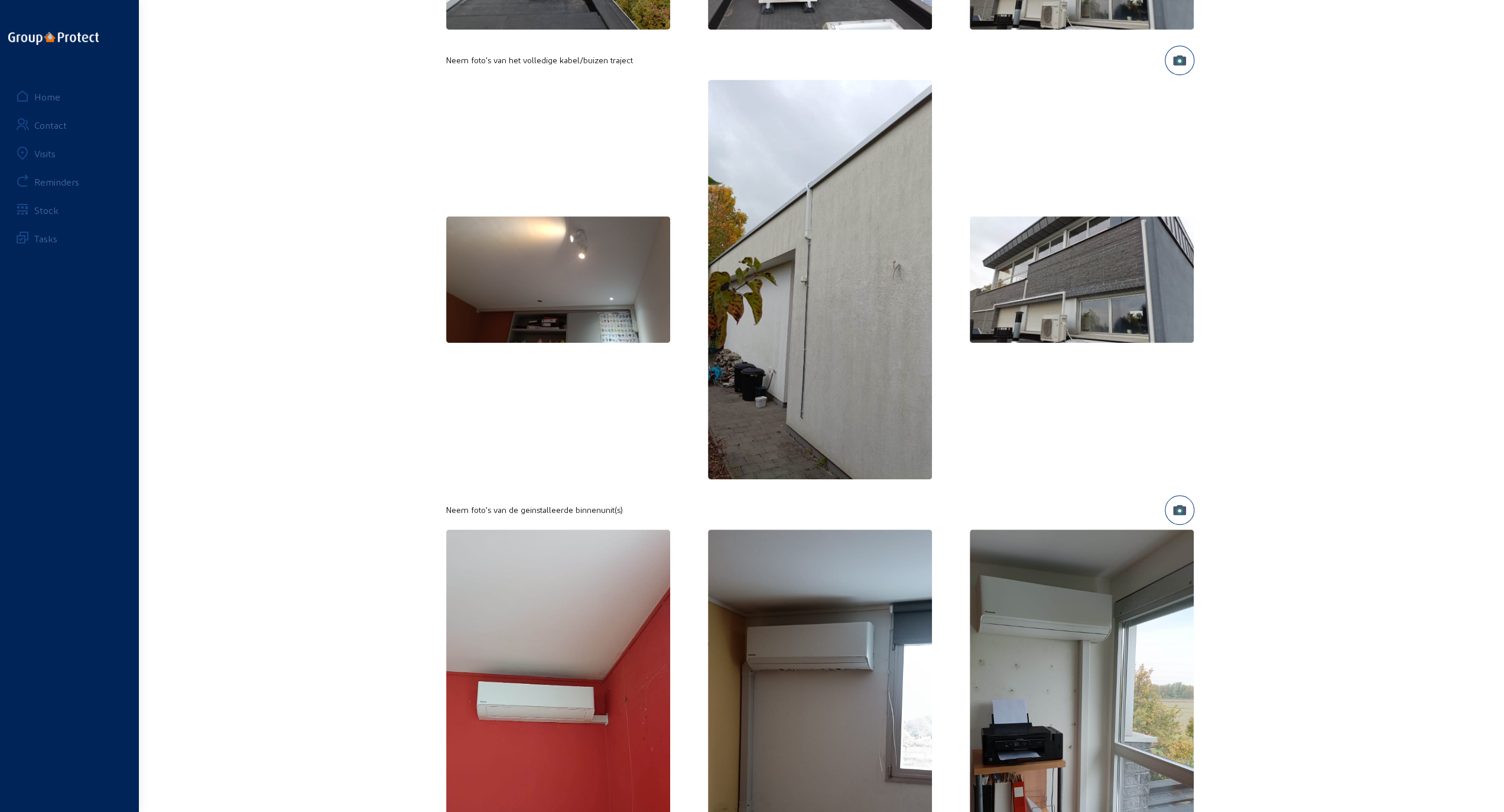
click at [576, 303] on img at bounding box center [558, 280] width 224 height 127
click at [551, 319] on img at bounding box center [558, 280] width 224 height 127
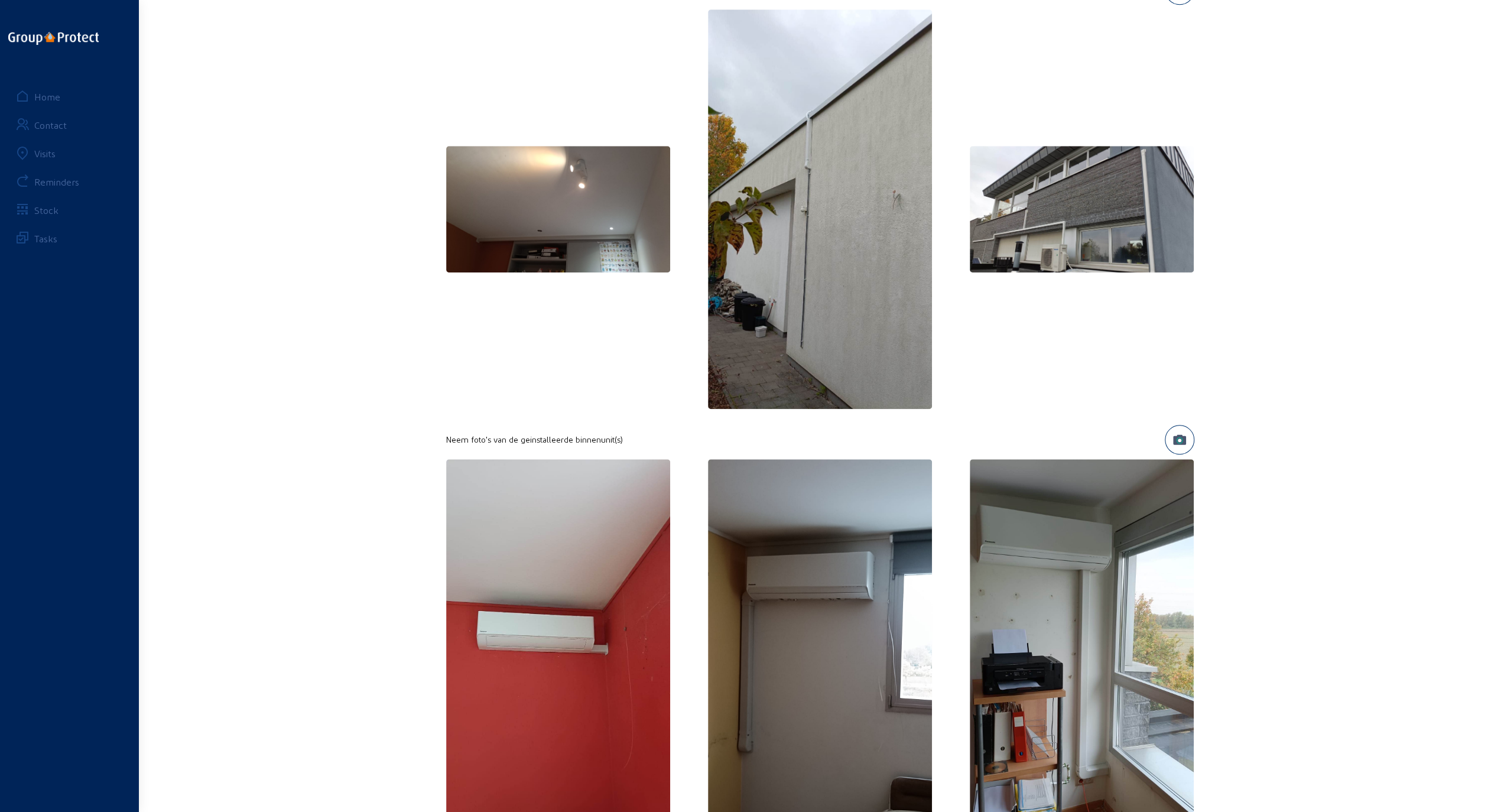
scroll to position [945, 0]
